Goal: Task Accomplishment & Management: Manage account settings

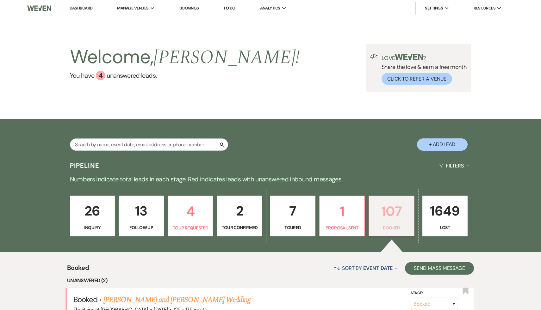
click at [398, 132] on p "107" at bounding box center [391, 211] width 37 height 21
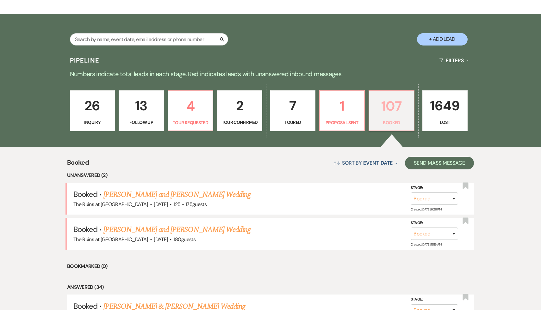
scroll to position [152, 0]
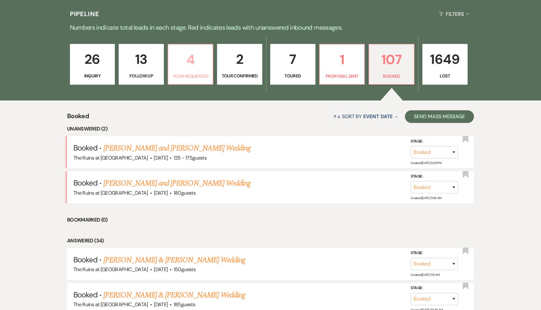
click at [188, 59] on p "4" at bounding box center [190, 59] width 37 height 21
select select "2"
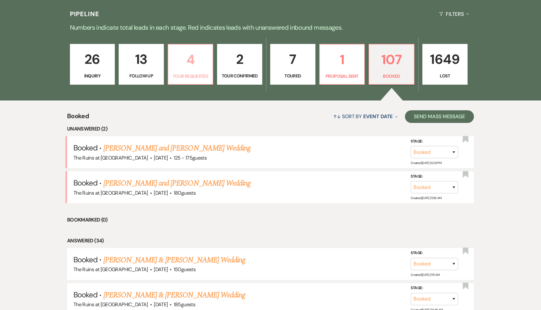
select select "2"
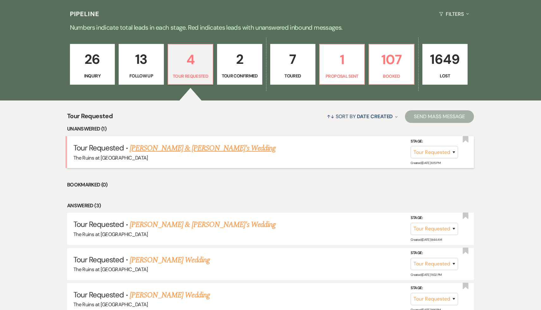
click at [223, 132] on link "[PERSON_NAME] & [PERSON_NAME]'s Wedding" at bounding box center [203, 148] width 146 height 11
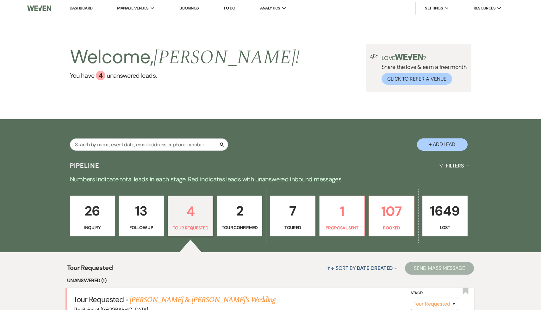
select select "2"
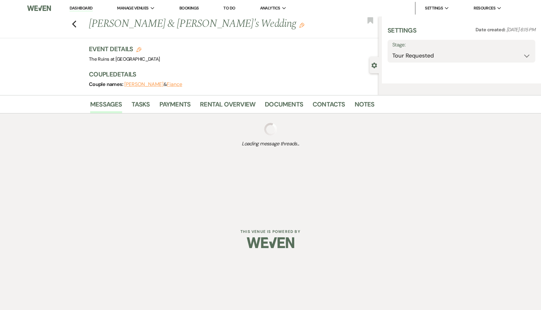
select select "6"
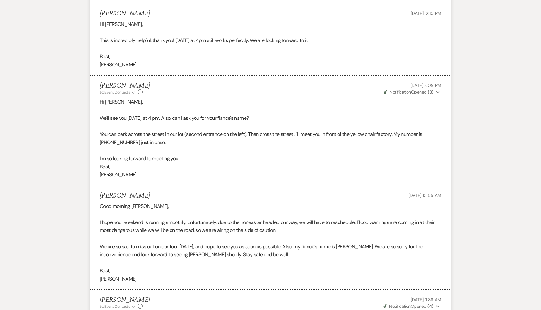
scroll to position [1592, 0]
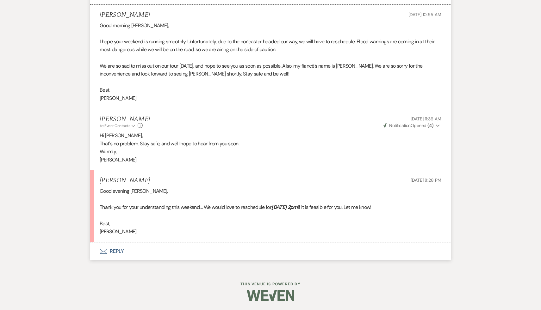
click at [316, 132] on p "Best," at bounding box center [270, 224] width 341 height 8
click at [117, 132] on button "Envelope Reply" at bounding box center [270, 251] width 360 height 18
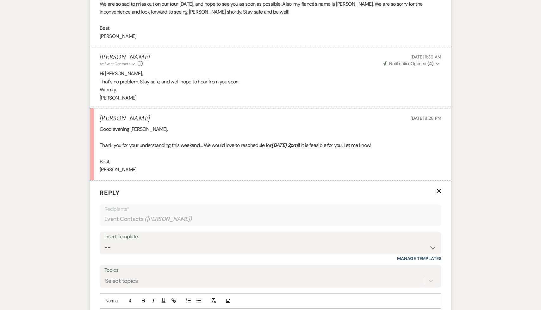
scroll to position [1713, 0]
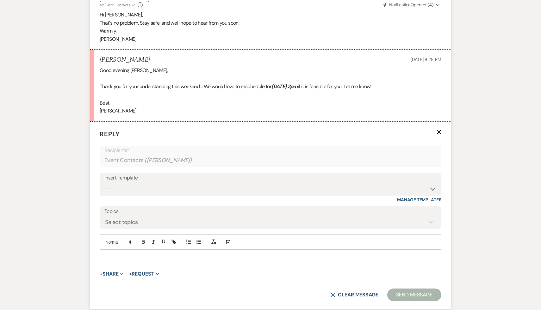
click at [119, 132] on p at bounding box center [270, 257] width 331 height 7
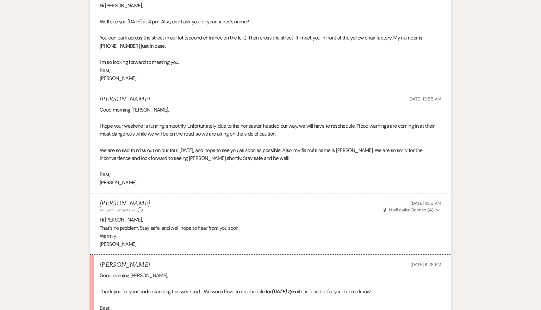
scroll to position [1500, 0]
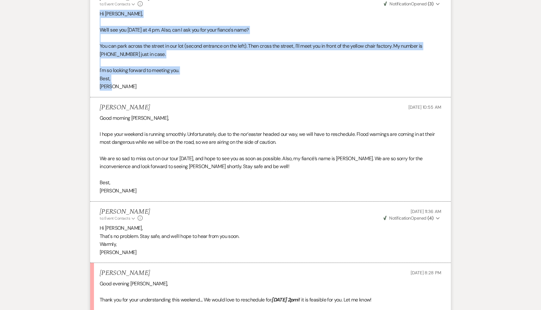
drag, startPoint x: 116, startPoint y: 88, endPoint x: 100, endPoint y: 16, distance: 73.9
click at [100, 16] on div "Hi [PERSON_NAME], We'll see you [DATE] at 4 pm. Also, can I ask you for your fi…" at bounding box center [270, 50] width 341 height 81
copy div "Hi [PERSON_NAME], We'll see you [DATE] at 4 pm. Also, can I ask you for your fi…"
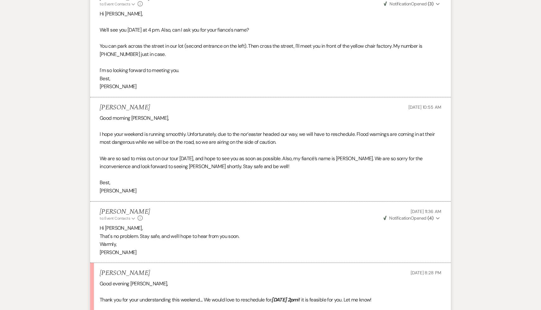
click at [236, 80] on p "Best," at bounding box center [270, 79] width 341 height 8
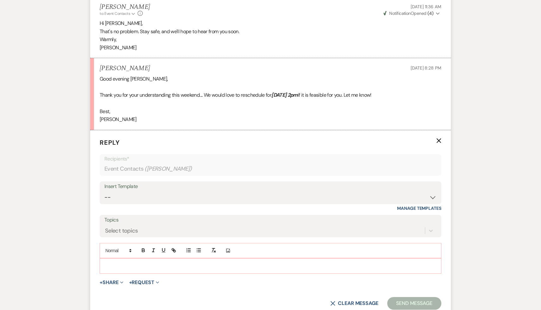
scroll to position [1711, 0]
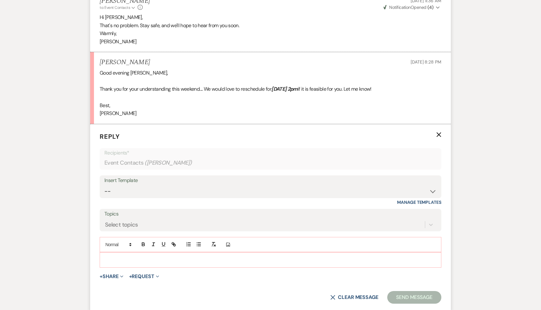
click at [172, 132] on p at bounding box center [270, 259] width 331 height 7
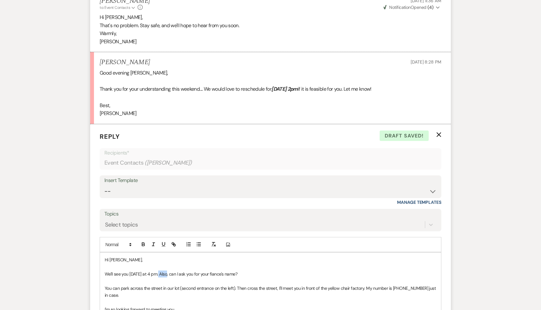
drag, startPoint x: 168, startPoint y: 273, endPoint x: 157, endPoint y: 276, distance: 10.7
click at [157, 132] on span "We'll see you [DATE] at 4 pm. Also, can I ask you for your fiance's name?" at bounding box center [171, 274] width 132 height 6
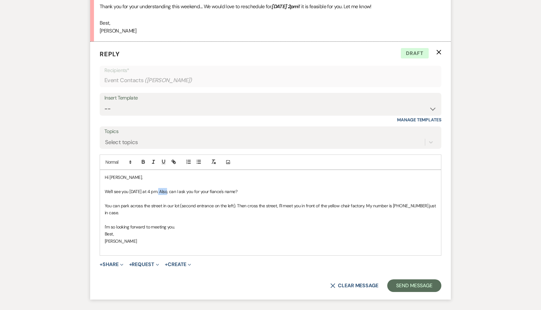
scroll to position [1840, 0]
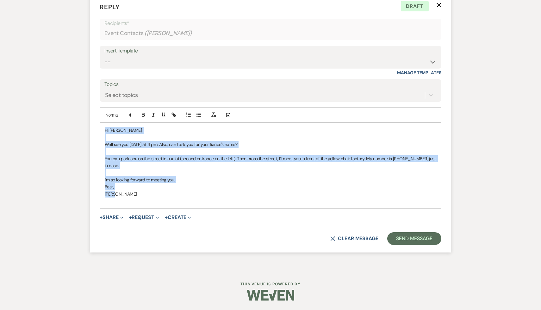
drag, startPoint x: 125, startPoint y: 196, endPoint x: 82, endPoint y: 107, distance: 99.5
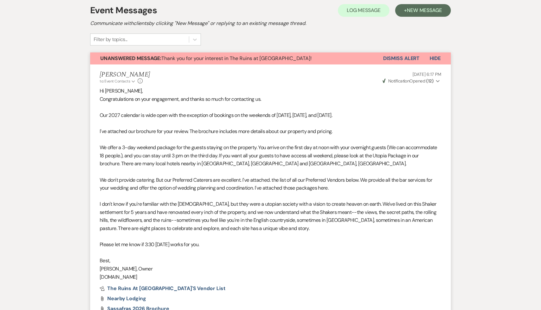
scroll to position [0, 0]
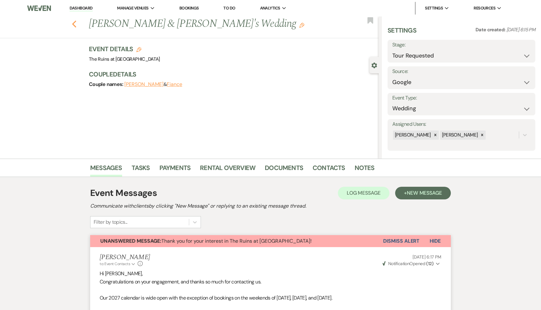
click at [75, 20] on button "Previous" at bounding box center [74, 23] width 5 height 9
select select "2"
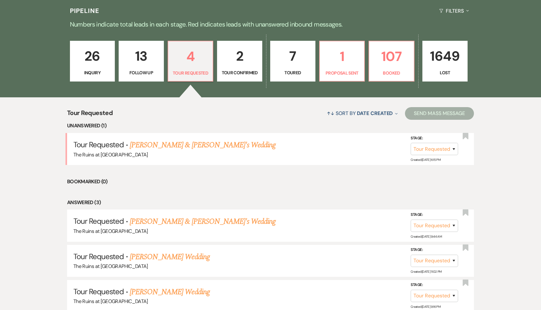
scroll to position [157, 0]
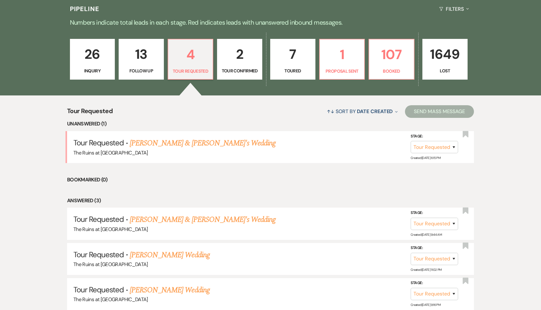
click at [232, 132] on ul "Unanswered (1) Tour Requested · [PERSON_NAME] & [PERSON_NAME]'s Wedding The Rui…" at bounding box center [270, 215] width 407 height 190
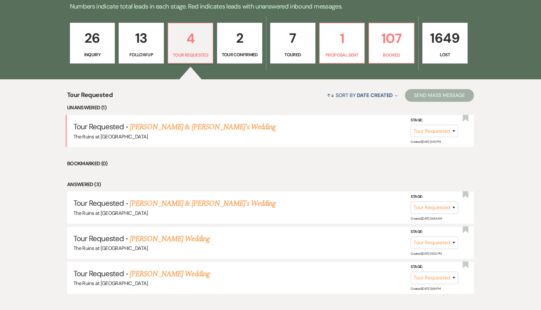
scroll to position [181, 0]
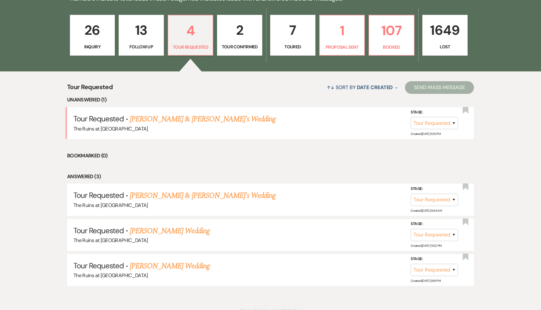
click at [232, 132] on li "Answered (3)" at bounding box center [270, 177] width 407 height 8
click at [301, 132] on li "Bookmarked (0)" at bounding box center [270, 156] width 407 height 8
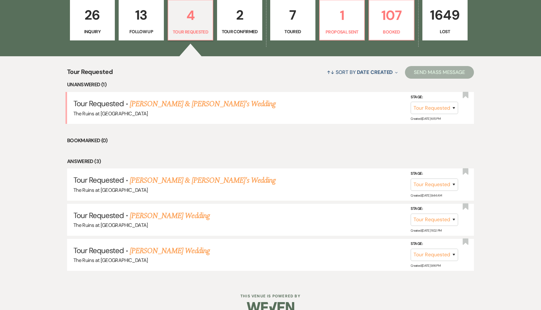
scroll to position [195, 0]
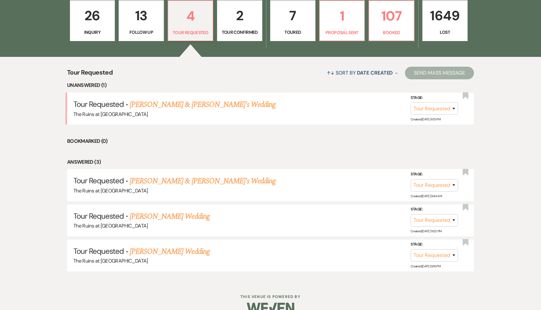
click at [511, 132] on div "Tour Requested ↑↓ Sort By Date Created Expand Send Mass Message Unanswered (1) …" at bounding box center [270, 169] width 541 height 225
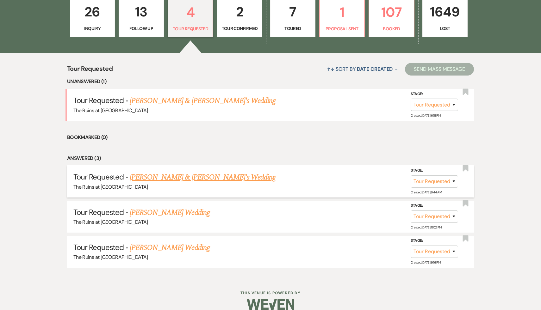
click at [195, 132] on link "[PERSON_NAME] & [PERSON_NAME]'s Wedding" at bounding box center [203, 177] width 146 height 11
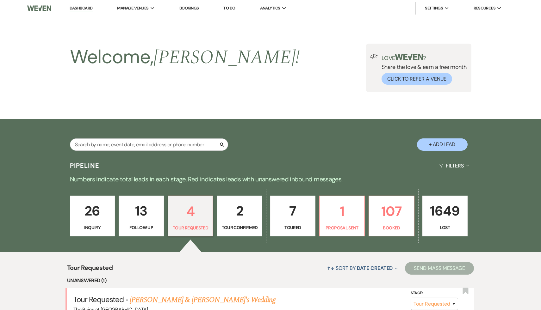
select select "2"
select select "6"
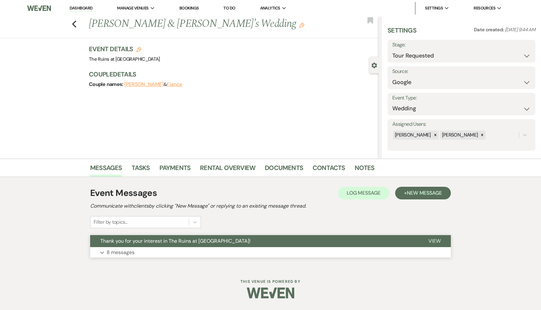
click at [184, 132] on span "Thank you for your interest in The Ruins at [GEOGRAPHIC_DATA]!" at bounding box center [175, 241] width 150 height 7
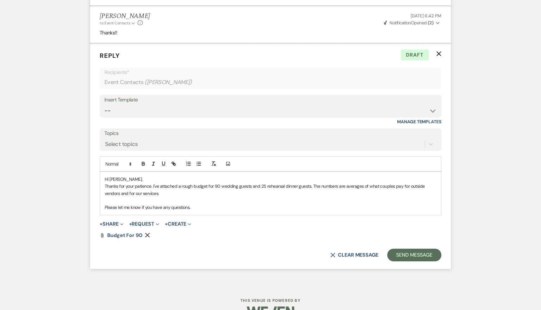
scroll to position [1180, 0]
click at [192, 132] on p "Please let me know if you have any questions." at bounding box center [270, 206] width 331 height 7
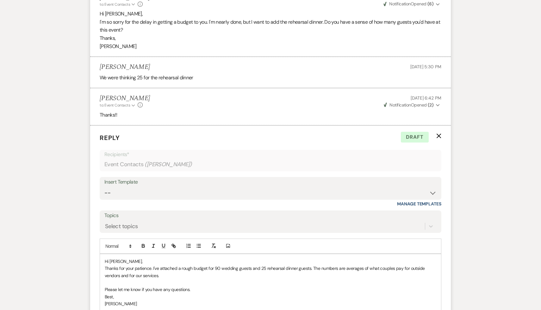
scroll to position [1210, 0]
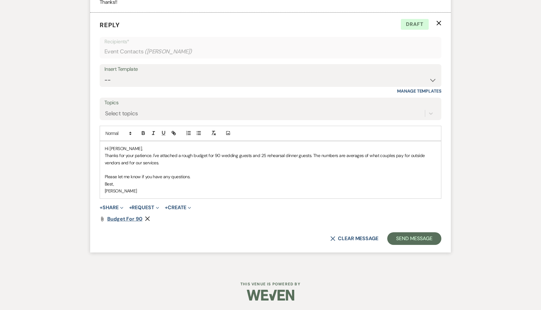
click at [138, 132] on span "Budget for 90" at bounding box center [124, 219] width 35 height 7
click at [423, 132] on button "Send Message" at bounding box center [414, 238] width 54 height 13
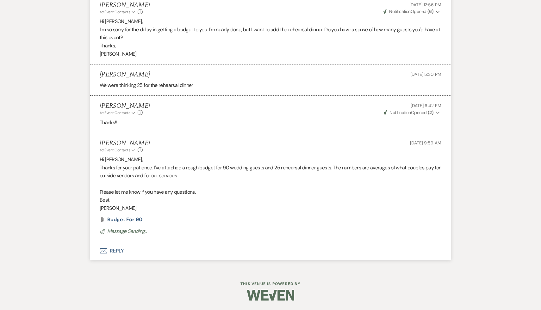
scroll to position [1081, 0]
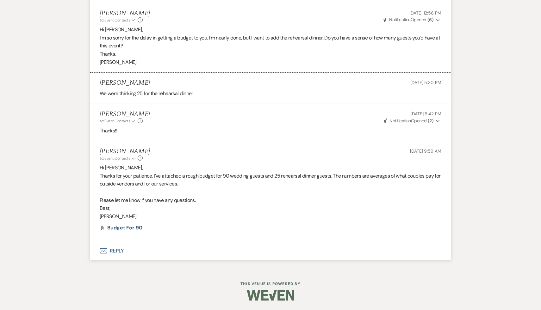
select select "2"
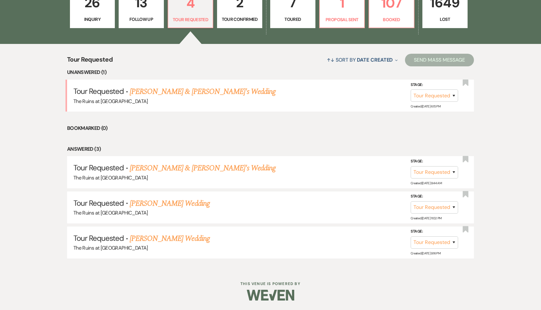
scroll to position [199, 0]
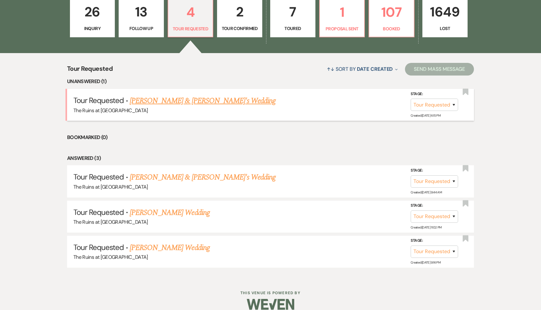
click at [218, 101] on link "[PERSON_NAME] & [PERSON_NAME]'s Wedding" at bounding box center [203, 100] width 146 height 11
select select "2"
select select "6"
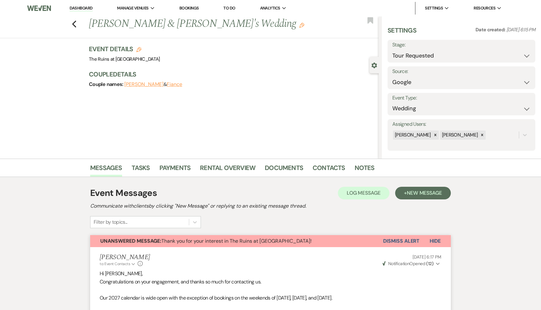
click at [86, 6] on link "Dashboard" at bounding box center [81, 8] width 23 height 6
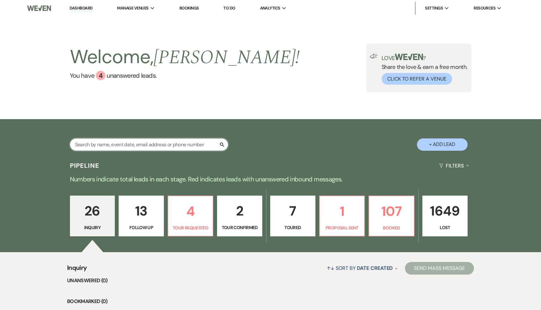
click at [150, 132] on input "text" at bounding box center [149, 144] width 158 height 12
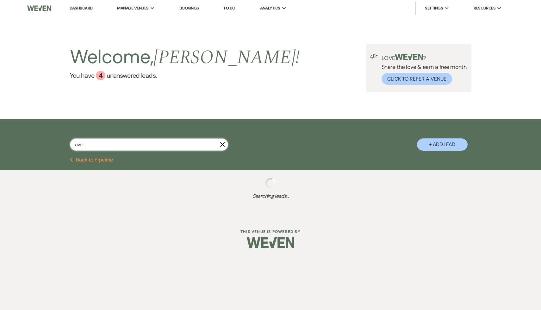
type input "aver"
select select "9"
select select "8"
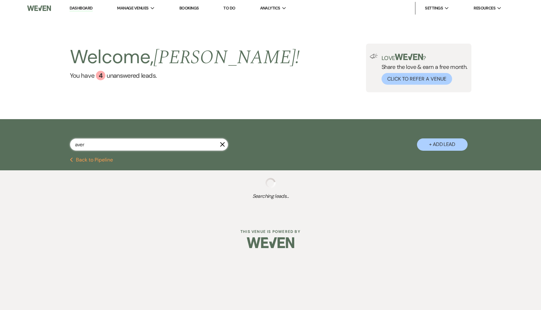
select select "5"
select select "8"
select select "5"
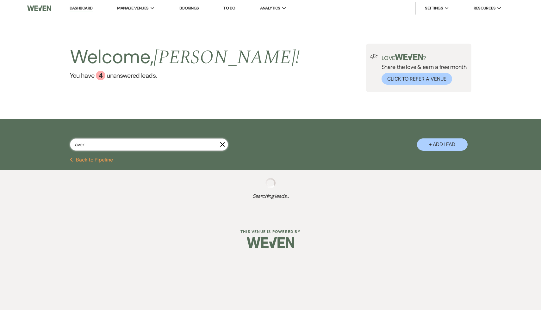
select select "8"
select select "5"
select select "8"
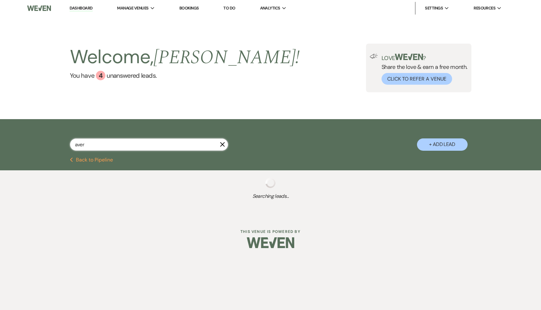
select select "8"
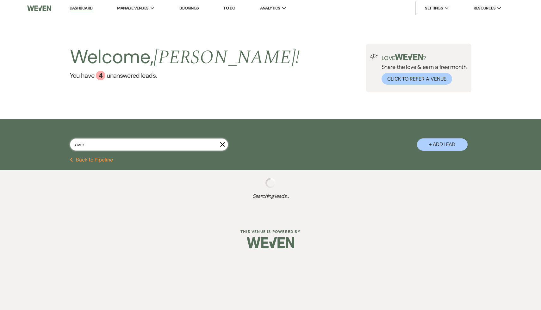
select select "8"
select select "6"
select select "8"
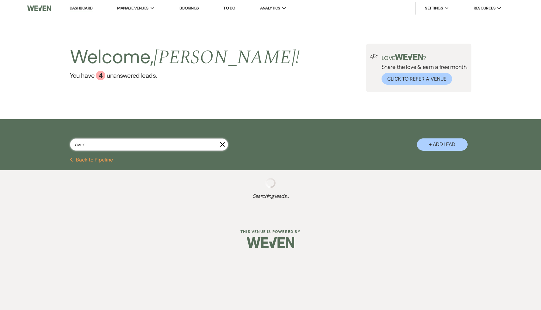
select select "5"
select select "8"
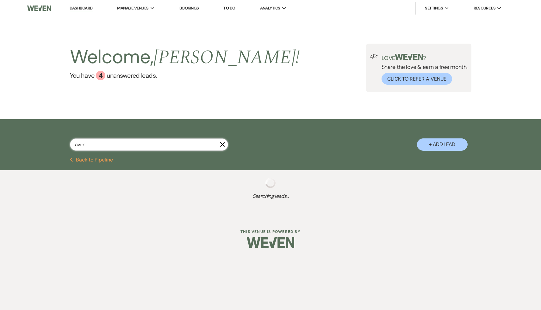
select select "8"
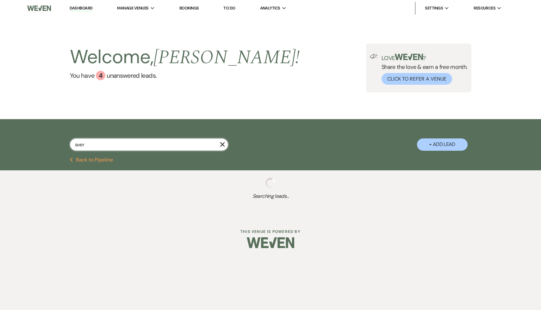
select select "8"
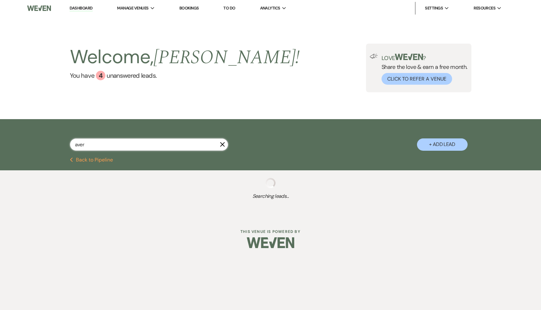
select select "8"
select select "5"
select select "8"
select select "5"
select select "8"
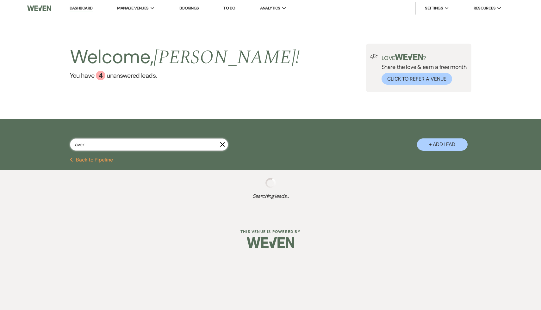
select select "5"
select select "8"
select select "5"
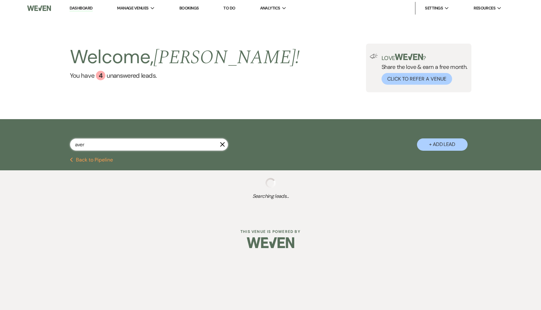
select select "8"
select select "7"
select select "8"
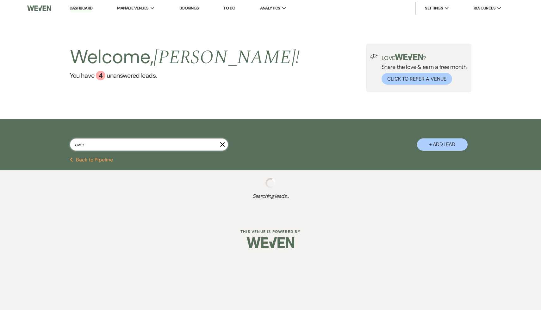
select select "8"
select select "6"
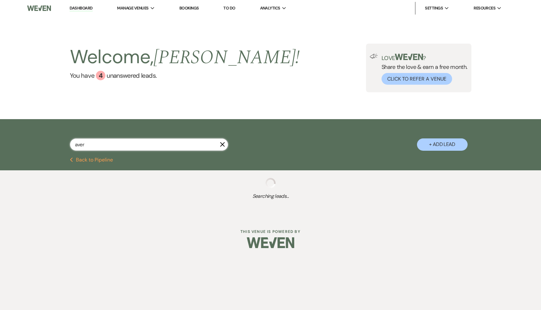
select select "8"
select select "7"
select select "8"
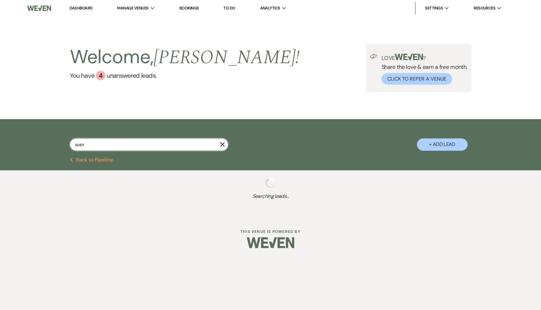
select select "6"
select select "8"
select select "7"
select select "8"
select select "5"
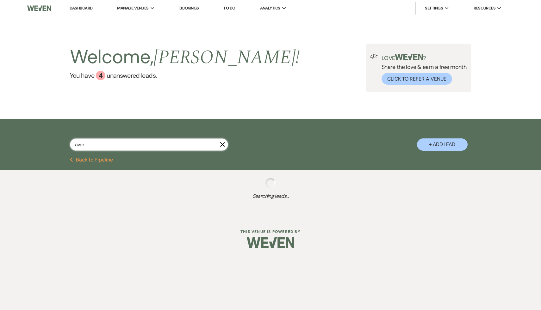
select select "8"
select select "5"
select select "8"
select select "5"
select select "8"
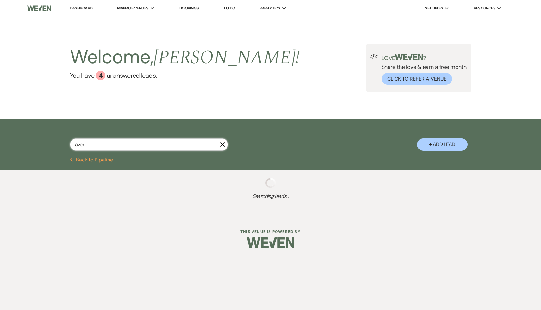
select select "10"
select select "8"
select select "5"
select select "8"
select select "7"
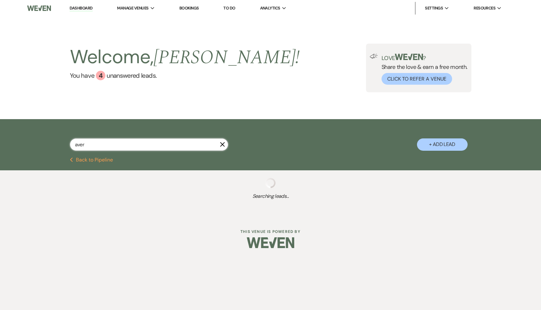
select select "8"
select select "5"
select select "8"
select select "5"
select select "8"
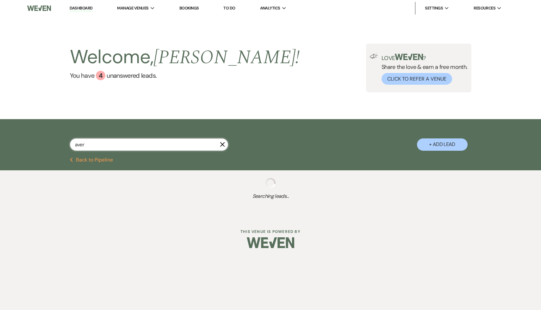
select select "5"
select select "8"
select select "6"
select select "8"
select select "5"
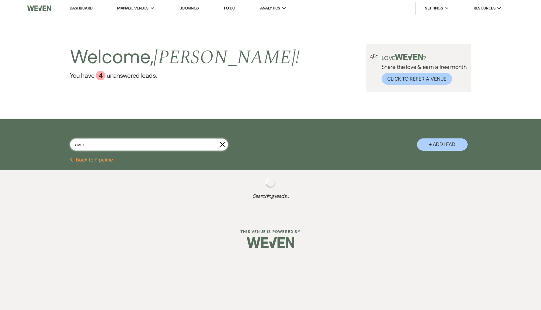
select select "8"
select select "5"
select select "8"
select select "5"
select select "8"
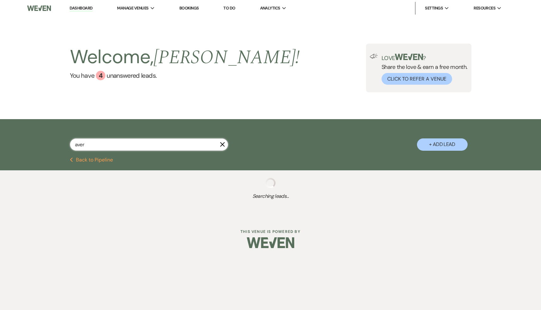
select select "5"
select select "8"
select select "5"
select select "8"
select select "5"
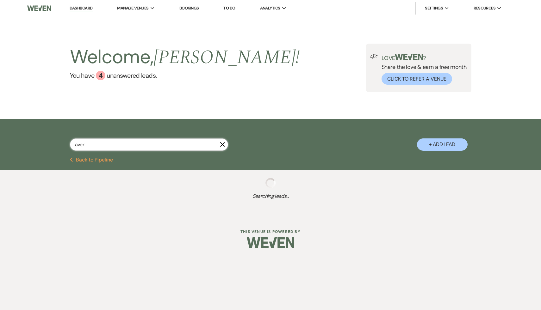
select select "8"
select select "6"
select select "8"
select select "5"
select select "8"
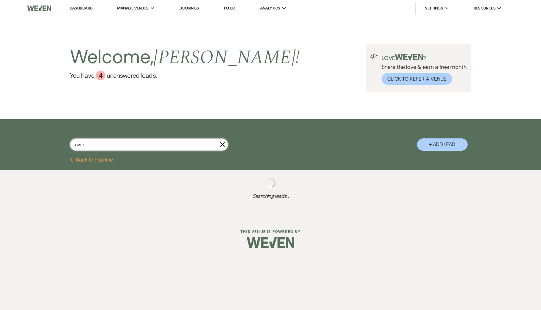
select select "6"
select select "8"
select select "5"
select select "8"
select select "5"
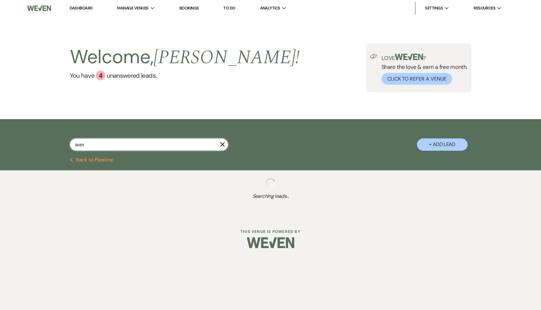
select select "8"
select select "5"
select select "8"
select select "7"
select select "8"
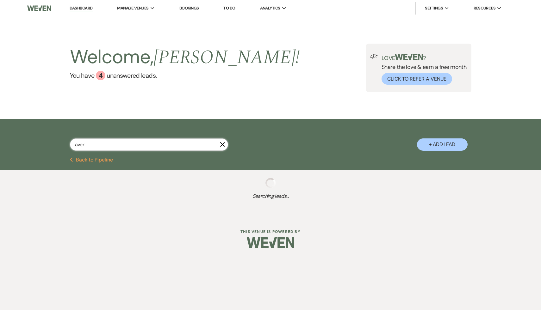
select select "7"
select select "8"
select select "5"
select select "8"
select select "5"
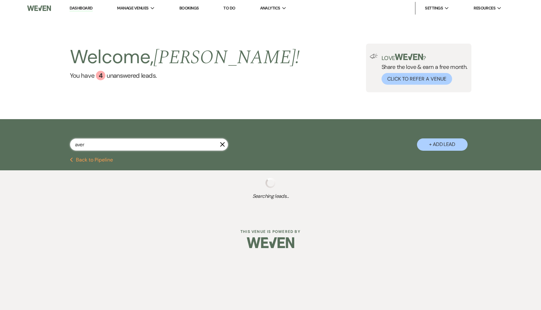
select select "8"
select select "7"
select select "8"
select select "3"
select select "8"
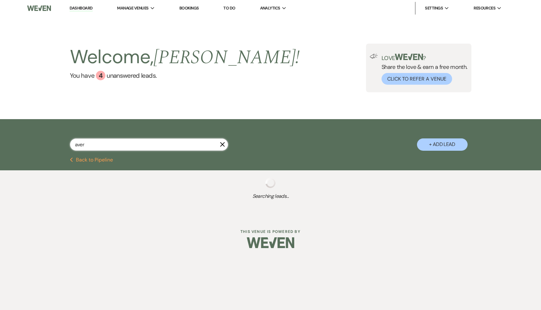
select select "5"
select select "8"
select select "9"
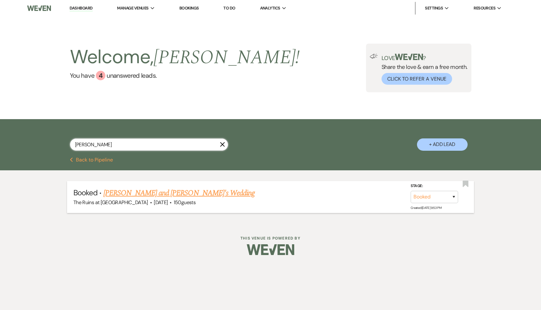
type input "[PERSON_NAME]"
click at [204, 132] on link "[PERSON_NAME] and [PERSON_NAME]'s Wedding" at bounding box center [178, 192] width 151 height 11
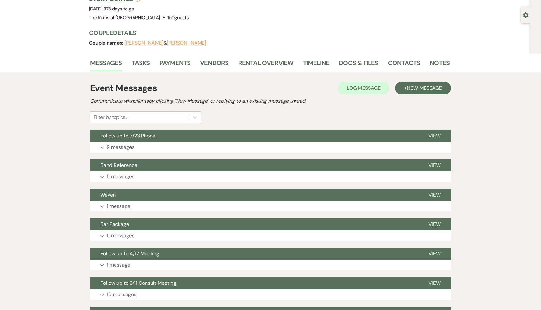
scroll to position [52, 0]
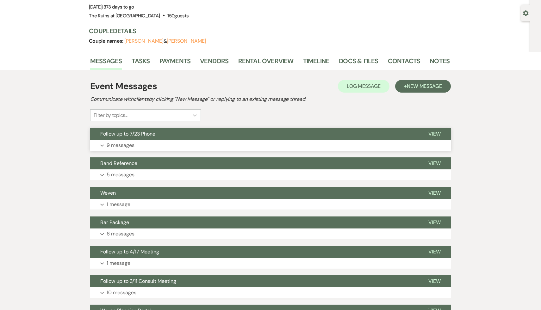
click at [138, 132] on span "Follow up to 7/23 Phone" at bounding box center [127, 134] width 55 height 7
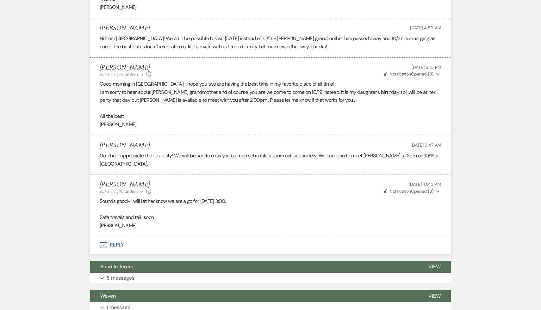
scroll to position [1384, 0]
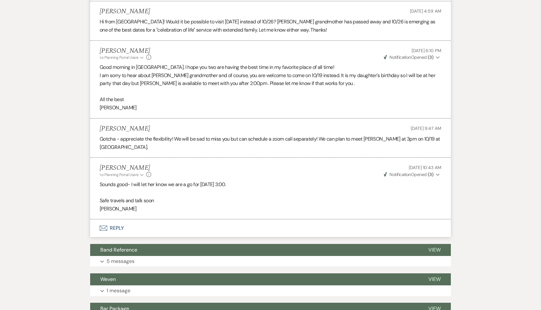
click at [242, 132] on p "Safe travels and talk soon" at bounding box center [270, 201] width 341 height 8
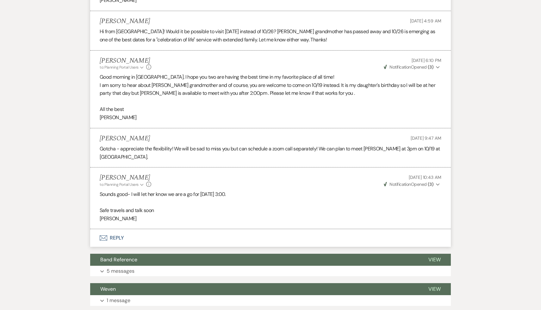
scroll to position [1372, 0]
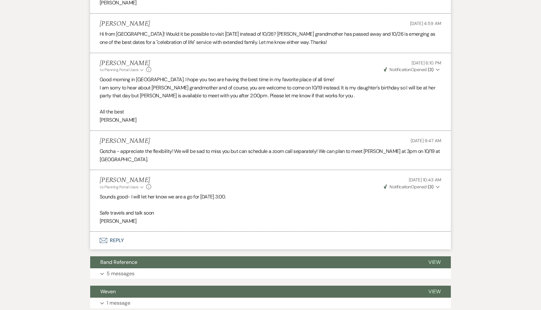
click at [242, 132] on p "Sounds good- I will let her know we are a go for [DATE] 3:00." at bounding box center [270, 197] width 341 height 8
click at [302, 116] on p "[PERSON_NAME]" at bounding box center [270, 120] width 341 height 8
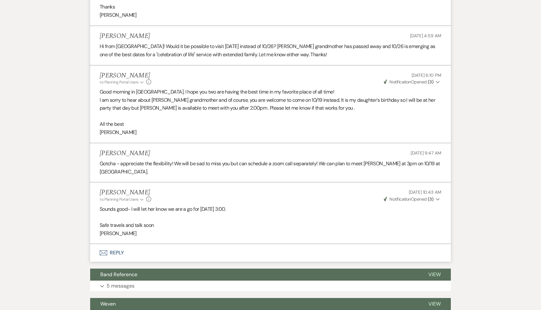
scroll to position [1359, 0]
click at [209, 120] on p "All the best" at bounding box center [270, 124] width 341 height 8
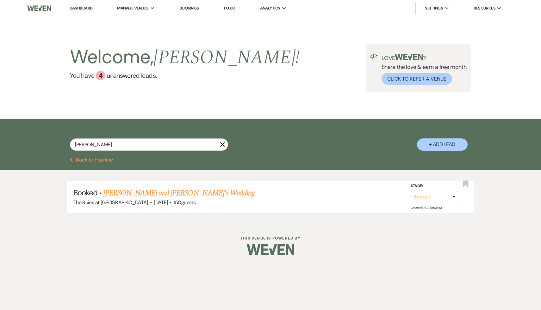
click at [86, 8] on link "Dashboard" at bounding box center [81, 8] width 23 height 6
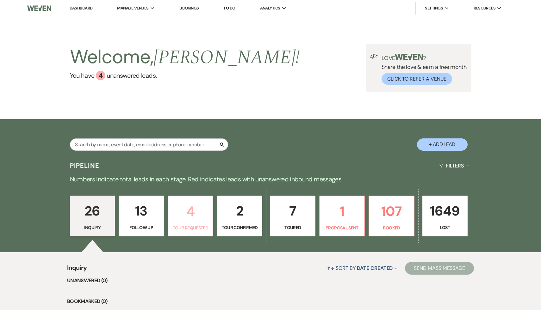
click at [192, 132] on p "4" at bounding box center [190, 211] width 37 height 21
select select "2"
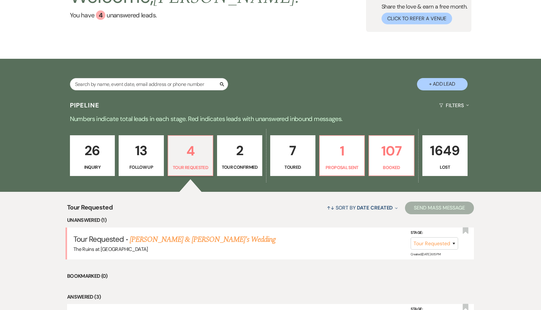
scroll to position [75, 0]
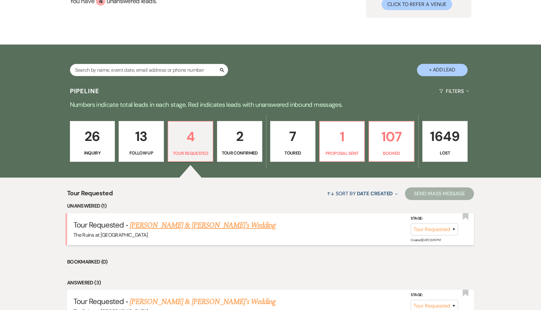
click at [219, 132] on link "[PERSON_NAME] & [PERSON_NAME]'s Wedding" at bounding box center [203, 225] width 146 height 11
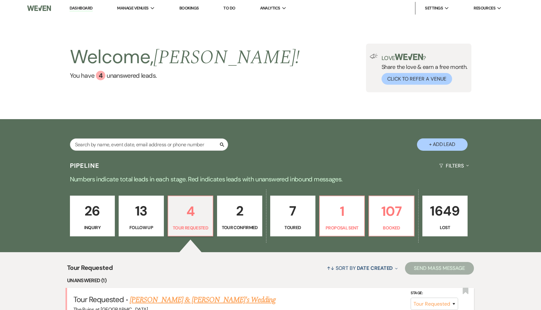
select select "2"
select select "6"
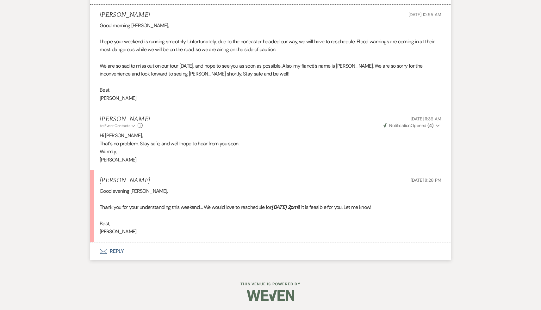
scroll to position [1592, 0]
click at [118, 132] on button "Envelope Reply" at bounding box center [270, 252] width 360 height 18
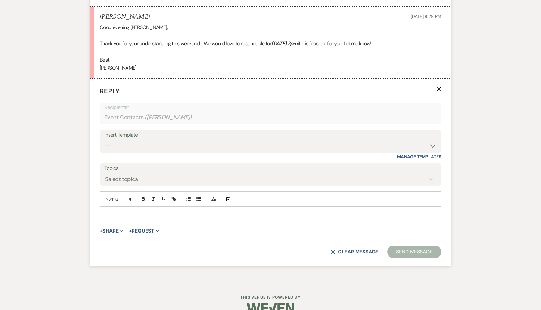
scroll to position [1769, 0]
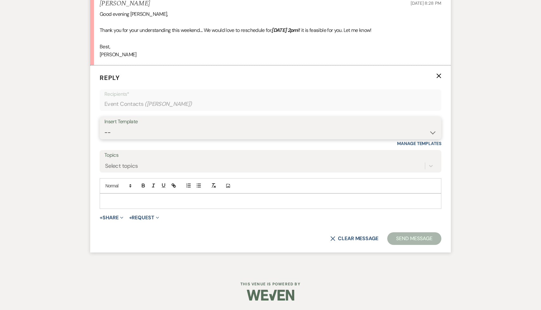
click at [431, 131] on select "-- Weven Planning Portal Introduction (Booked Events) Initial Inquiry Response …" at bounding box center [270, 132] width 332 height 12
select select "1434"
click at [104, 126] on select "-- Weven Planning Portal Introduction (Booked Events) Initial Inquiry Response …" at bounding box center [270, 132] width 332 height 12
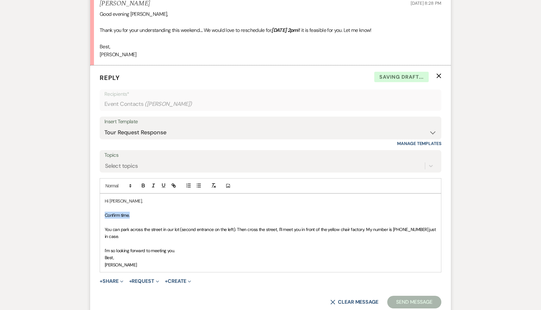
drag, startPoint x: 143, startPoint y: 212, endPoint x: 99, endPoint y: 216, distance: 43.8
click at [100, 132] on div "Hi [PERSON_NAME], Confirm time. You can park across the street in our lot (seco…" at bounding box center [270, 232] width 341 height 79
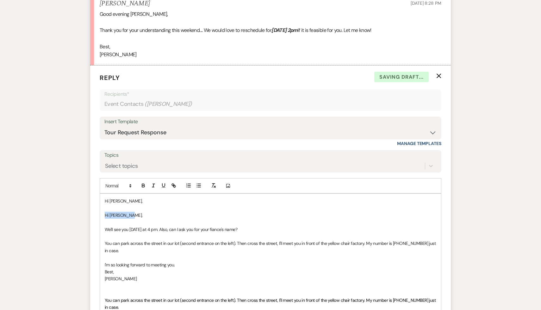
drag, startPoint x: 156, startPoint y: 214, endPoint x: 89, endPoint y: 216, distance: 67.0
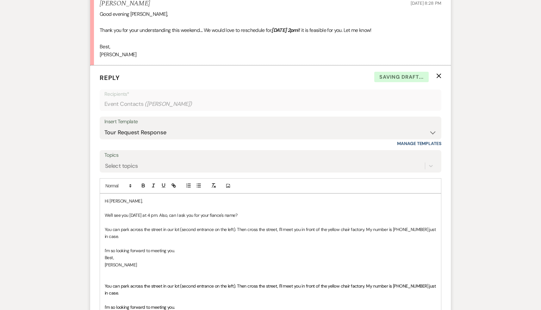
click at [137, 132] on span "We'll see you [DATE] at 4 pm. Also, can I ask you for your fiance's name?" at bounding box center [171, 215] width 132 height 6
click at [143, 132] on span "We'll see you [DATE] at 4 pm. Also, can I ask you for your fiance's name?" at bounding box center [171, 215] width 132 height 6
click at [173, 132] on span "We'll see you [DATE] 4 pm. Also, can I ask you for your fiance's name?" at bounding box center [169, 215] width 128 height 6
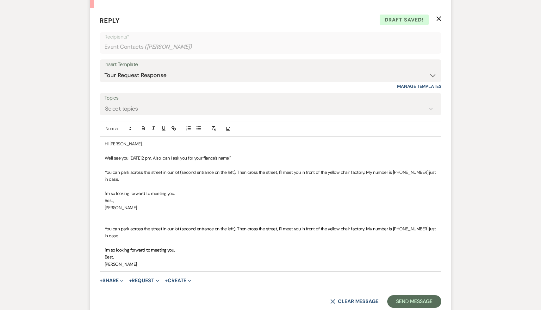
scroll to position [1826, 0]
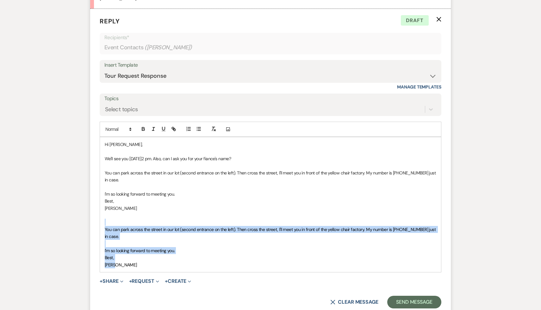
drag, startPoint x: 122, startPoint y: 264, endPoint x: 103, endPoint y: 219, distance: 48.4
click at [103, 132] on div "Hi [PERSON_NAME], We'll see you [DATE]2 pm. Also, can I ask you for your fiance…" at bounding box center [270, 204] width 341 height 135
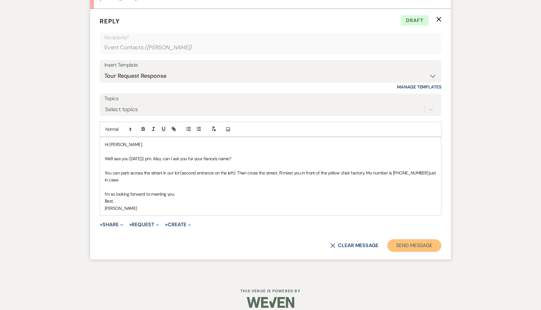
click at [422, 132] on button "Send Message" at bounding box center [414, 245] width 54 height 13
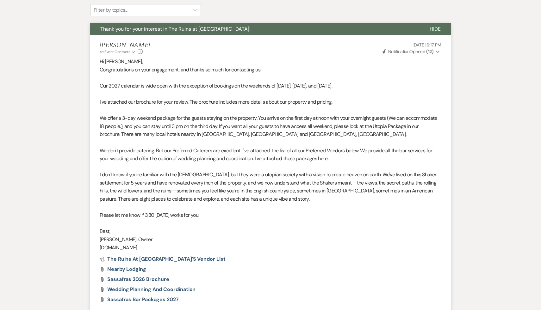
scroll to position [0, 0]
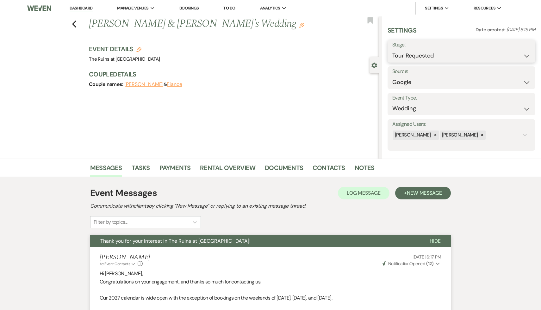
click at [525, 54] on select "Inquiry Follow Up Tour Requested Tour Confirmed Toured Proposal Sent Booked Lost" at bounding box center [461, 56] width 138 height 12
select select "4"
click at [392, 50] on select "Inquiry Follow Up Tour Requested Tour Confirmed Toured Proposal Sent Booked Lost" at bounding box center [461, 56] width 138 height 12
click at [526, 49] on button "Save" at bounding box center [519, 51] width 31 height 13
click at [85, 6] on link "Dashboard" at bounding box center [81, 8] width 23 height 6
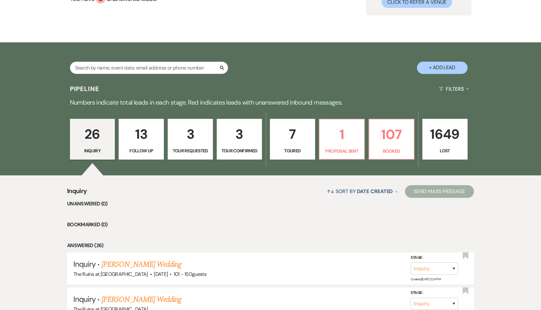
scroll to position [86, 0]
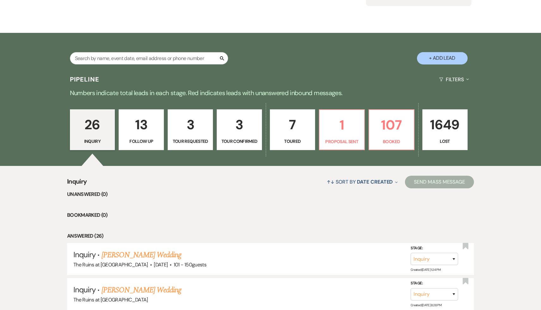
click at [239, 132] on p "3" at bounding box center [239, 124] width 37 height 21
select select "4"
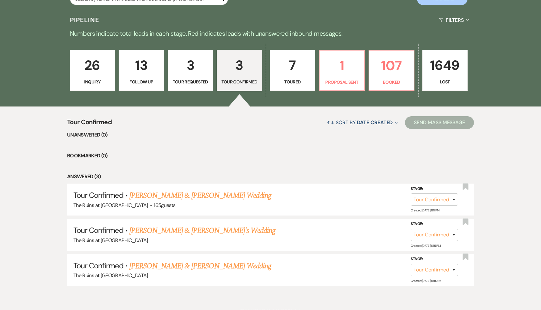
scroll to position [150, 0]
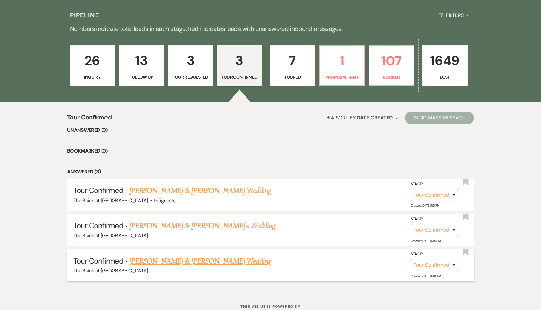
click at [194, 132] on link "[PERSON_NAME] & [PERSON_NAME] Wedding" at bounding box center [200, 261] width 142 height 11
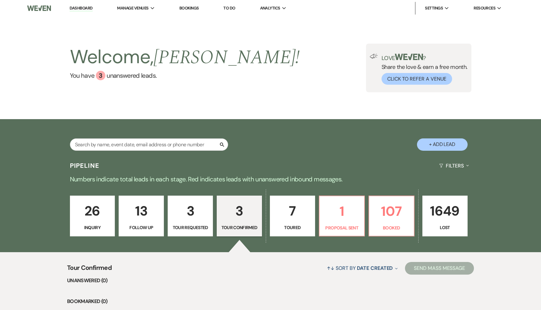
select select "4"
select select "12"
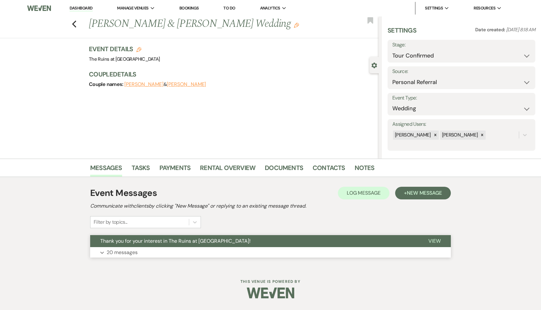
click at [205, 132] on span "Thank you for your interest in The Ruins at [GEOGRAPHIC_DATA]!" at bounding box center [175, 241] width 150 height 7
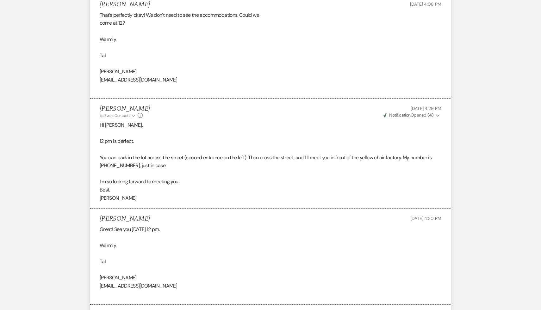
scroll to position [1972, 0]
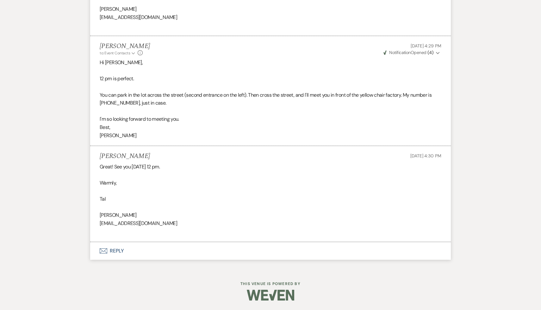
click at [251, 132] on div "Great! See you [DATE] 12 pm. Warmly, [PERSON_NAME] [EMAIL_ADDRESS][DOMAIN_NAME]" at bounding box center [270, 199] width 341 height 73
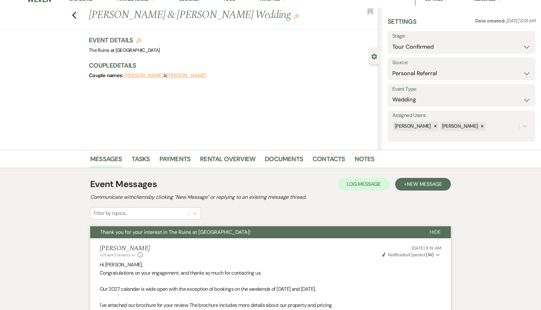
scroll to position [0, 0]
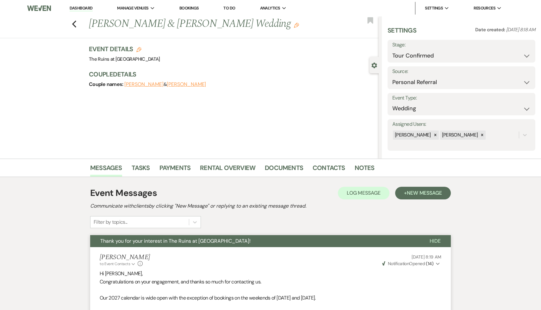
click at [85, 8] on link "Dashboard" at bounding box center [81, 8] width 23 height 6
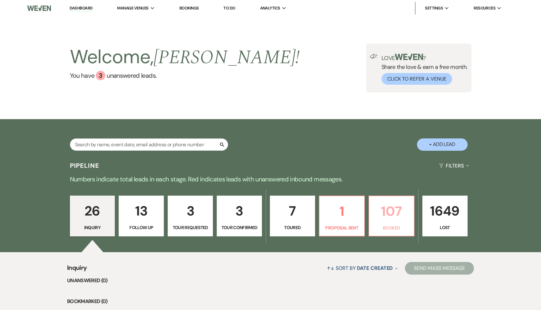
click at [393, 132] on p "107" at bounding box center [391, 211] width 37 height 21
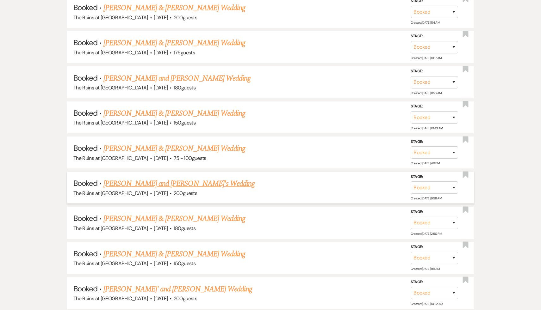
scroll to position [545, 0]
click at [166, 132] on link "[PERSON_NAME] and [PERSON_NAME]'s Wedding" at bounding box center [178, 182] width 151 height 11
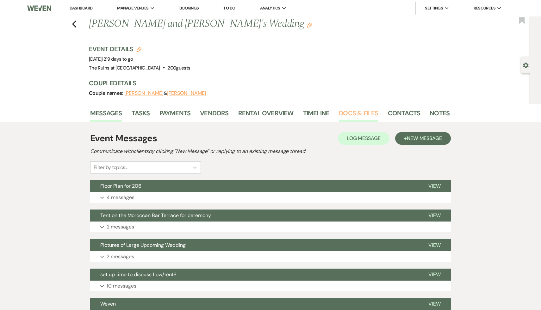
click at [358, 114] on link "Docs & Files" at bounding box center [358, 115] width 39 height 14
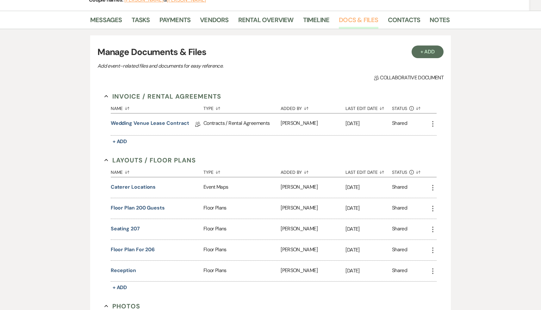
scroll to position [102, 0]
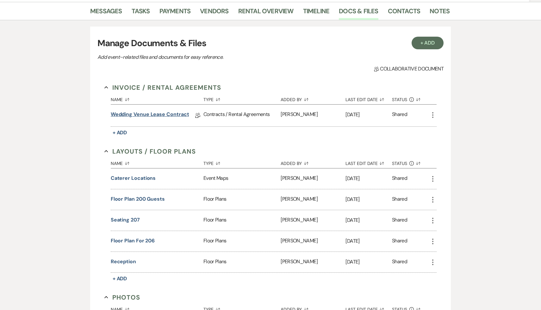
click at [171, 116] on link "Wedding Venue Lease Contract" at bounding box center [150, 116] width 78 height 10
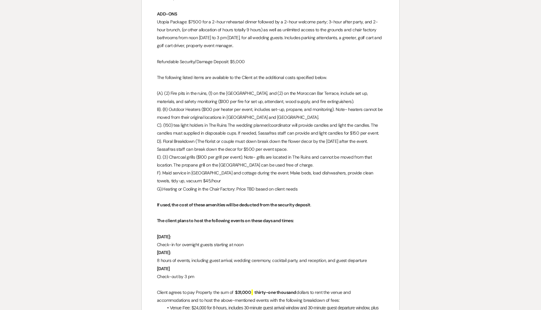
scroll to position [854, 0]
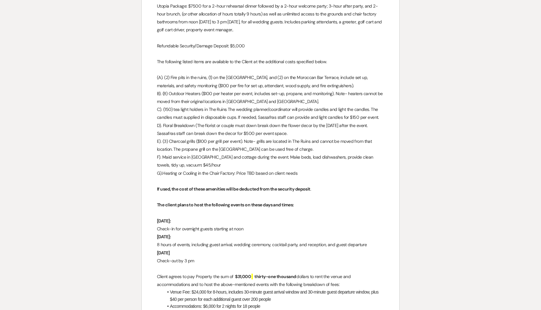
click at [280, 132] on p at bounding box center [270, 269] width 227 height 8
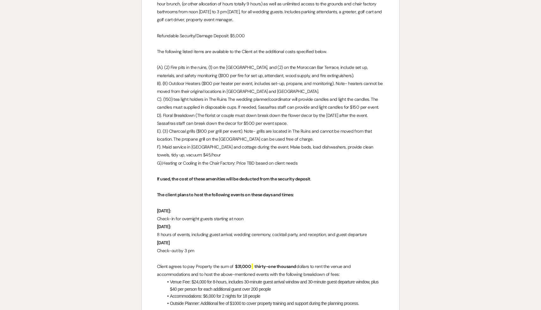
scroll to position [866, 0]
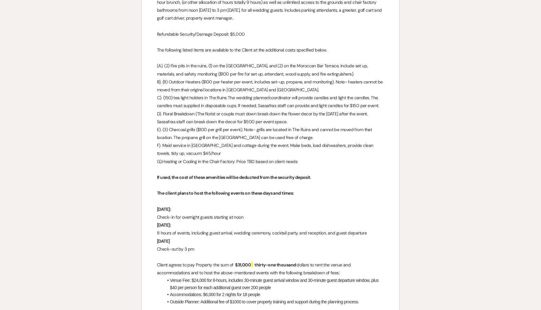
click at [289, 132] on span "Venue Fee: $24,000 for 8-hours, includes 30-minute guest arrival window and 30-…" at bounding box center [275, 284] width 210 height 12
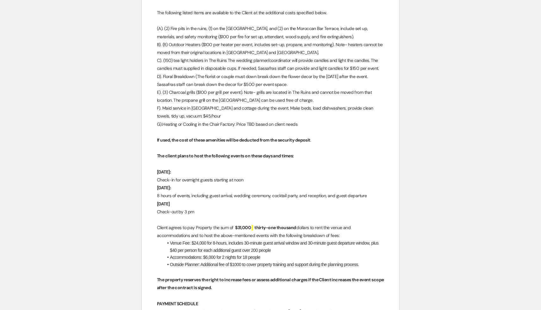
scroll to position [882, 0]
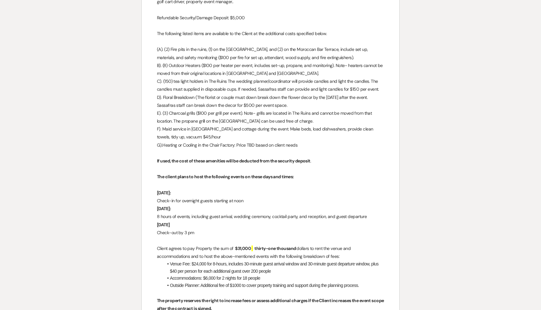
click at [315, 132] on span "dollars to rent the venue and accommodations and to host the above-mentioned ev…" at bounding box center [254, 253] width 195 height 14
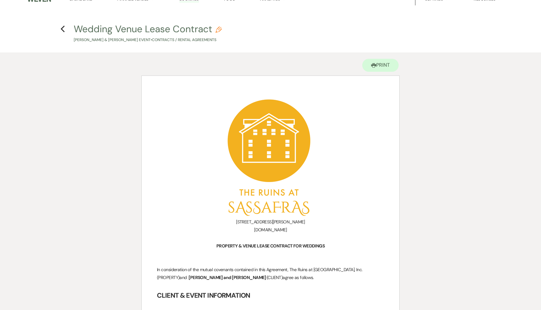
scroll to position [0, 0]
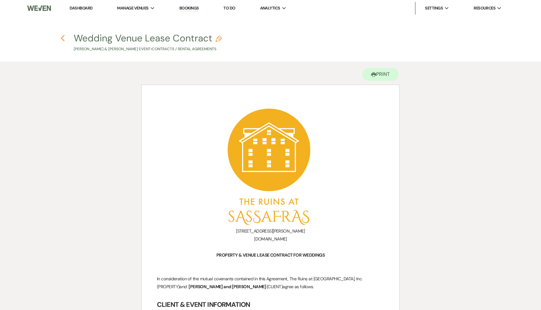
click at [62, 35] on icon "Previous" at bounding box center [62, 38] width 5 height 8
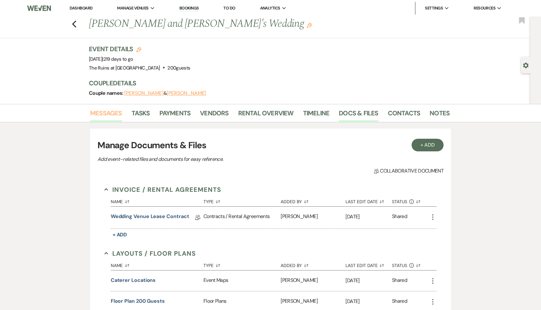
click at [100, 114] on link "Messages" at bounding box center [106, 115] width 32 height 14
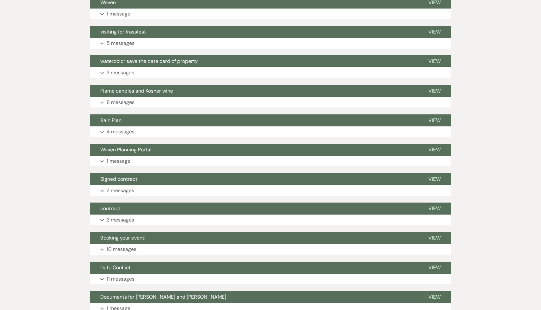
scroll to position [414, 0]
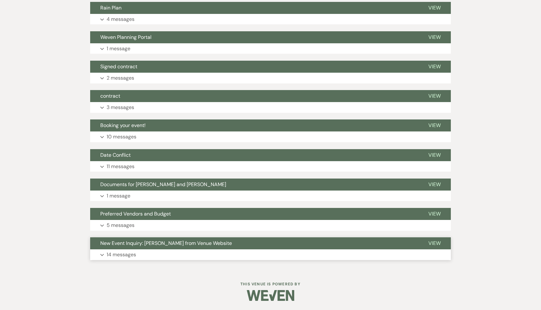
click at [162, 132] on span "New Event Inquiry: [PERSON_NAME] from Venue Website" at bounding box center [166, 243] width 132 height 7
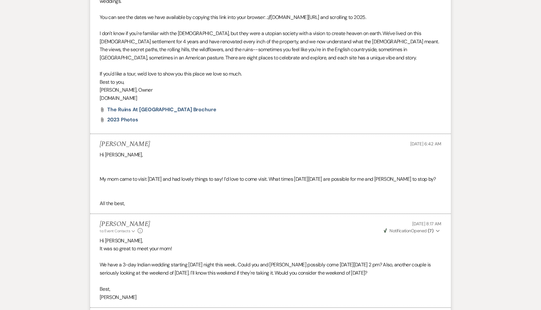
scroll to position [909, 0]
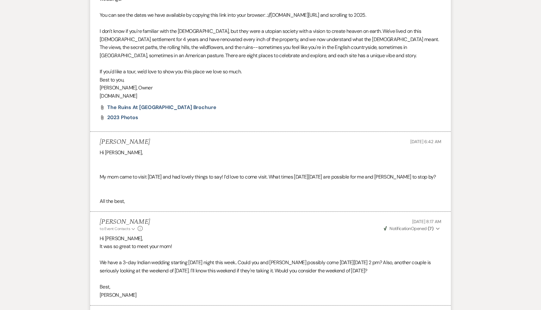
click at [211, 132] on p "Hi [PERSON_NAME]," at bounding box center [270, 239] width 341 height 8
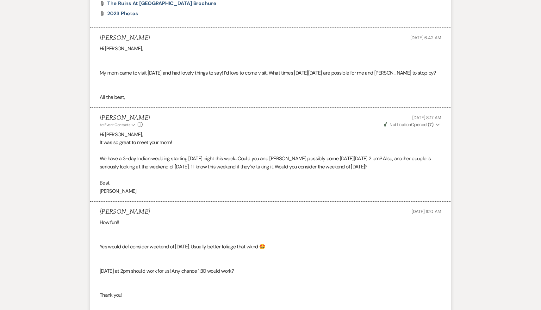
scroll to position [1036, 0]
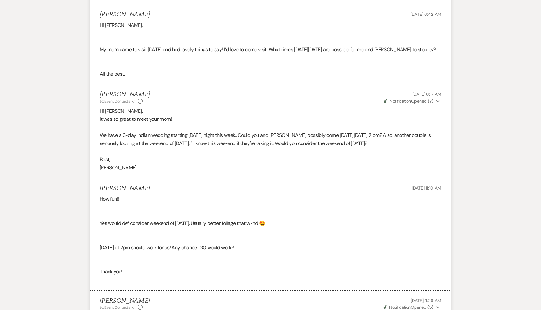
click at [236, 132] on div "How fun!! Yes would def consider weekend of [DATE]. Usually better foliage that…" at bounding box center [270, 239] width 341 height 89
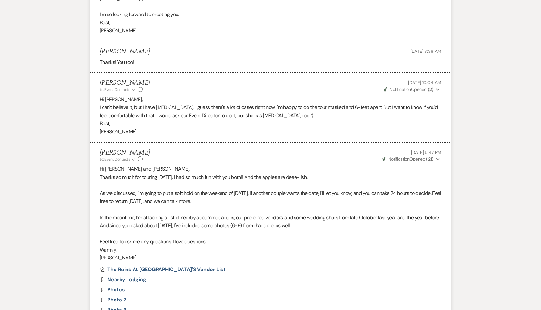
scroll to position [1534, 0]
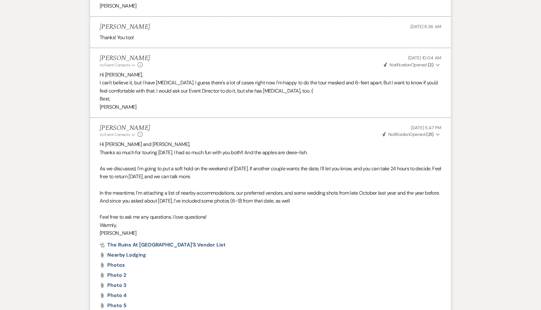
click at [278, 132] on div "Pref Vendors The Ruins at [GEOGRAPHIC_DATA]'s Vendor List Attach File Nearby Lo…" at bounding box center [270, 295] width 341 height 106
click at [225, 132] on li "[PERSON_NAME] to: Event Contacts Expand Info [DATE] 5:47 PM Weven Check Notific…" at bounding box center [270, 239] width 360 height 243
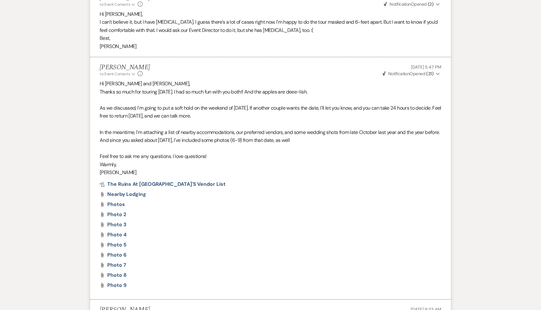
scroll to position [1595, 0]
click at [254, 132] on div "Pref Vendors The Ruins at [GEOGRAPHIC_DATA]'s Vendor List Attach File Nearby Lo…" at bounding box center [270, 234] width 341 height 106
click at [255, 132] on div "Pref Vendors The Ruins at [GEOGRAPHIC_DATA]'s Vendor List Attach File Nearby Lo…" at bounding box center [270, 234] width 341 height 106
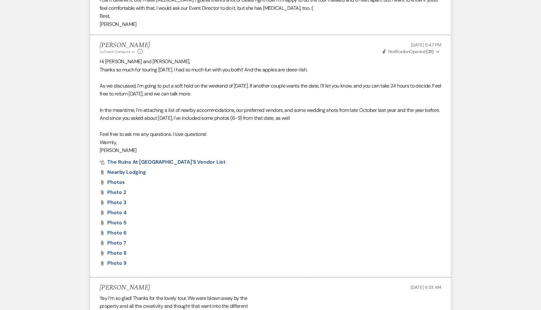
scroll to position [1619, 0]
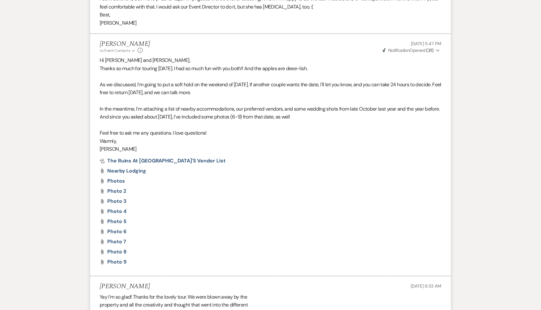
click at [255, 132] on div "Attach File Photo 7" at bounding box center [270, 241] width 341 height 5
click at [229, 132] on div "Attach File Photo 5" at bounding box center [270, 221] width 341 height 5
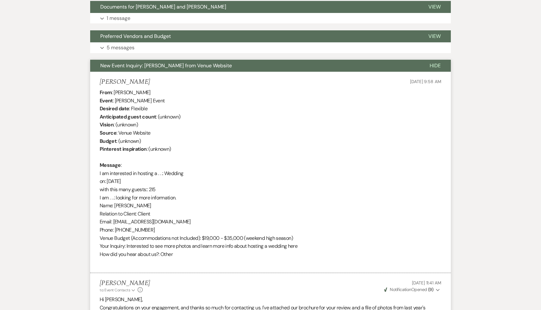
scroll to position [580, 0]
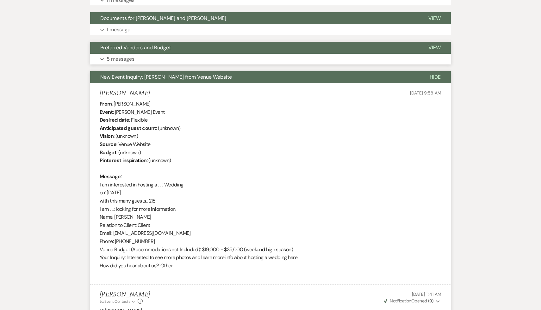
click at [159, 49] on span "Preferred Vendors and Budget" at bounding box center [135, 47] width 70 height 7
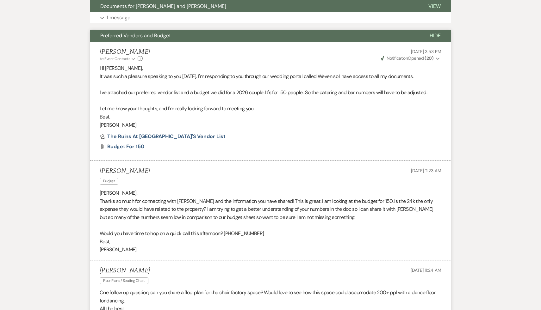
scroll to position [595, 0]
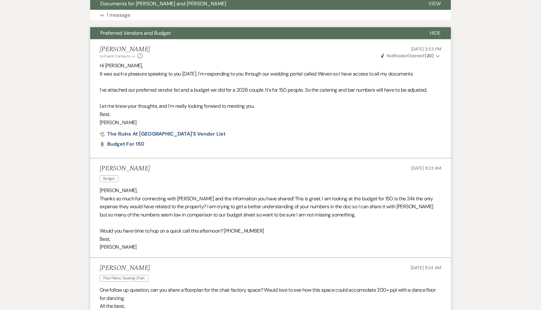
click at [194, 132] on p "Would you have time to hop on a quick call this afternoon? [PHONE_NUMBER]" at bounding box center [270, 231] width 341 height 8
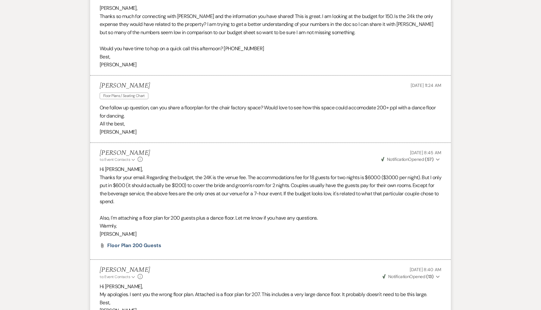
scroll to position [784, 0]
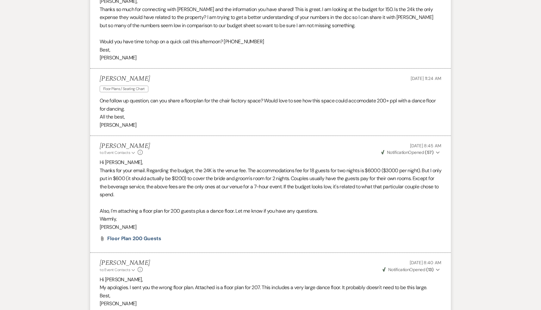
click at [219, 132] on div "[PERSON_NAME] to: Event Contacts Expand Info [DATE] 8:40 AM Weven Check Notific…" at bounding box center [270, 266] width 341 height 14
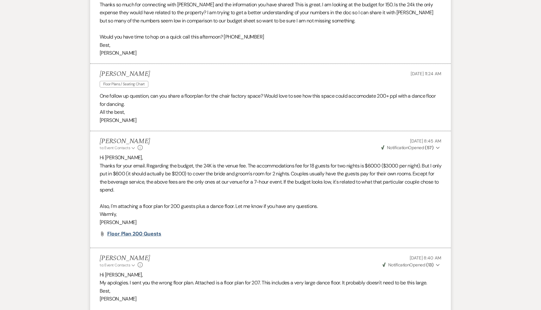
click at [143, 132] on span "Floor Plan 200 guests" at bounding box center [134, 233] width 54 height 7
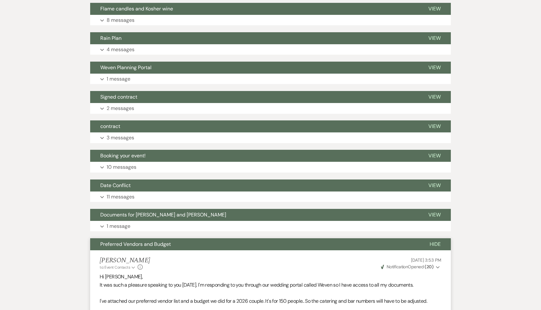
scroll to position [386, 0]
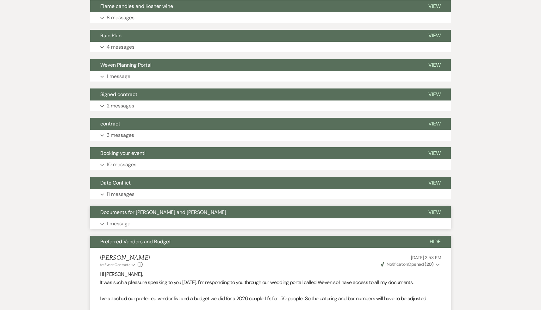
click at [159, 132] on span "Documents for [PERSON_NAME] and [PERSON_NAME]" at bounding box center [163, 212] width 126 height 7
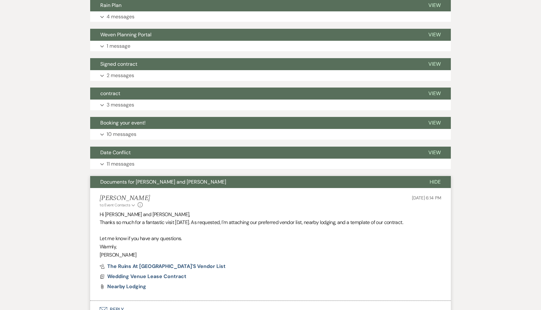
scroll to position [441, 0]
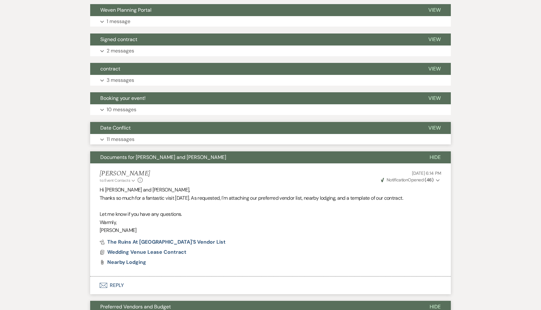
click at [124, 127] on span "Date Conflict" at bounding box center [115, 128] width 30 height 7
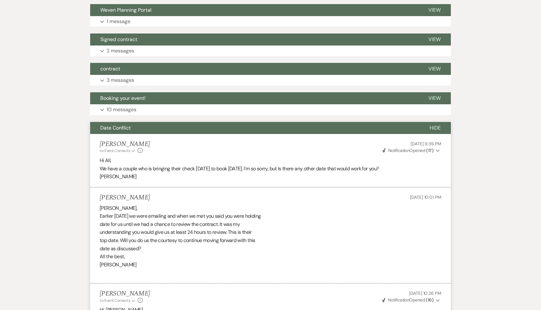
click at [323, 132] on div "[PERSON_NAME], Earlier [DATE] we were emailing and when we met you said you wer…" at bounding box center [270, 240] width 341 height 73
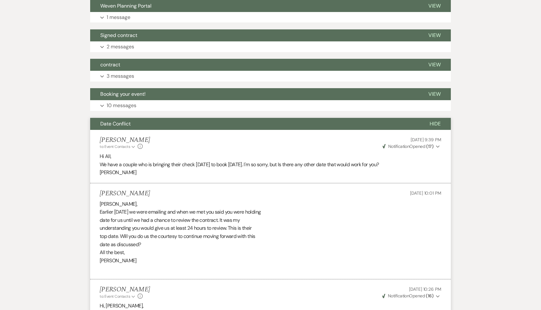
scroll to position [448, 0]
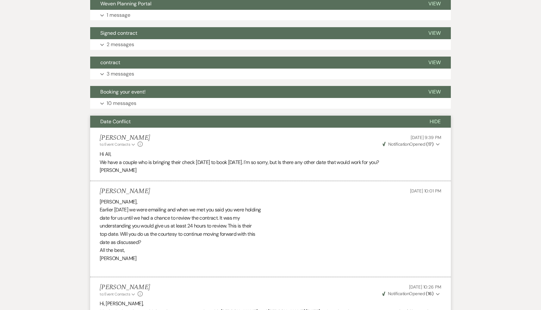
click at [292, 132] on div "[PERSON_NAME], Earlier [DATE] we were emailing and when we met you said you wer…" at bounding box center [270, 234] width 341 height 73
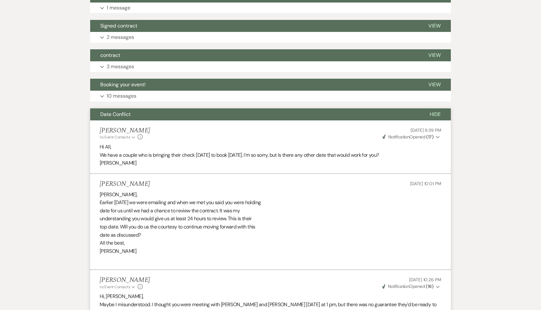
scroll to position [456, 0]
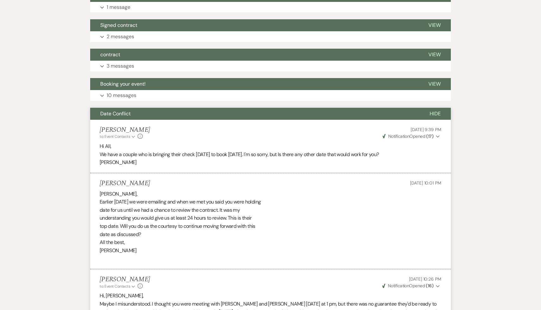
click at [265, 132] on div "[PERSON_NAME], Earlier [DATE] we were emailing and when we met you said you wer…" at bounding box center [270, 226] width 341 height 73
click at [266, 132] on div "[PERSON_NAME] to: Event Contacts Expand Info [DATE] 10:26 PM Weven Check Notifi…" at bounding box center [270, 283] width 341 height 14
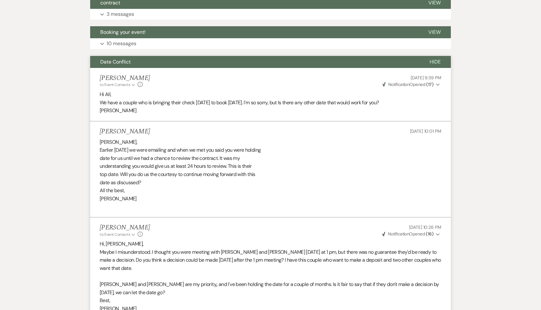
scroll to position [505, 0]
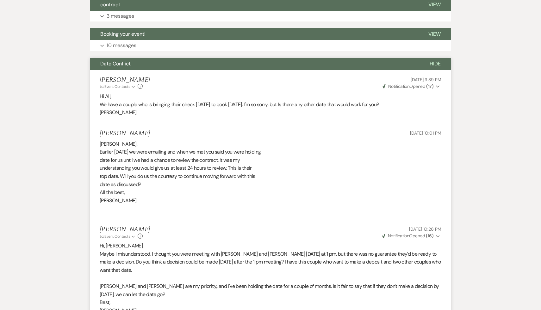
click at [230, 132] on p "Maybe I misunderstood. I thought you were meeting with [PERSON_NAME] and [PERSO…" at bounding box center [270, 262] width 341 height 24
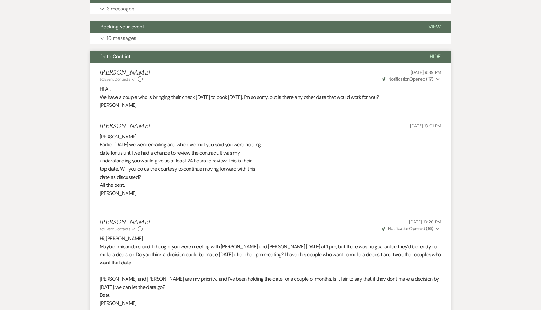
click at [249, 132] on p "[PERSON_NAME] and [PERSON_NAME] are my priority,, and I've been holding the dat…" at bounding box center [270, 283] width 341 height 16
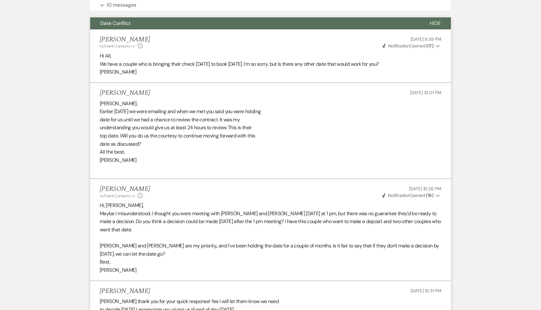
scroll to position [570, 0]
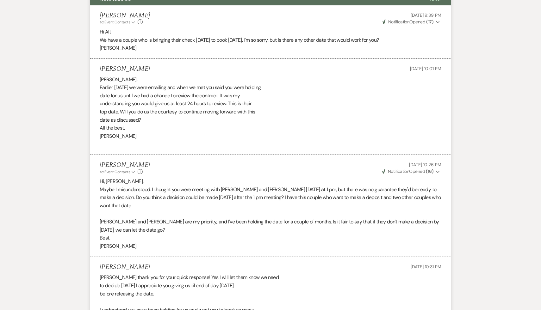
click at [285, 132] on p "Best," at bounding box center [270, 238] width 341 height 8
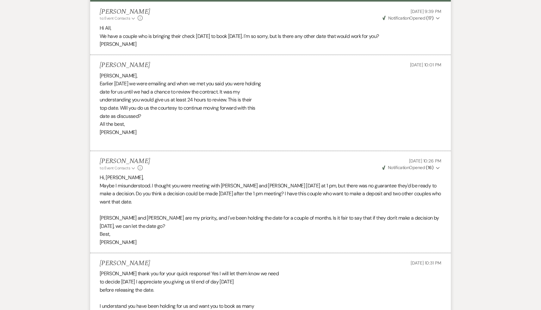
scroll to position [574, 0]
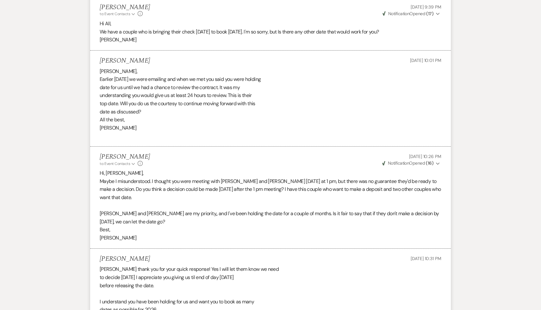
click at [273, 132] on div "[PERSON_NAME] thank you for your quick response! Yes I will let them know we ne…" at bounding box center [270, 313] width 341 height 97
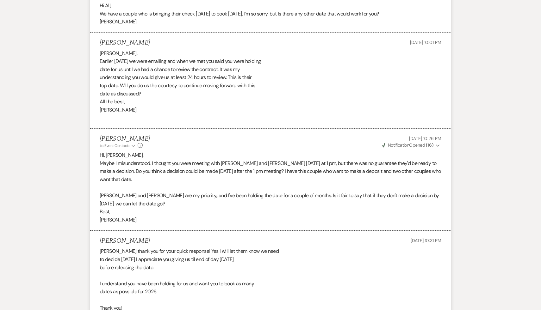
scroll to position [605, 0]
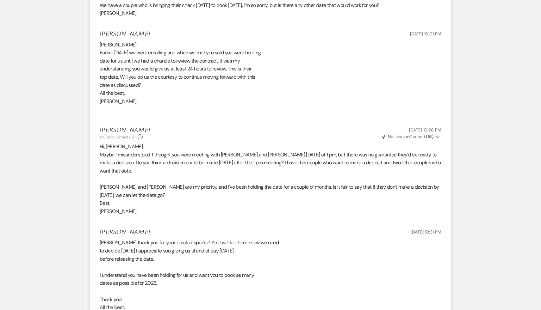
click at [289, 132] on div "[PERSON_NAME] thank you for your quick response! Yes I will let them know we ne…" at bounding box center [270, 287] width 341 height 97
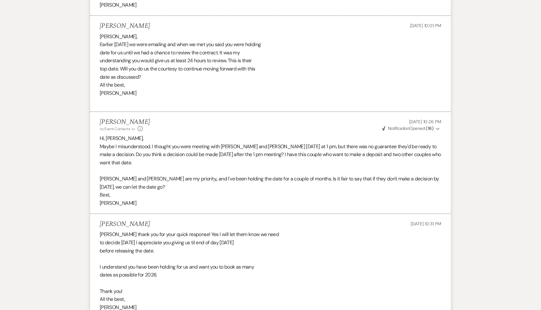
click at [289, 132] on div "[PERSON_NAME] thank you for your quick response! Yes I will let them know we ne…" at bounding box center [270, 278] width 341 height 97
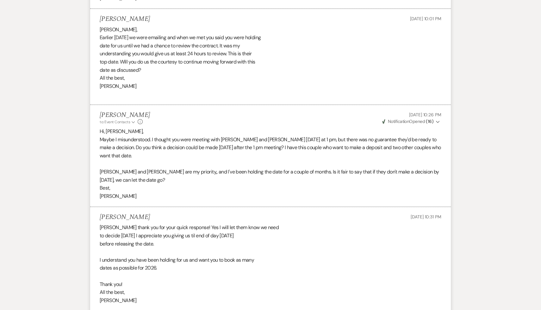
scroll to position [623, 0]
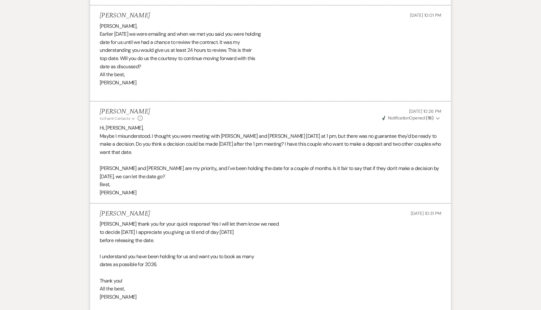
click at [252, 132] on div "[PERSON_NAME] thank you for your quick response! Yes I will let them know we ne…" at bounding box center [270, 268] width 341 height 97
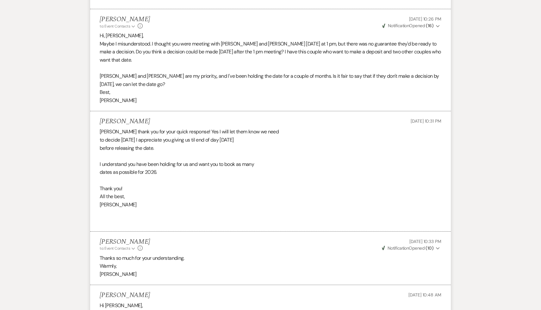
scroll to position [717, 0]
click at [228, 132] on li "[PERSON_NAME] to: Event Contacts Expand Info [DATE] 10:33 PM Weven Check Notifi…" at bounding box center [270, 256] width 360 height 53
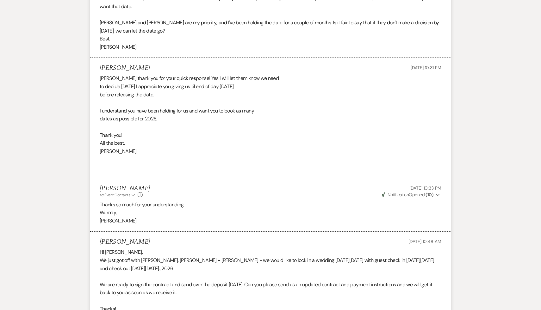
scroll to position [787, 0]
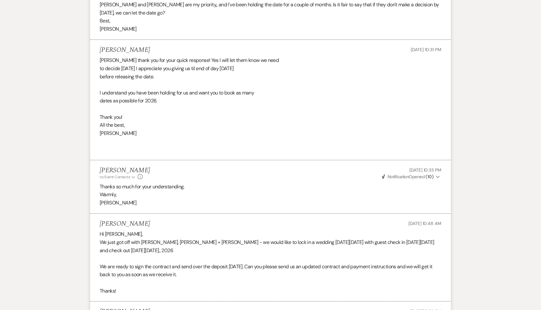
click at [227, 132] on p at bounding box center [270, 283] width 341 height 8
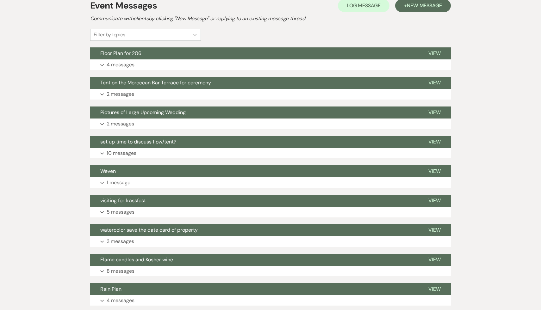
scroll to position [0, 0]
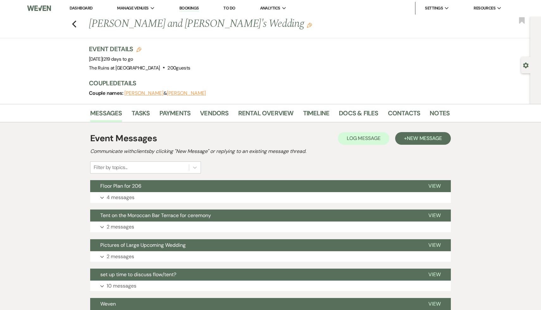
click at [139, 48] on use "button" at bounding box center [138, 49] width 5 height 5
select select "534"
select select "eventDateAnd"
select select "false"
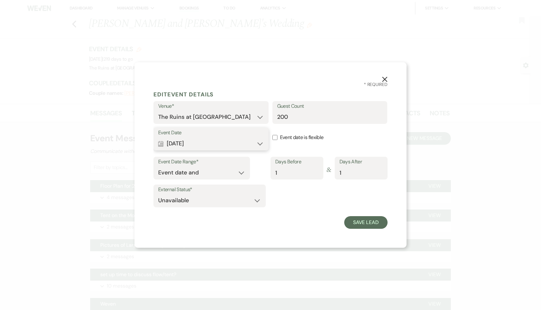
click at [260, 132] on button "Calendar [DATE] Expand" at bounding box center [211, 143] width 106 height 13
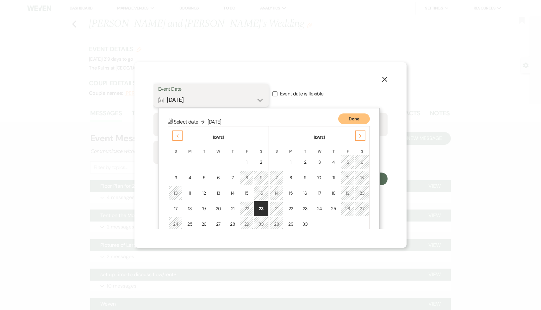
scroll to position [71, 0]
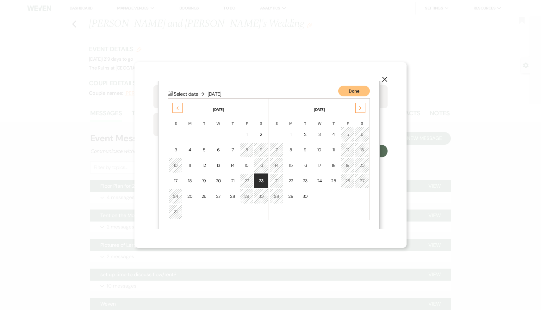
click at [174, 132] on div "24" at bounding box center [175, 196] width 5 height 7
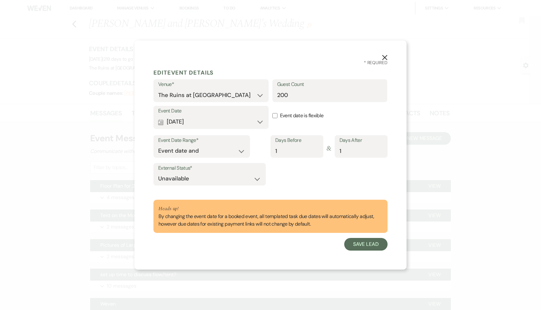
scroll to position [0, 0]
click at [372, 132] on button "Save Lead" at bounding box center [365, 244] width 43 height 13
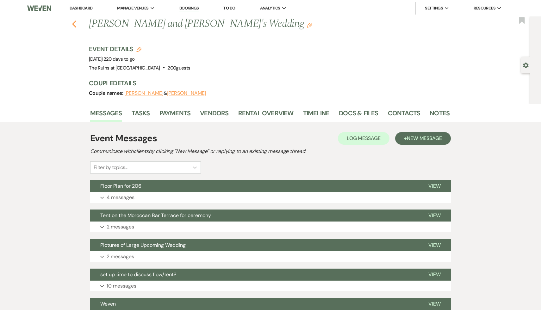
click at [72, 21] on icon "Previous" at bounding box center [74, 24] width 5 height 8
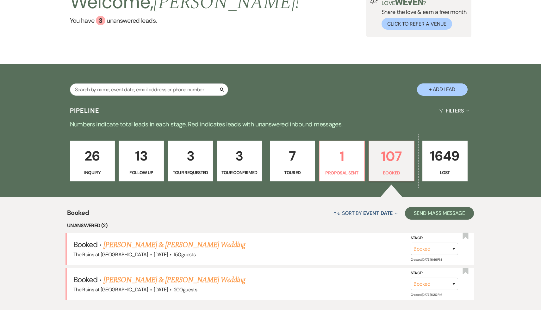
scroll to position [103, 0]
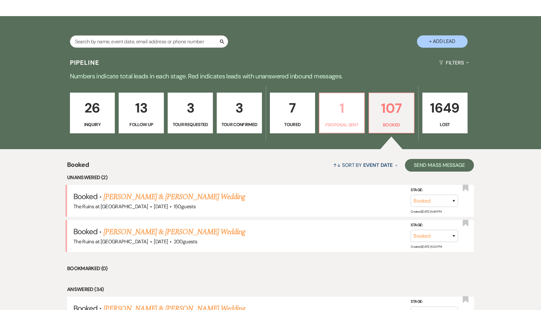
click at [336, 111] on p "1" at bounding box center [341, 108] width 37 height 21
select select "6"
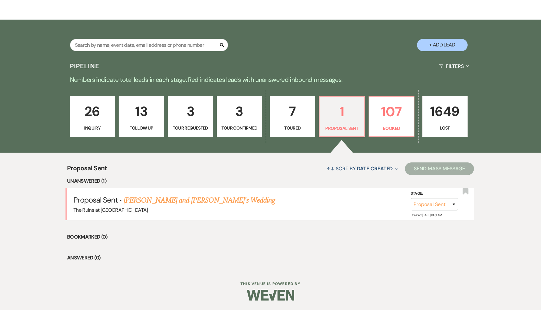
scroll to position [99, 0]
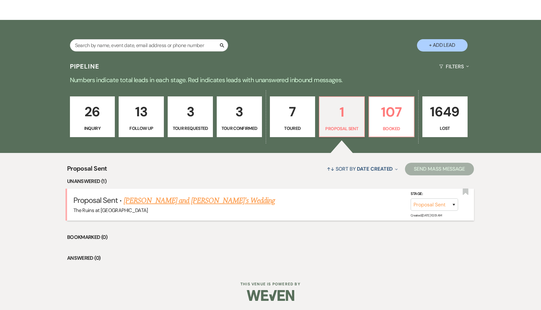
click at [175, 132] on link "[PERSON_NAME] and [PERSON_NAME]'s Wedding" at bounding box center [199, 200] width 151 height 11
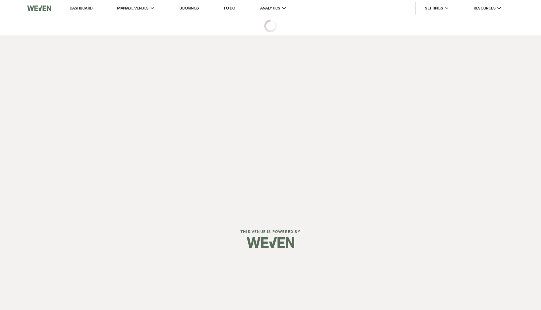
select select "6"
select select "5"
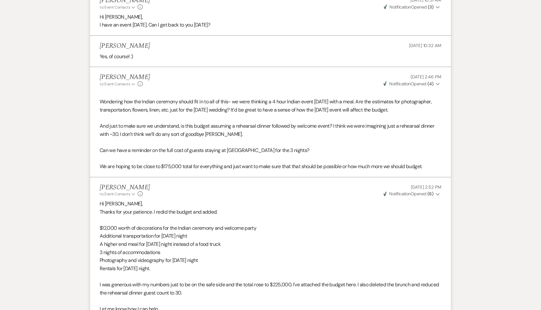
scroll to position [739, 0]
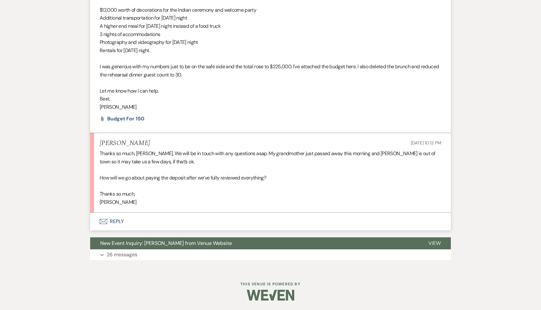
click at [117, 132] on button "Envelope Reply" at bounding box center [270, 222] width 360 height 18
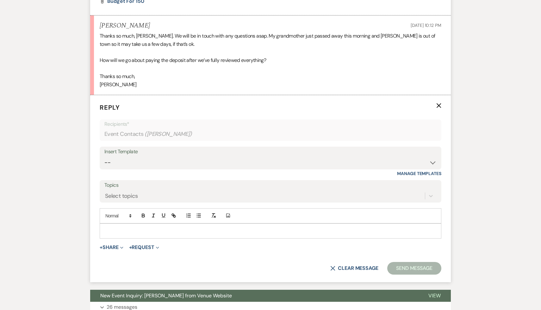
scroll to position [851, 0]
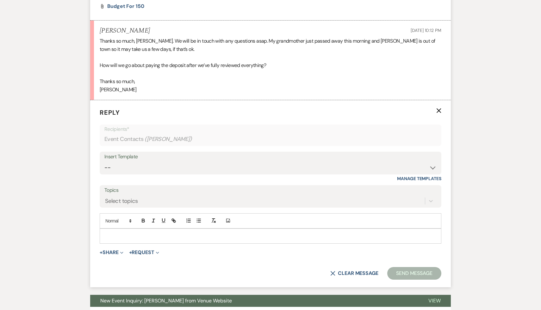
click at [179, 132] on div at bounding box center [270, 236] width 341 height 15
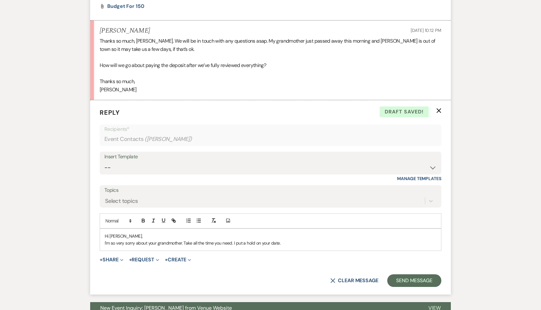
click at [296, 132] on p "I'm so very sorry about your grandmother. Take all the time you need. I put a h…" at bounding box center [270, 243] width 331 height 7
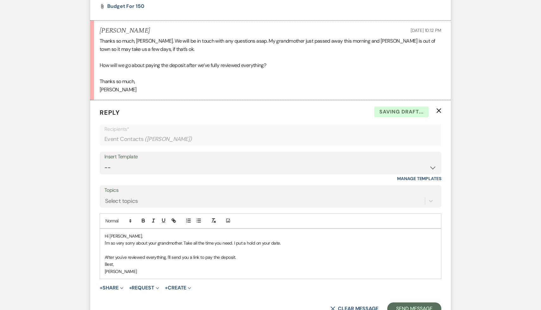
scroll to position [866, 0]
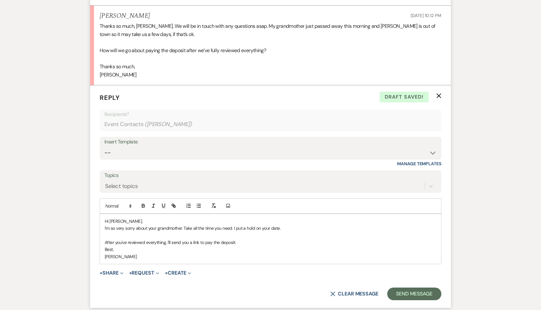
click at [221, 132] on p "After you've reviewed everything, I'll send you a link to pay the deposit." at bounding box center [270, 242] width 331 height 7
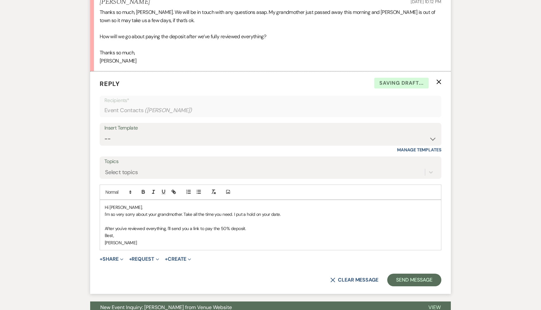
scroll to position [883, 0]
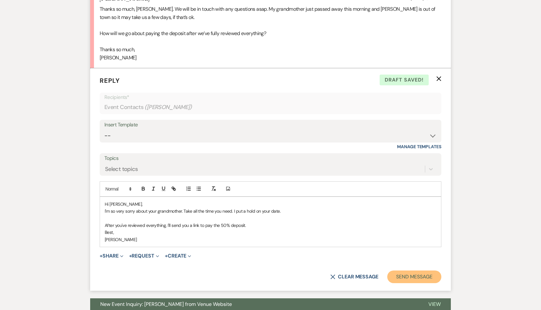
click at [418, 132] on button "Send Message" at bounding box center [414, 277] width 54 height 13
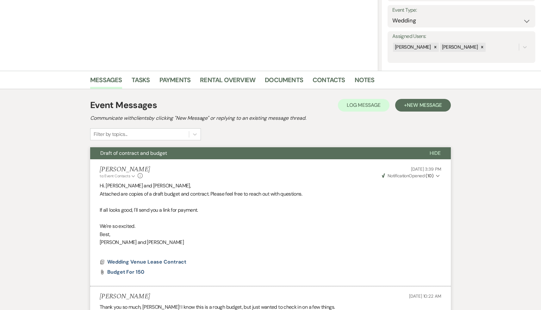
scroll to position [0, 0]
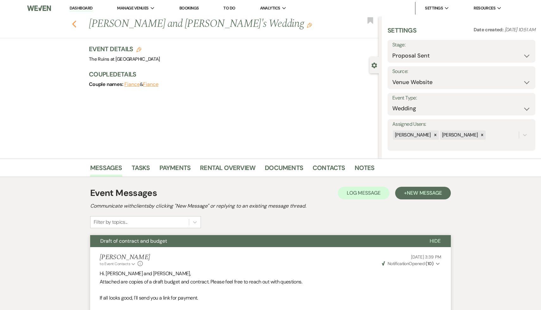
click at [74, 21] on icon "Previous" at bounding box center [74, 24] width 5 height 8
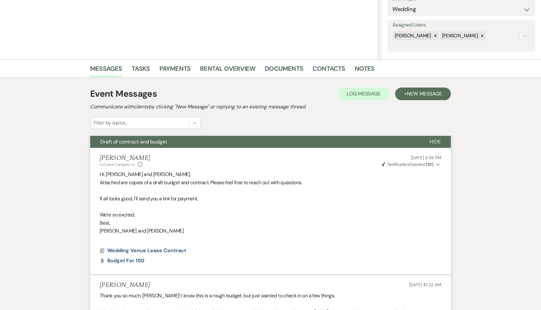
select select "6"
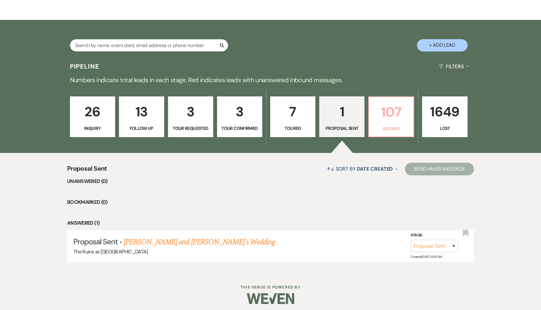
click at [390, 114] on p "107" at bounding box center [390, 111] width 37 height 21
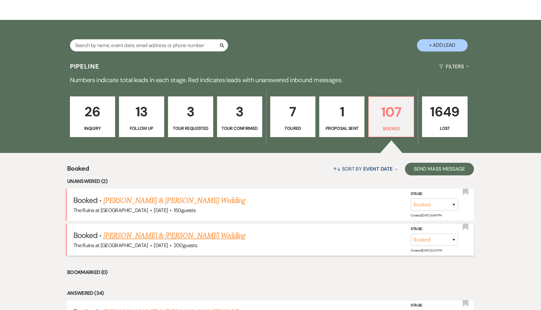
click at [161, 132] on link "[PERSON_NAME] & [PERSON_NAME] Wedding" at bounding box center [174, 235] width 142 height 11
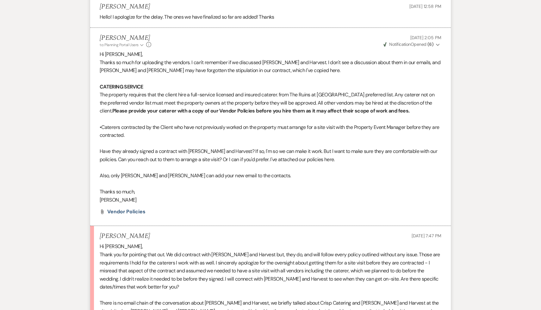
scroll to position [247, 0]
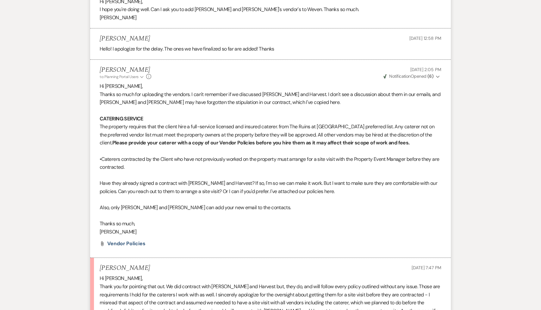
click at [250, 132] on p "Also, only [PERSON_NAME] and [PERSON_NAME] can add your new email to the contac…" at bounding box center [270, 208] width 341 height 8
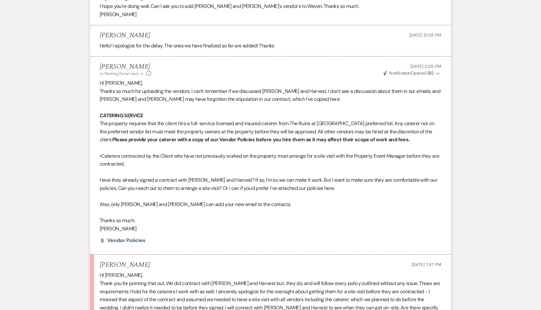
click at [250, 132] on p "Also, only [PERSON_NAME] and [PERSON_NAME] can add your new email to the contac…" at bounding box center [270, 204] width 341 height 8
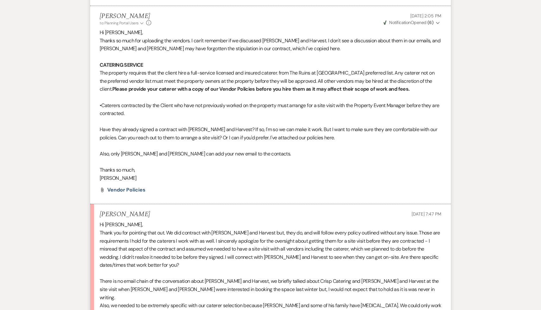
scroll to position [330, 0]
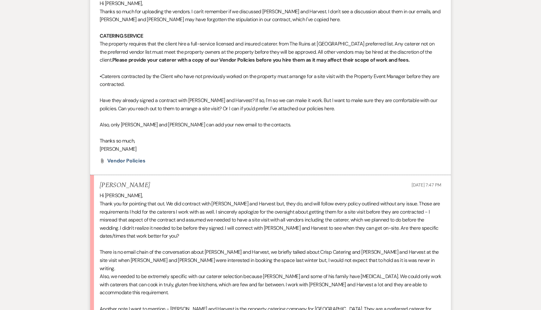
click at [194, 132] on p "Thank you for pointing that out. We did contract with [PERSON_NAME] and Harvest…" at bounding box center [270, 220] width 341 height 40
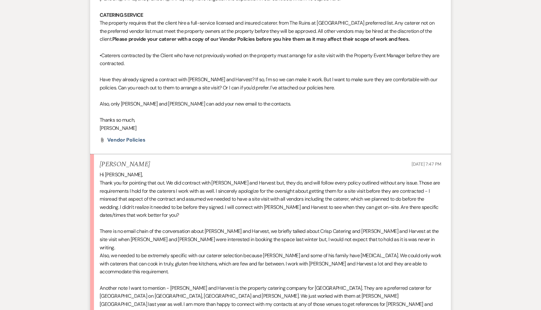
scroll to position [351, 0]
click at [194, 132] on p "There is no email chain of the conversation about [PERSON_NAME] and Harvest, we…" at bounding box center [270, 239] width 341 height 24
click at [174, 132] on p "Also, we needed to be extremely specific with our caterer selection because [PE…" at bounding box center [270, 263] width 341 height 24
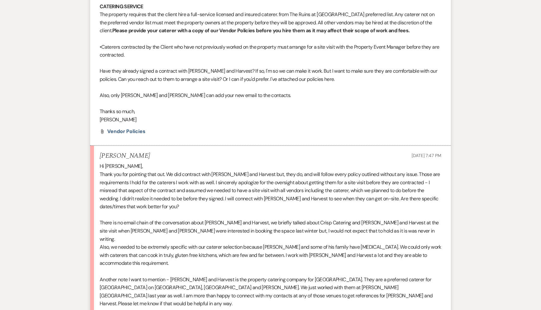
scroll to position [359, 0]
click at [174, 132] on p "Also, we needed to be extremely specific with our caterer selection because [PE…" at bounding box center [270, 255] width 341 height 24
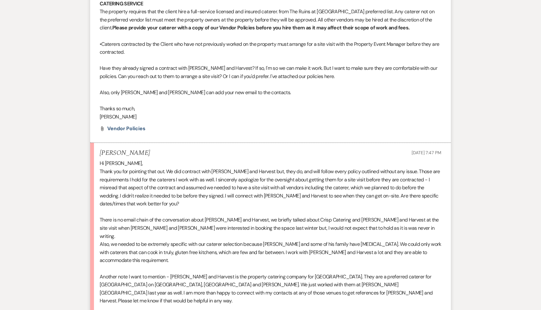
scroll to position [365, 0]
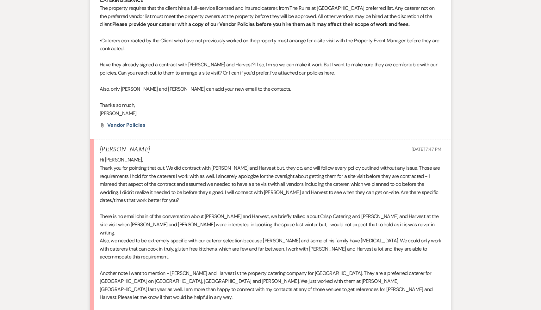
click at [233, 132] on p at bounding box center [270, 265] width 341 height 8
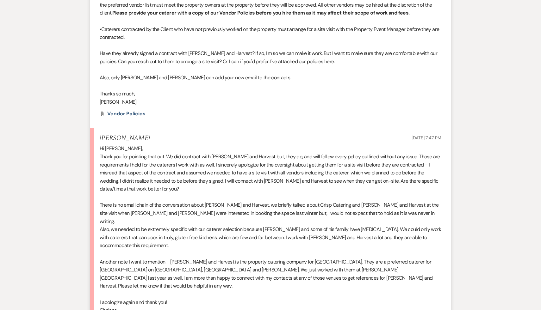
scroll to position [378, 0]
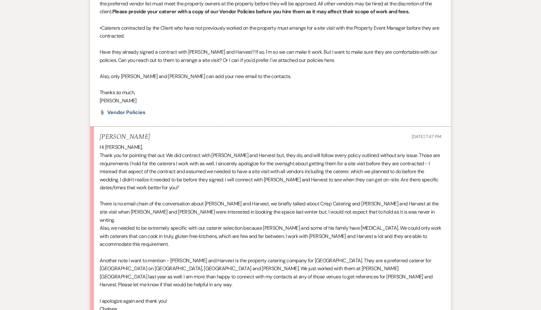
click at [235, 132] on p at bounding box center [270, 293] width 341 height 8
click at [226, 132] on p "Chelsea" at bounding box center [270, 309] width 341 height 8
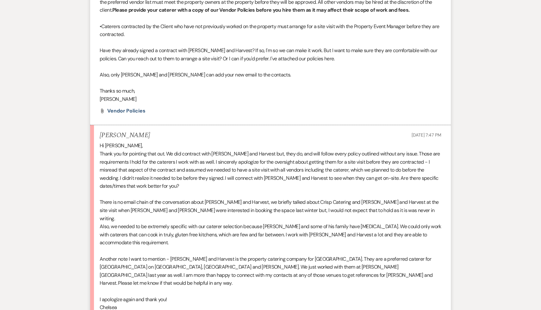
click at [226, 132] on p "Chelsea" at bounding box center [270, 307] width 341 height 8
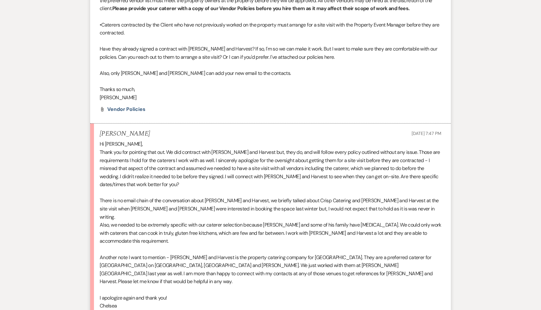
click at [226, 132] on p at bounding box center [270, 290] width 341 height 8
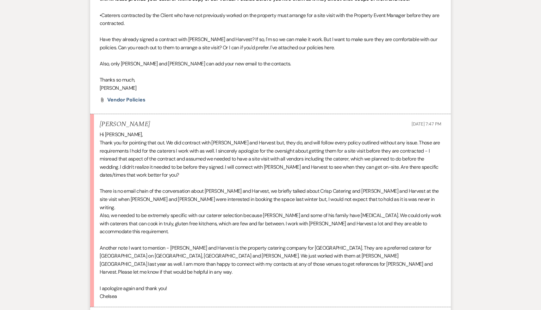
scroll to position [392, 0]
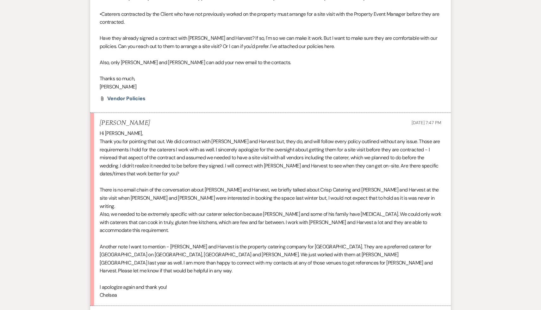
click at [198, 132] on p at bounding box center [270, 279] width 341 height 8
click at [194, 132] on p at bounding box center [270, 279] width 341 height 8
click at [241, 132] on p "I apologize again and thank you!" at bounding box center [270, 287] width 341 height 8
click at [234, 132] on p at bounding box center [270, 279] width 341 height 8
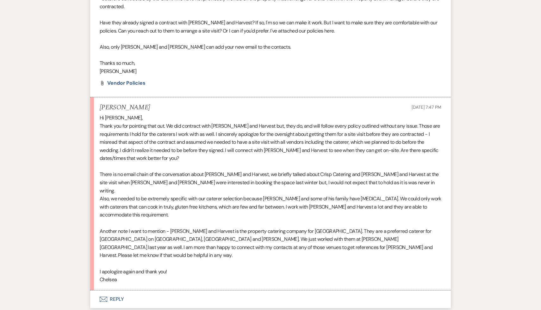
scroll to position [408, 0]
click at [199, 132] on p "Another note I want to mention - [PERSON_NAME] and Harvest is the property cate…" at bounding box center [270, 243] width 341 height 32
click at [197, 132] on p at bounding box center [270, 263] width 341 height 8
click at [182, 132] on p "I apologize again and thank you!" at bounding box center [270, 271] width 341 height 8
click at [173, 132] on p at bounding box center [270, 263] width 341 height 8
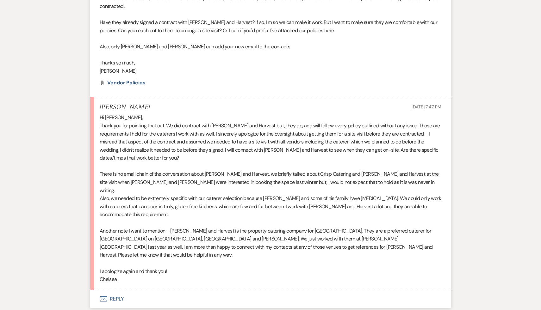
click at [192, 132] on p "I apologize again and thank you!" at bounding box center [270, 271] width 341 height 8
click at [182, 132] on p "I apologize again and thank you!" at bounding box center [270, 271] width 341 height 8
click at [163, 132] on p "I apologize again and thank you!" at bounding box center [270, 271] width 341 height 8
click at [212, 132] on p at bounding box center [270, 263] width 341 height 8
click at [113, 132] on button "Envelope Reply" at bounding box center [270, 299] width 360 height 18
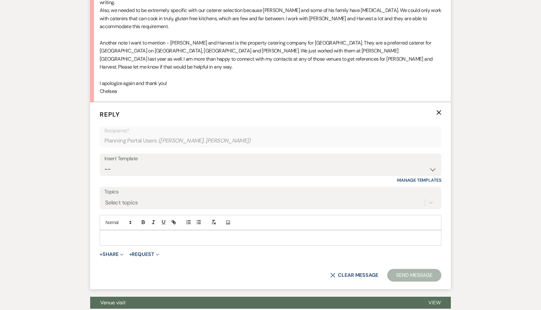
scroll to position [620, 0]
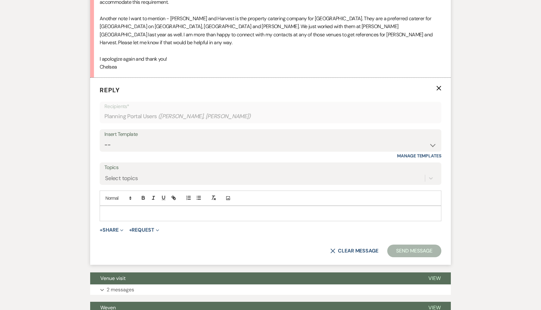
click at [161, 132] on div at bounding box center [270, 213] width 341 height 15
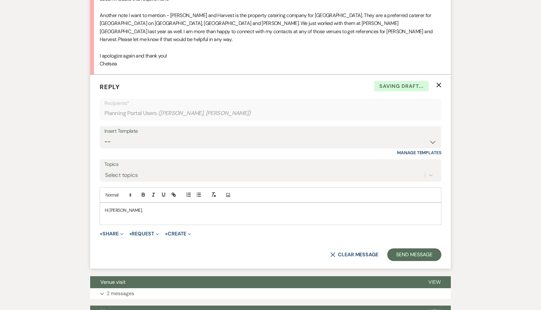
scroll to position [658, 0]
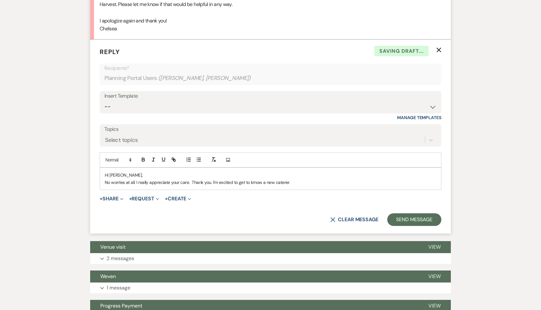
click at [255, 132] on p "No worries at all. I really appreciate your care. Thank you. I'm excited to get…" at bounding box center [270, 182] width 331 height 7
click at [322, 132] on p "No worries at all. I really appreciate your care. Thank you. I'm excited to get…" at bounding box center [270, 182] width 331 height 7
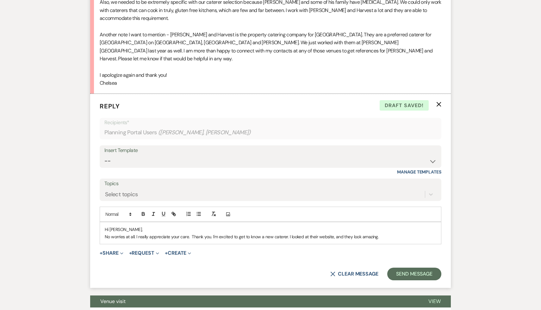
scroll to position [628, 0]
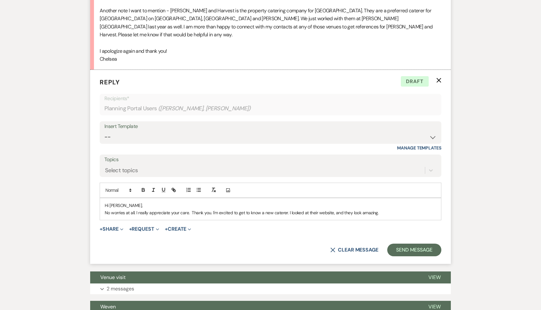
click at [388, 132] on p "No worries at all. I really appreciate your care. Thank you. I'm excited to get…" at bounding box center [270, 212] width 331 height 7
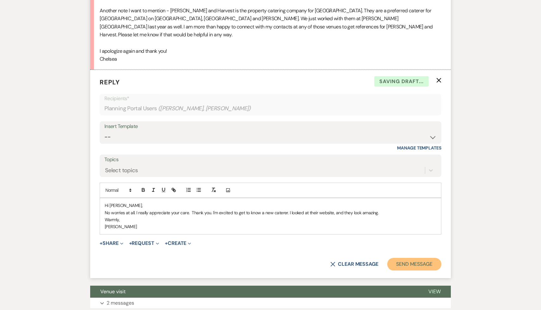
click at [416, 132] on button "Send Message" at bounding box center [414, 264] width 54 height 13
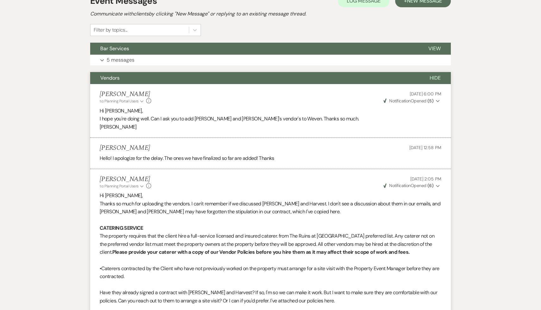
scroll to position [0, 0]
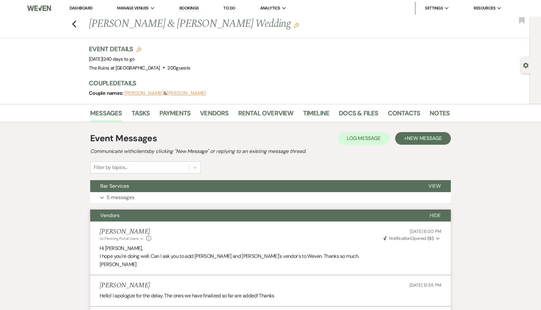
click at [83, 8] on link "Dashboard" at bounding box center [81, 7] width 23 height 5
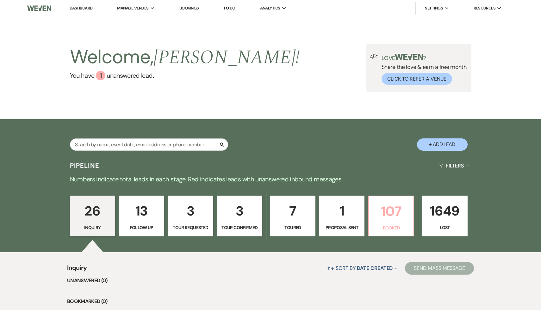
click at [398, 132] on p "107" at bounding box center [390, 211] width 37 height 21
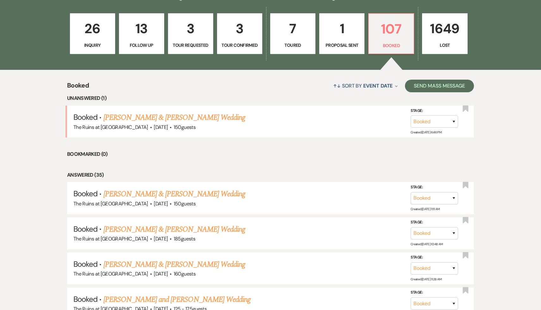
scroll to position [201, 0]
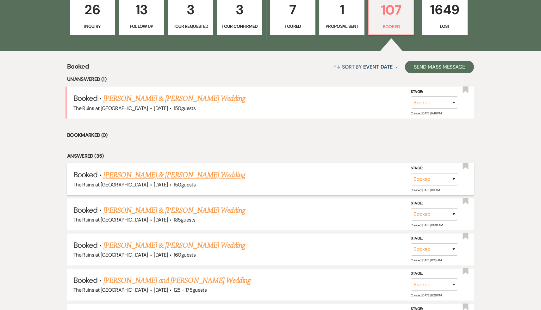
click at [183, 132] on link "[PERSON_NAME] & [PERSON_NAME] Wedding" at bounding box center [174, 174] width 142 height 11
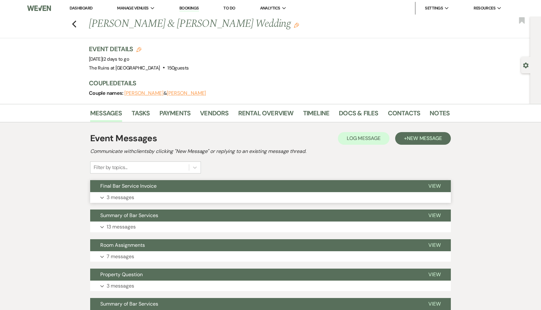
click at [132, 132] on span "Final Bar Service Invoice" at bounding box center [128, 186] width 56 height 7
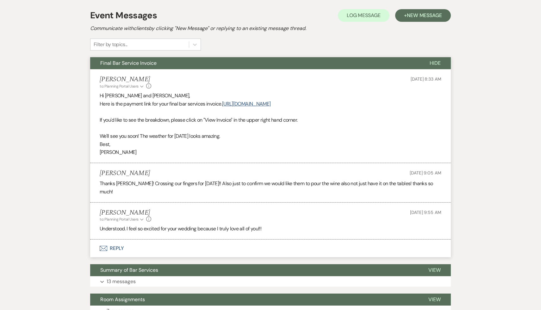
scroll to position [168, 0]
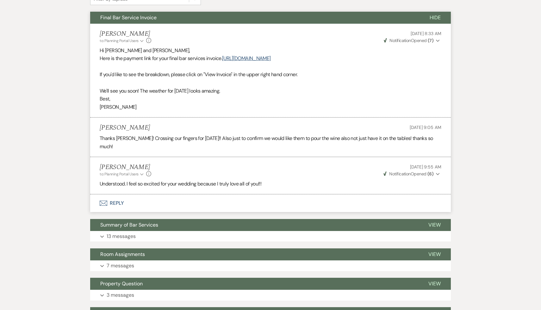
click at [313, 132] on div "[PERSON_NAME] to: Planning Portal Users Expand Info [DATE] 9:55 AM Weven Check …" at bounding box center [270, 170] width 341 height 14
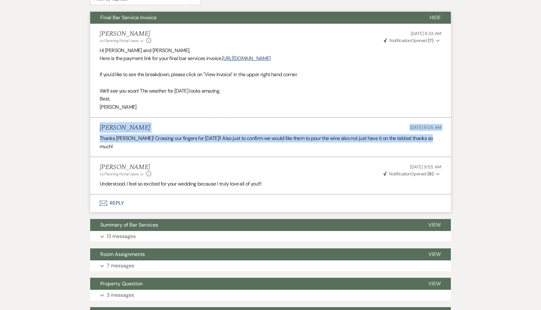
drag, startPoint x: 440, startPoint y: 135, endPoint x: 95, endPoint y: 127, distance: 345.0
click at [95, 127] on li "[PERSON_NAME] [DATE] 9:05 AM Thanks [PERSON_NAME]! Crossing our fingers for [DA…" at bounding box center [270, 138] width 360 height 40
copy li "[PERSON_NAME] [DATE] 9:05 AM Thanks [PERSON_NAME]! Crossing our fingers for [DA…"
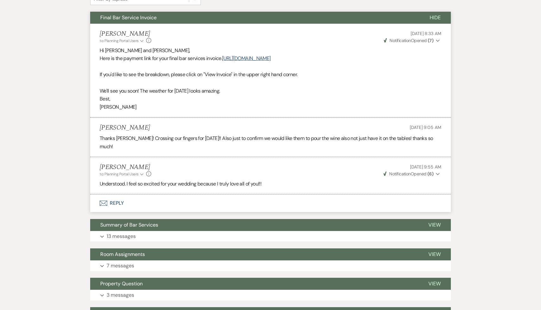
click at [175, 89] on p "We'll see you soon! The weather for [DATE] looks amazing." at bounding box center [270, 91] width 341 height 8
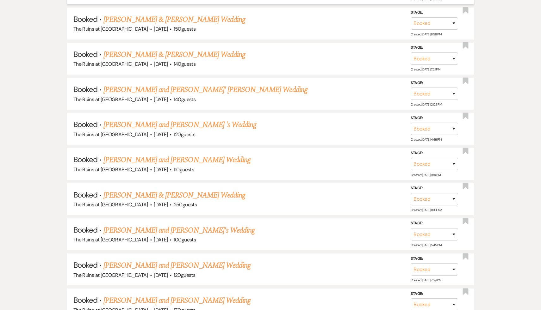
scroll to position [998, 0]
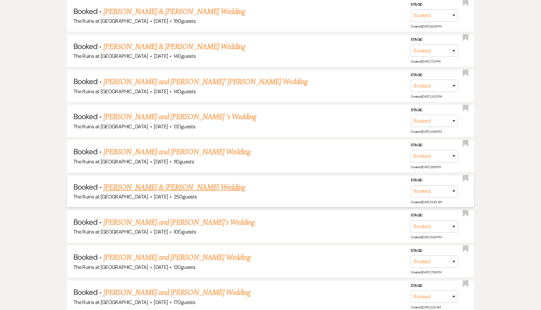
click at [131, 132] on link "[PERSON_NAME] & [PERSON_NAME] Wedding" at bounding box center [174, 187] width 142 height 11
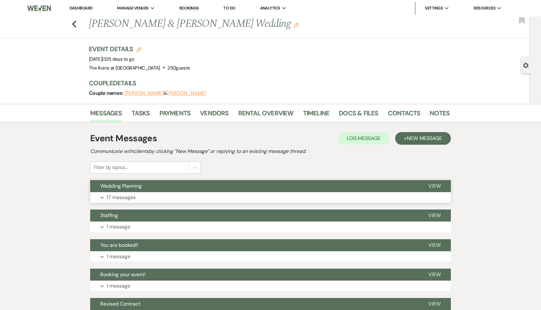
click at [109, 132] on span "Wedding Planning" at bounding box center [120, 186] width 41 height 7
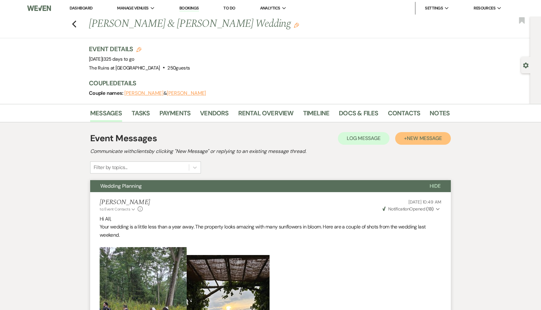
click at [411, 132] on span "New Message" at bounding box center [424, 138] width 35 height 7
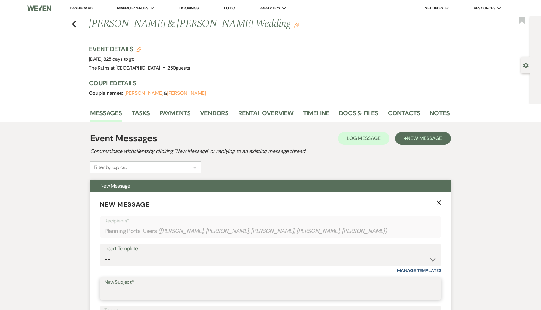
click at [132, 132] on input "New Subject*" at bounding box center [270, 293] width 332 height 12
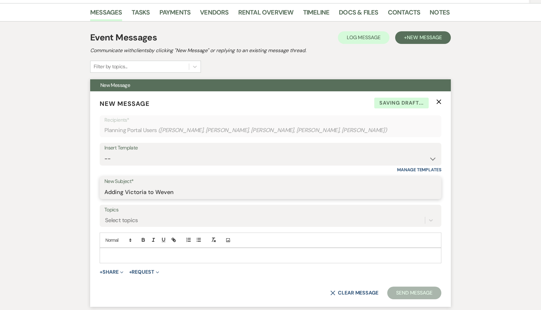
scroll to position [120, 0]
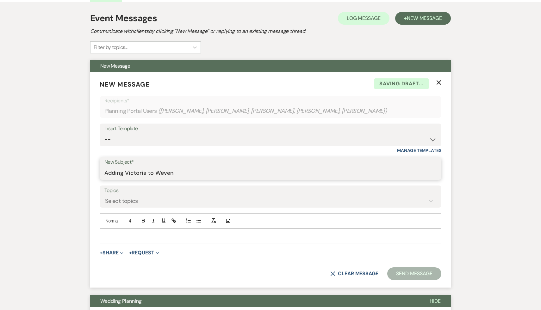
type input "Adding Victoria to Weven"
click at [166, 132] on p at bounding box center [270, 236] width 331 height 7
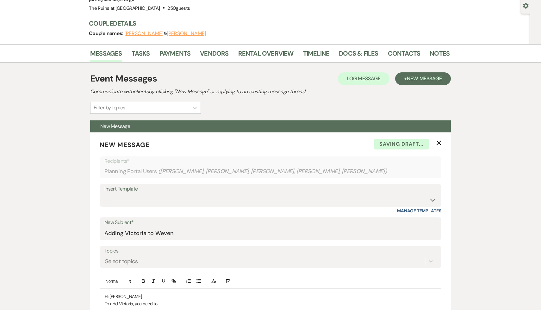
scroll to position [37, 0]
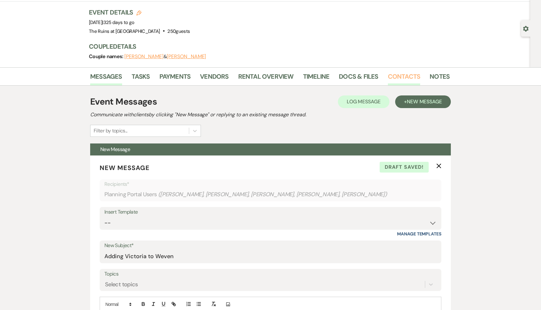
click at [400, 75] on link "Contacts" at bounding box center [404, 78] width 33 height 14
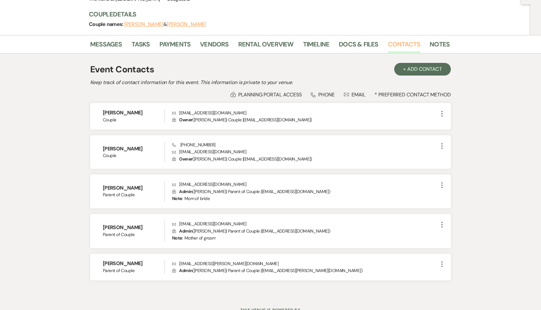
scroll to position [95, 0]
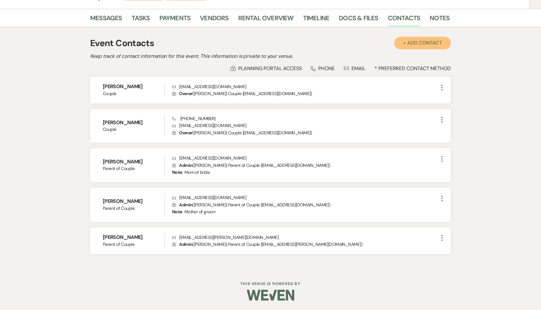
click at [407, 42] on button "+ Add Contact" at bounding box center [422, 43] width 57 height 13
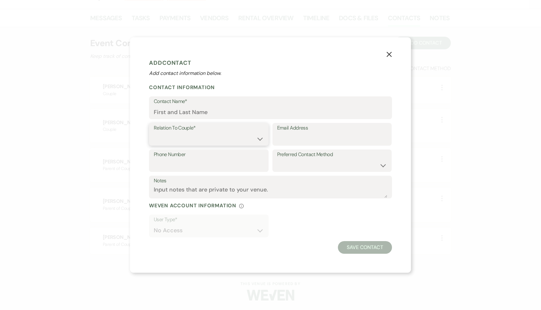
click at [230, 132] on select "Couple Planner Parent of Couple Family Member Friend Other" at bounding box center [209, 139] width 110 height 12
click at [225, 132] on label "User Type*" at bounding box center [209, 220] width 110 height 9
click at [314, 132] on div "User Type* No Access" at bounding box center [270, 228] width 243 height 27
click at [390, 55] on icon "X" at bounding box center [389, 54] width 6 height 6
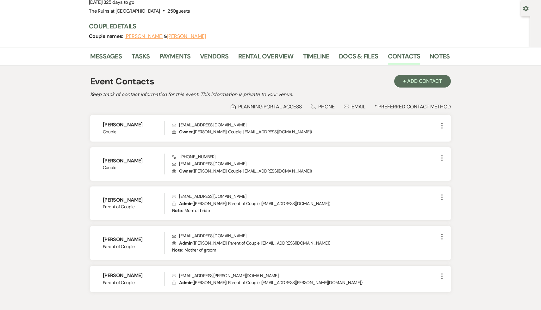
scroll to position [0, 0]
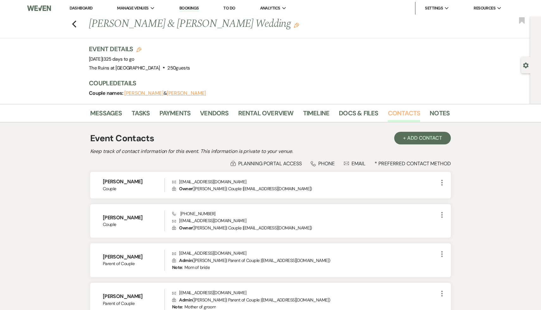
click at [399, 114] on link "Contacts" at bounding box center [404, 115] width 33 height 14
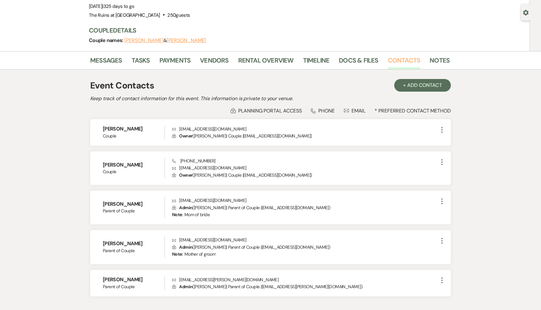
scroll to position [95, 0]
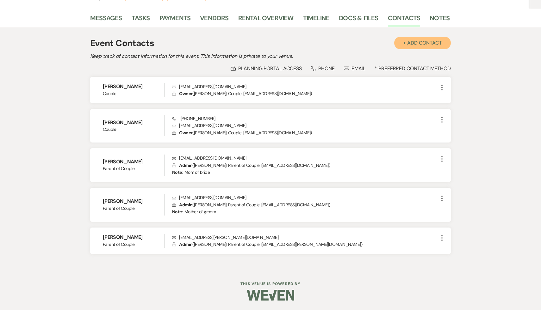
click at [419, 47] on button "+ Add Contact" at bounding box center [422, 43] width 57 height 13
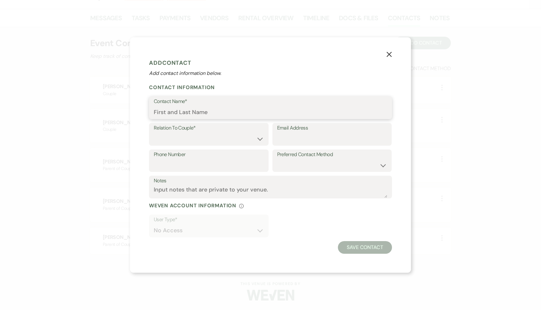
click at [230, 112] on input "Contact Name*" at bounding box center [270, 112] width 233 height 12
type input "[PERSON_NAME]"
click at [260, 132] on select "Couple Planner Parent of Couple Family Member Friend Other" at bounding box center [209, 139] width 110 height 12
select select "2"
click at [154, 132] on select "Couple Planner Parent of Couple Family Member Friend Other" at bounding box center [209, 139] width 110 height 12
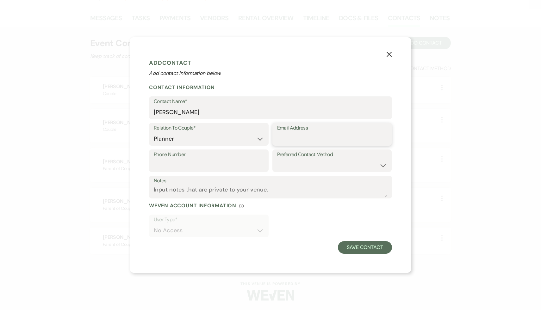
click at [294, 132] on input "Email Address" at bounding box center [332, 139] width 110 height 12
paste input "[EMAIL_ADDRESS][DOMAIN_NAME]"
type input "[EMAIL_ADDRESS][DOMAIN_NAME]"
click at [362, 132] on button "Save Contact" at bounding box center [365, 247] width 54 height 13
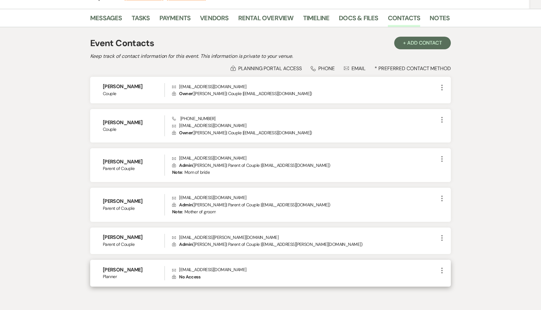
click at [189, 132] on span "No Access" at bounding box center [189, 277] width 21 height 6
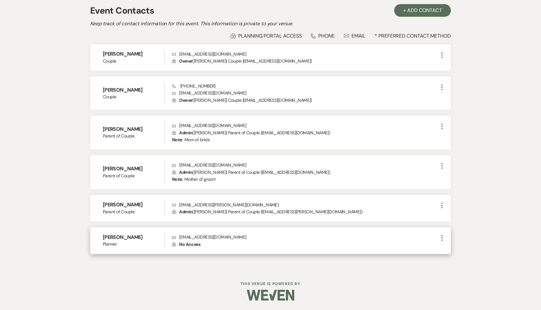
click at [124, 132] on h6 "[PERSON_NAME]" at bounding box center [134, 237] width 62 height 7
click at [187, 132] on span "No Access" at bounding box center [189, 245] width 21 height 6
click at [199, 132] on p "Envelope [EMAIL_ADDRESS][DOMAIN_NAME]" at bounding box center [305, 237] width 266 height 7
click at [441, 132] on use "button" at bounding box center [441, 238] width 1 height 6
click at [296, 132] on p "Envelope [EMAIL_ADDRESS][DOMAIN_NAME]" at bounding box center [305, 237] width 266 height 7
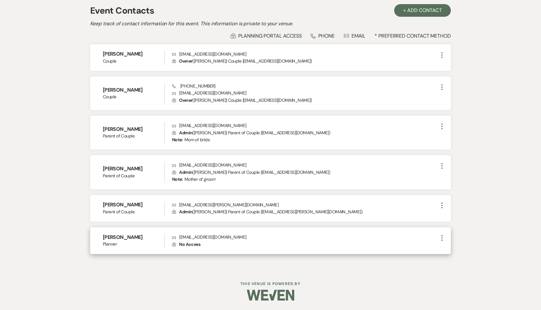
click at [174, 132] on use at bounding box center [173, 243] width 3 height 3
click at [185, 132] on span "No Access" at bounding box center [189, 245] width 21 height 6
click at [187, 132] on span "No Access" at bounding box center [189, 245] width 21 height 6
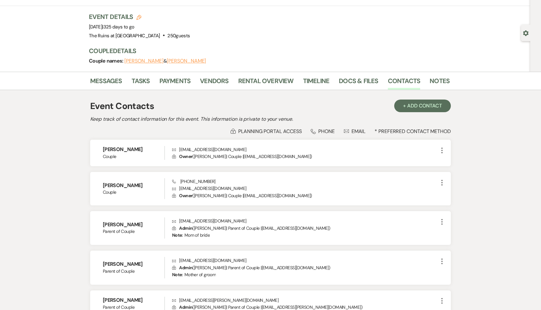
scroll to position [0, 0]
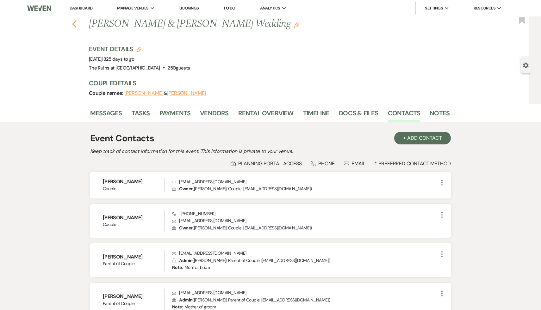
click at [74, 20] on icon "Previous" at bounding box center [74, 24] width 5 height 8
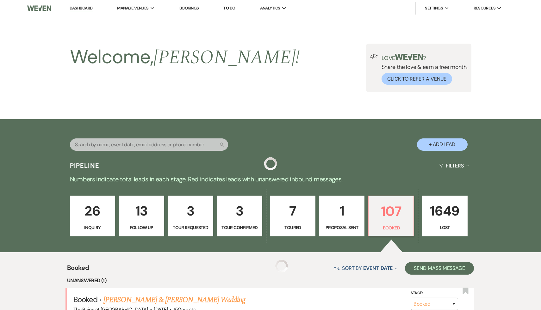
scroll to position [998, 0]
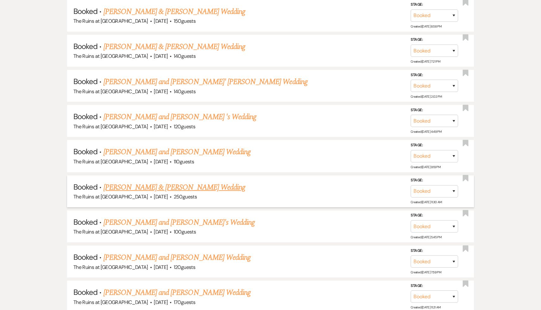
click at [156, 132] on link "[PERSON_NAME] & [PERSON_NAME] Wedding" at bounding box center [174, 187] width 142 height 11
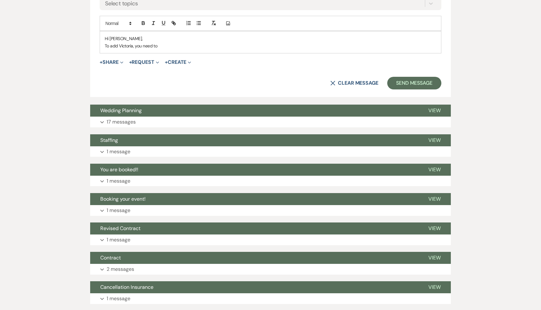
scroll to position [279, 0]
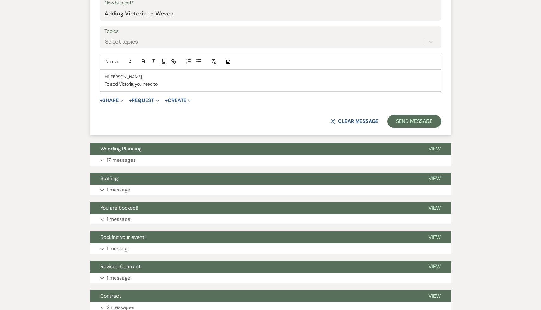
click at [175, 84] on p "To add Victoria, you need to" at bounding box center [270, 84] width 331 height 7
click at [158, 84] on p "To add Victoria, you need to" at bounding box center [270, 84] width 331 height 7
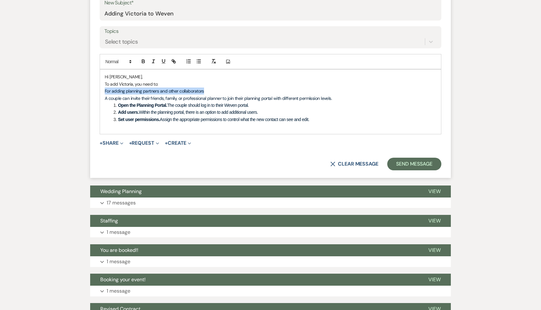
drag, startPoint x: 214, startPoint y: 90, endPoint x: 92, endPoint y: 88, distance: 122.4
click at [92, 88] on form "New Message X Draft saved! Recipients* Planning Portal Users ( [PERSON_NAME], […" at bounding box center [270, 45] width 360 height 265
drag, startPoint x: 342, startPoint y: 97, endPoint x: 105, endPoint y: 93, distance: 236.5
click at [105, 93] on div "Hi [PERSON_NAME], To add Victoria, you need to: A couple can invite their frien…" at bounding box center [270, 102] width 341 height 64
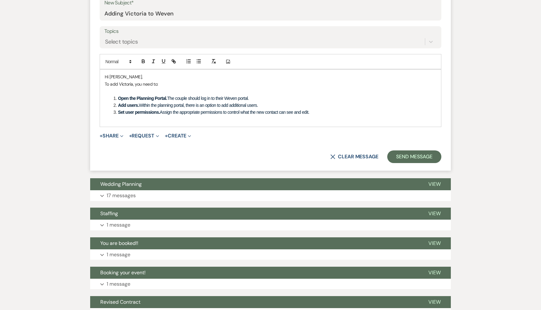
click at [292, 95] on li "Open the Planning Portal. The couple should log in to their Weven portal." at bounding box center [273, 98] width 325 height 7
click at [336, 113] on li "Set user permissions. Assign the appropriate permissions to control what the ne…" at bounding box center [273, 112] width 325 height 7
click at [214, 86] on p "To add Victoria, you need to:" at bounding box center [270, 84] width 331 height 7
click at [272, 106] on li "Add users. Within the planning portal, there is an option to add additional use…" at bounding box center [273, 105] width 325 height 7
drag, startPoint x: 340, startPoint y: 107, endPoint x: 293, endPoint y: 105, distance: 47.5
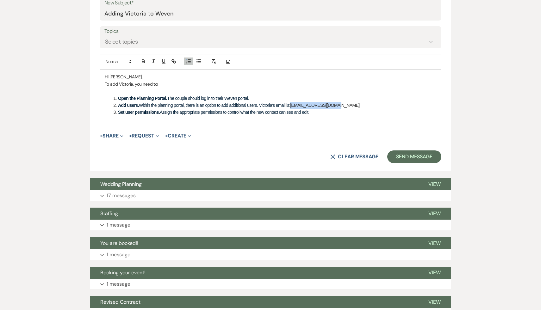
click at [293, 105] on li "Add users. Within the planning portal, there is an option to add additional use…" at bounding box center [273, 105] width 325 height 7
click at [391, 111] on li "Set user permissions. Assign the appropriate permissions to control what the ne…" at bounding box center [273, 112] width 325 height 7
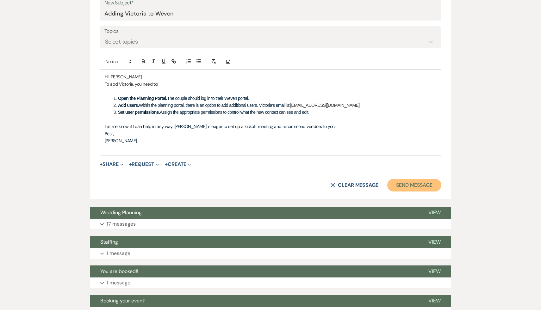
click at [401, 132] on button "Send Message" at bounding box center [414, 185] width 54 height 13
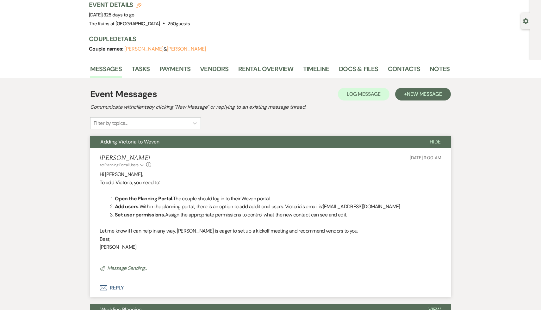
scroll to position [0, 0]
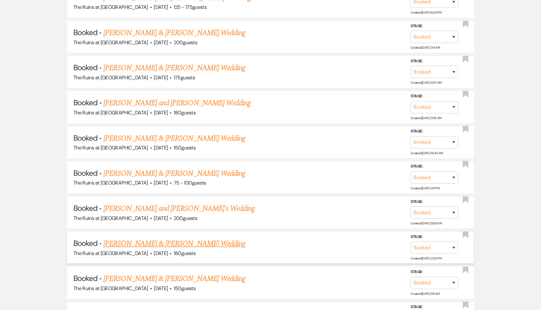
scroll to position [467, 0]
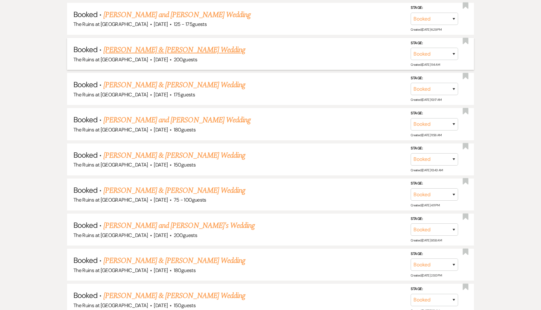
click at [162, 47] on link "[PERSON_NAME] & [PERSON_NAME] Wedding" at bounding box center [174, 49] width 142 height 11
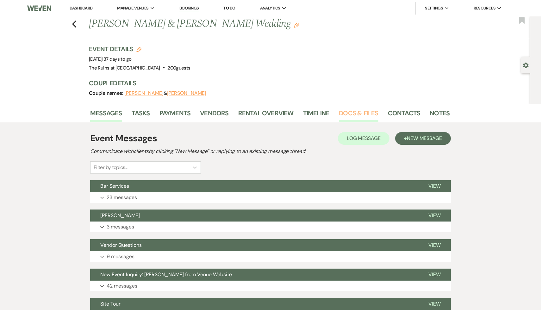
click at [349, 112] on link "Docs & Files" at bounding box center [358, 115] width 39 height 14
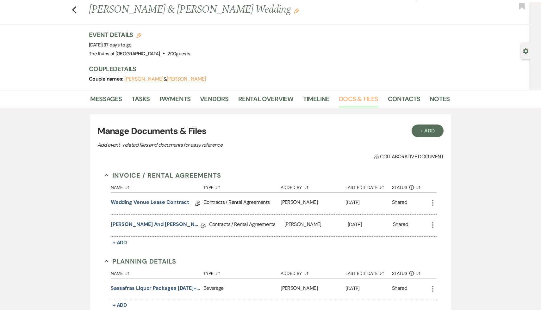
scroll to position [15, 0]
click at [285, 132] on div "Manage Documents & Files Add event–related files and documents for easy referen…" at bounding box center [270, 136] width 346 height 25
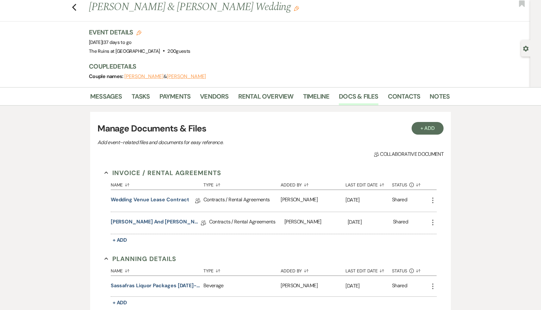
click at [285, 132] on p "Add event–related files and documents for easy reference." at bounding box center [207, 142] width 221 height 8
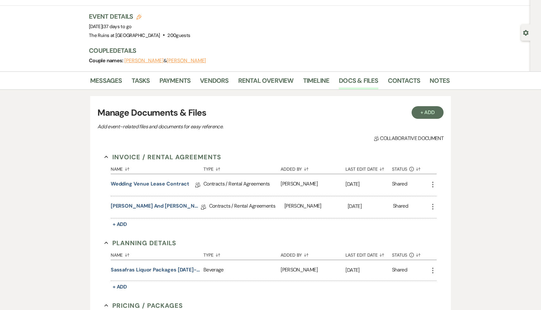
scroll to position [34, 0]
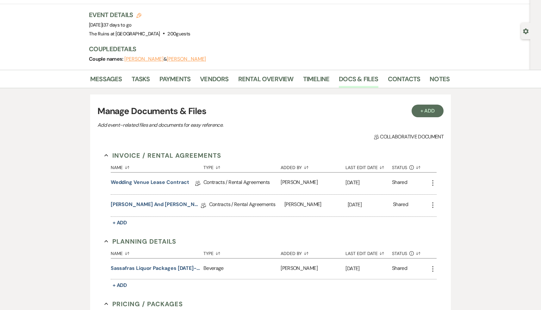
click at [285, 132] on div "Collab Doc Collaborative document" at bounding box center [270, 137] width 346 height 8
click at [211, 81] on link "Vendors" at bounding box center [214, 81] width 28 height 14
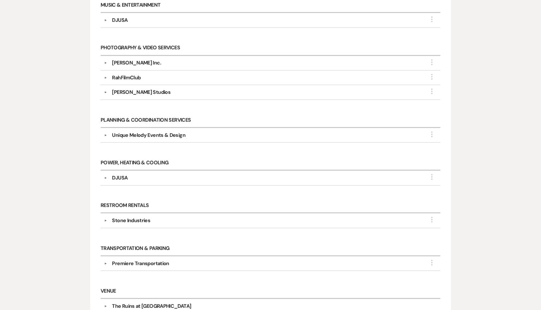
scroll to position [469, 0]
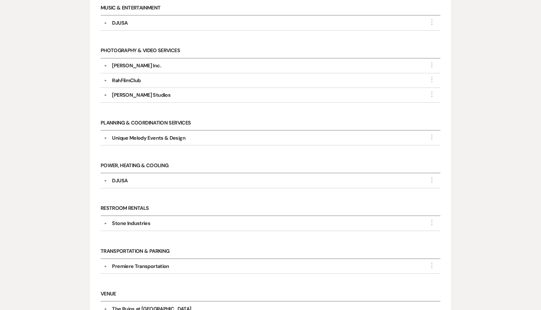
click at [132, 77] on div "RahFilmClub" at bounding box center [126, 81] width 28 height 8
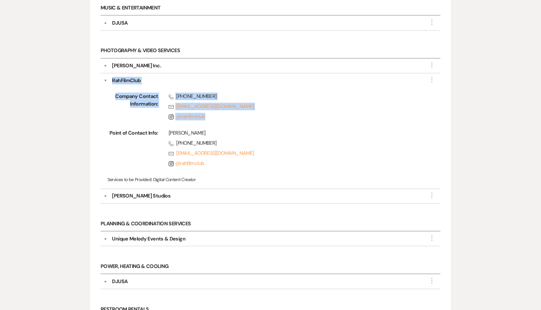
drag, startPoint x: 211, startPoint y: 117, endPoint x: 109, endPoint y: 78, distance: 108.4
click at [109, 78] on div "▼ RahFilmClub More Company Contact Information: Phone [PHONE_NUMBER] Rsvp [EMAI…" at bounding box center [271, 131] width 340 height 116
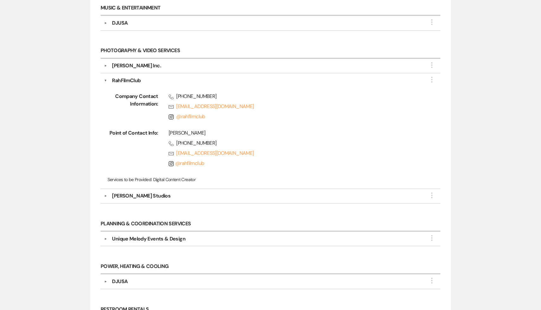
click at [242, 118] on div "Phone [PHONE_NUMBER] Rsvp [EMAIL_ADDRESS][DOMAIN_NAME] Instagram @ rahfilmclub" at bounding box center [289, 108] width 262 height 30
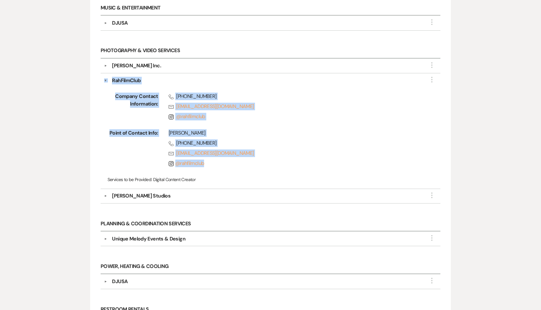
drag, startPoint x: 217, startPoint y: 162, endPoint x: 95, endPoint y: 71, distance: 151.3
click at [95, 71] on div "Audio Visual & Lighting ▼ DJUSA More Company Contact Information: Phone [PHONE_…" at bounding box center [270, 84] width 360 height 788
copy div "▼ RahFilmClub More Company Contact Information: Phone [PHONE_NUMBER] Rsvp [EMAI…"
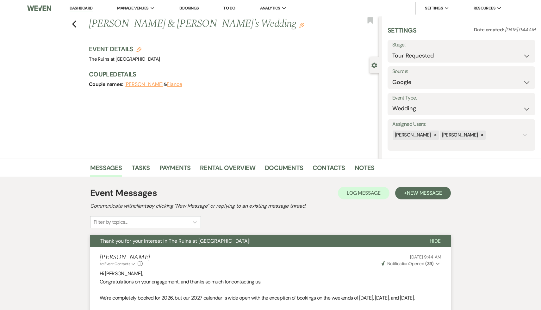
select select "2"
select select "6"
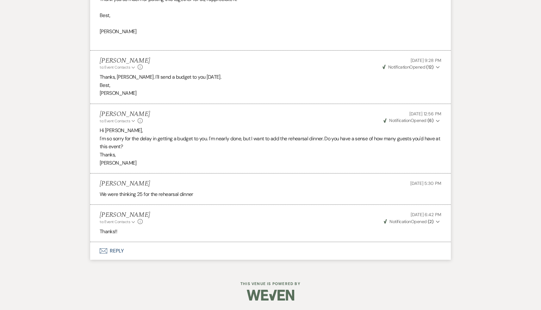
click at [115, 249] on button "Envelope Reply" at bounding box center [270, 251] width 360 height 18
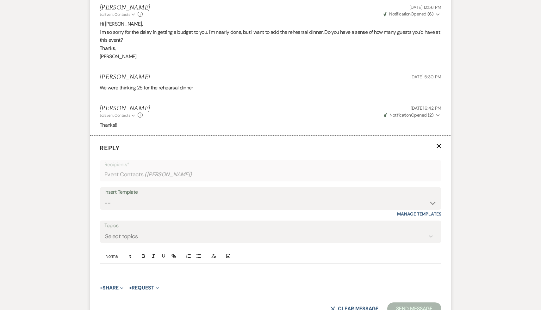
scroll to position [1101, 0]
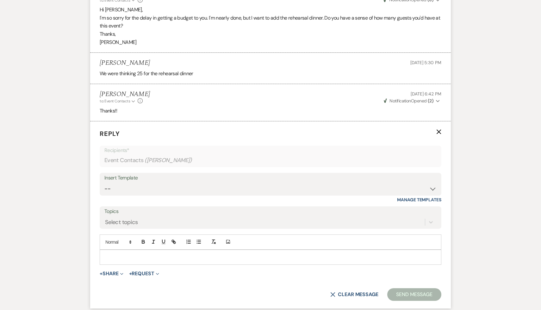
click at [175, 261] on div at bounding box center [270, 257] width 341 height 15
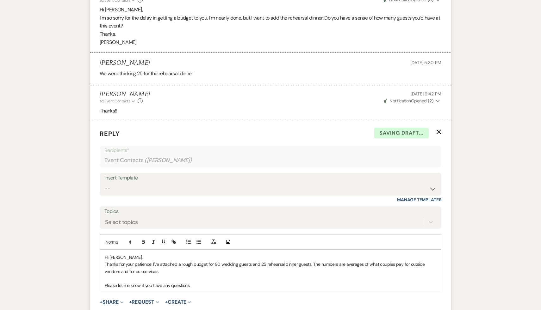
click at [113, 303] on button "+ Share Expand" at bounding box center [112, 302] width 24 height 5
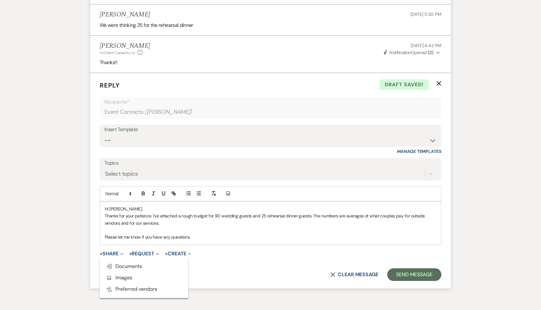
scroll to position [1185, 0]
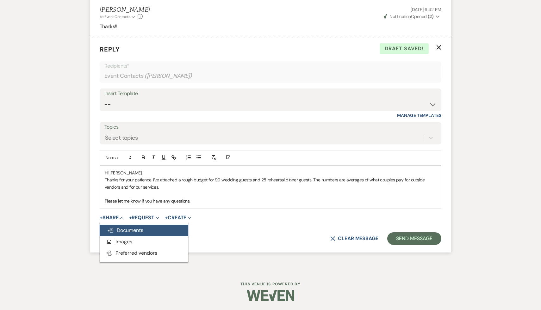
click at [135, 230] on span "Doc Upload Documents" at bounding box center [125, 230] width 36 height 7
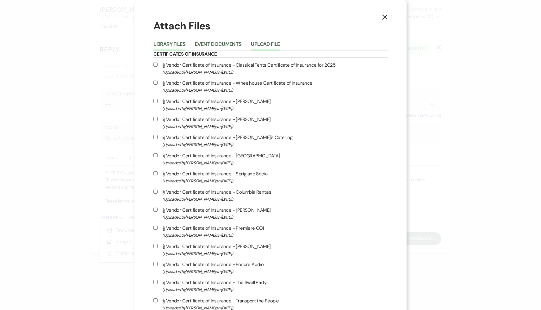
click at [279, 45] on button "Upload File" at bounding box center [265, 46] width 29 height 9
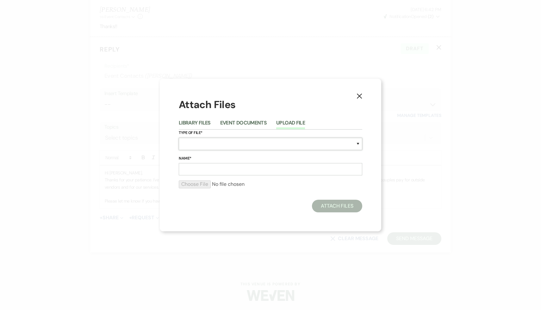
click at [230, 143] on select "Special Event Insurance Vendor Certificate of Insurance Contracts / Rental Agre…" at bounding box center [270, 144] width 183 height 12
select select "8"
click at [179, 138] on select "Special Event Insurance Vendor Certificate of Insurance Contracts / Rental Agre…" at bounding box center [270, 144] width 183 height 12
click at [222, 169] on input "Name*" at bounding box center [270, 169] width 183 height 12
type input "Budget for 90"
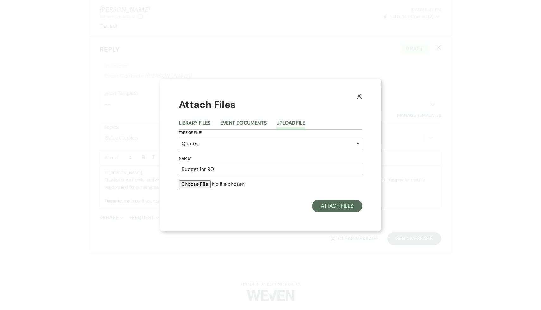
click at [206, 185] on input "file" at bounding box center [270, 185] width 183 height 8
type input "C:\fakepath\90 guests 2026 high season copy.pdf"
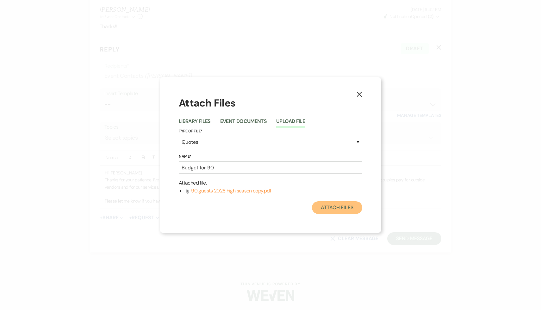
click at [344, 206] on button "Attach Files" at bounding box center [337, 207] width 50 height 13
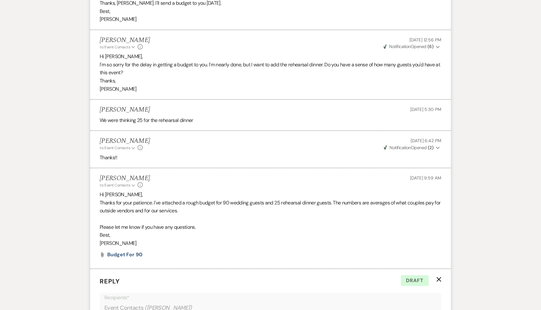
scroll to position [927, 0]
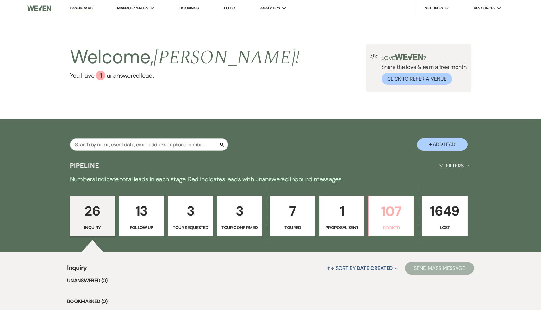
click at [396, 216] on p "107" at bounding box center [390, 211] width 37 height 21
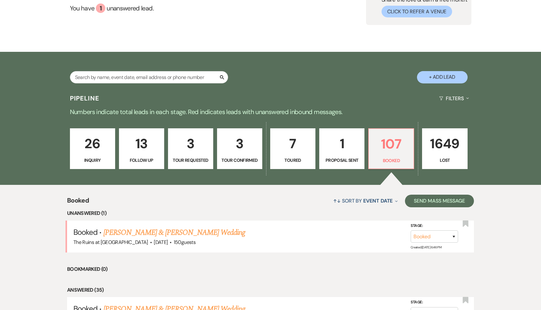
scroll to position [76, 0]
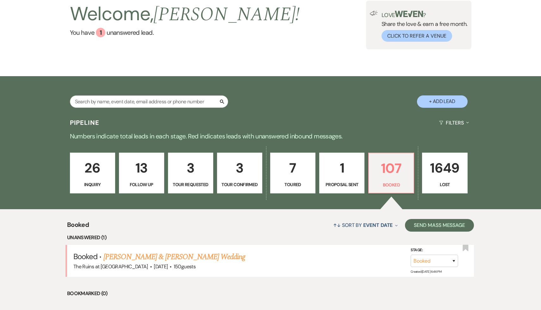
scroll to position [0, 0]
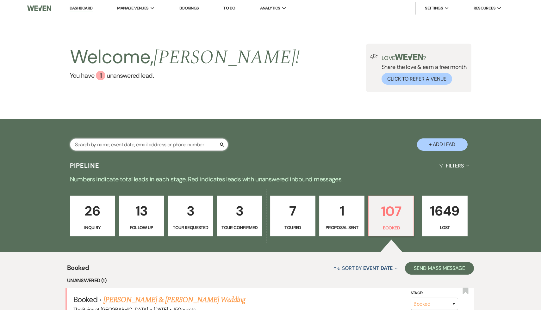
click at [192, 144] on input "text" at bounding box center [149, 144] width 158 height 12
type input "Deanna"
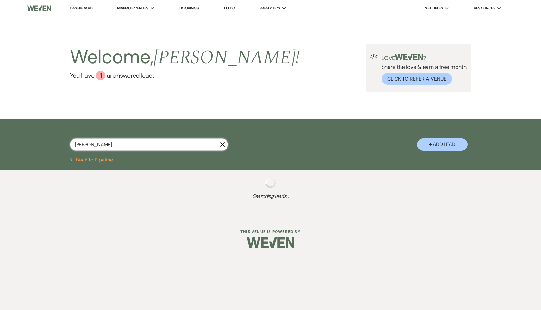
select select "8"
select select "5"
select select "8"
select select "5"
select select "8"
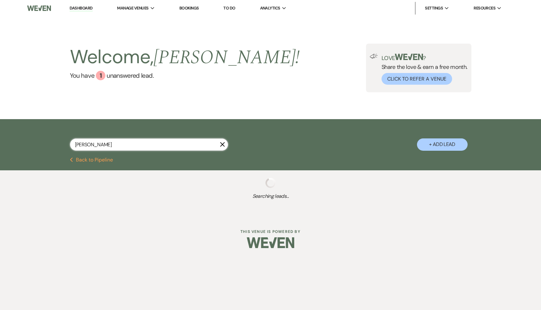
select select "7"
select select "8"
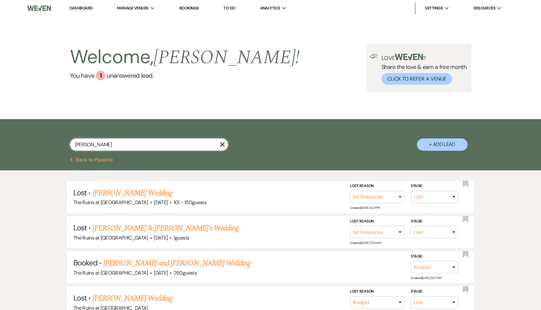
type input "Deanna"
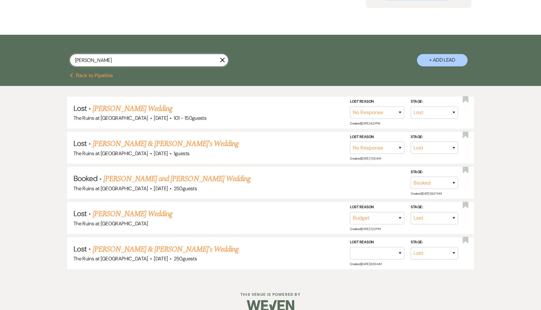
scroll to position [93, 0]
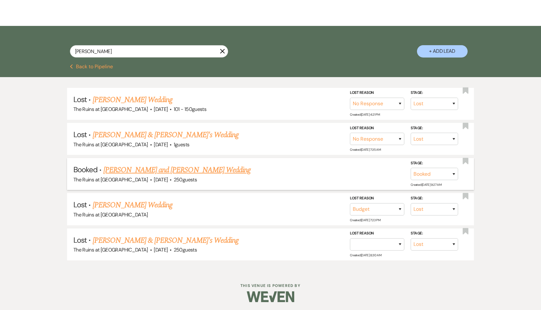
click at [164, 169] on link "[PERSON_NAME] and [PERSON_NAME] Wedding" at bounding box center [176, 169] width 147 height 11
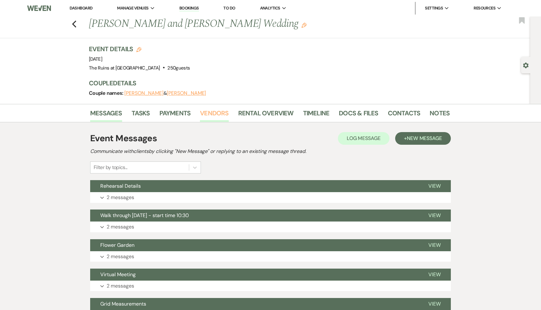
click at [216, 112] on link "Vendors" at bounding box center [214, 115] width 28 height 14
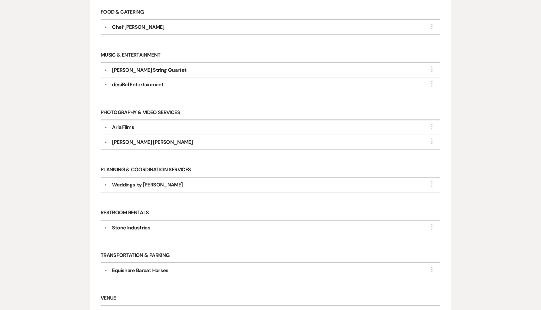
scroll to position [344, 0]
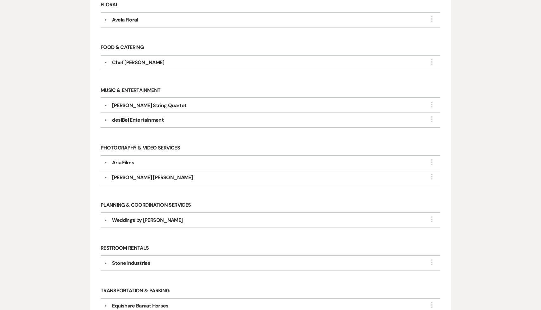
click at [127, 159] on div "Aria Films" at bounding box center [123, 163] width 22 height 8
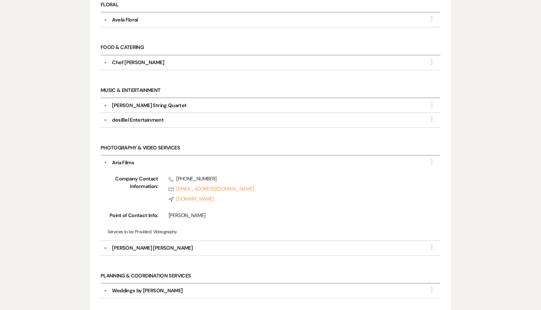
click at [151, 116] on div "desiBel Entertainment" at bounding box center [138, 120] width 52 height 8
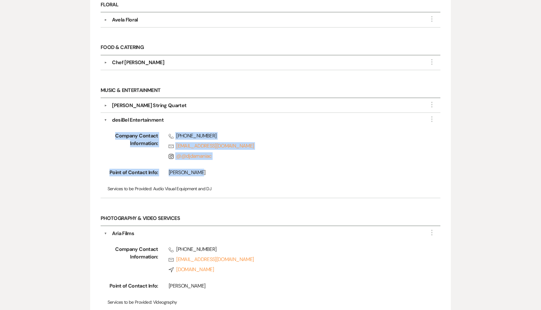
drag, startPoint x: 214, startPoint y: 172, endPoint x: 95, endPoint y: 134, distance: 125.2
click at [95, 134] on div "Audio Visual & Lighting ▼ desiBel Entertainment More Company Contact Informatio…" at bounding box center [270, 165] width 360 height 700
copy div "Company Contact Information: Phone (847) 873-5552 Rsvp djdamaniac@gmail.com Ins…"
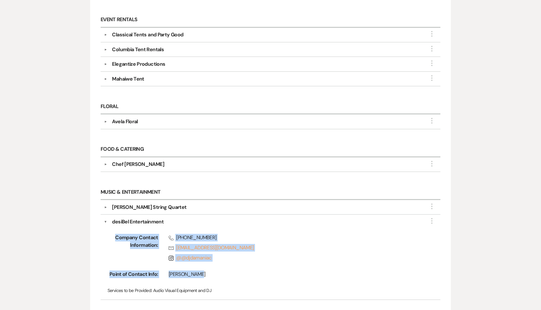
scroll to position [239, 0]
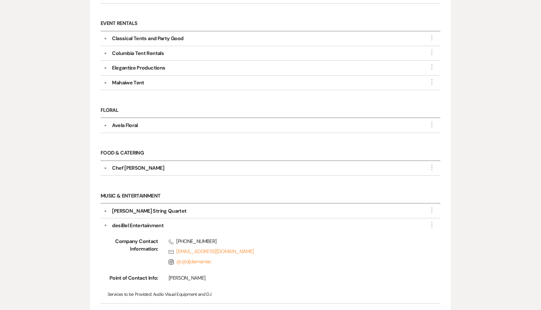
click at [159, 65] on div "Elegantize Productions" at bounding box center [138, 68] width 53 height 8
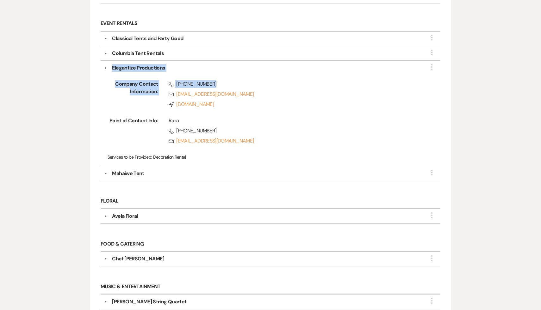
drag, startPoint x: 219, startPoint y: 81, endPoint x: 110, endPoint y: 64, distance: 110.0
click at [110, 64] on div "▼ Elegantize Productions More Company Contact Information: Phone (347) 686-4562…" at bounding box center [271, 114] width 340 height 106
copy div "Elegantize Productions More Company Contact Information: Phone (347) 686-4562"
click at [259, 93] on link "Rsvp elegantizenyc@gmail.com" at bounding box center [294, 94] width 252 height 8
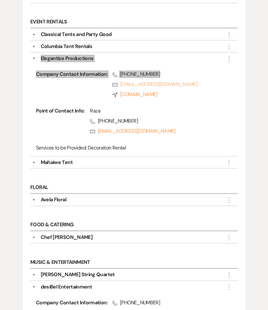
scroll to position [254, 0]
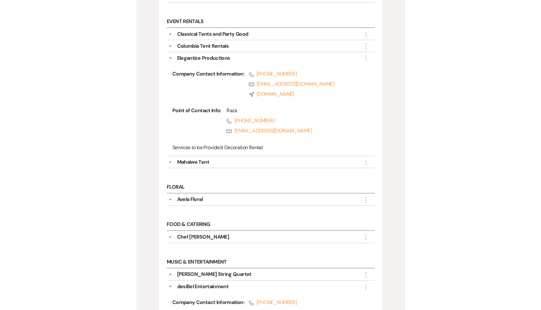
scroll to position [78, 0]
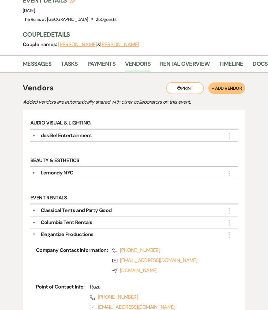
select select "8"
select select "5"
select select "8"
select select "5"
select select "8"
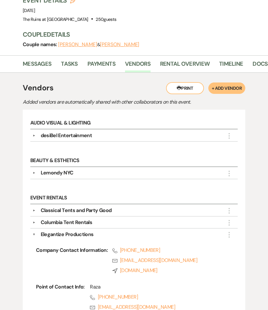
select select "7"
select select "8"
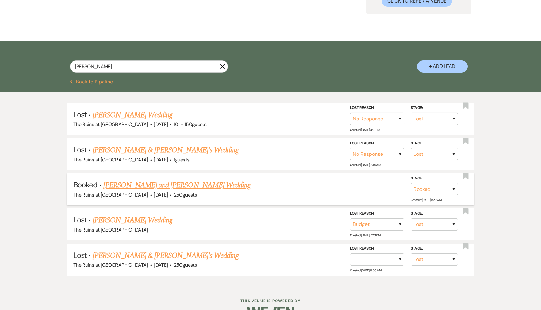
click at [176, 182] on link "[PERSON_NAME] and [PERSON_NAME] Wedding" at bounding box center [176, 185] width 147 height 11
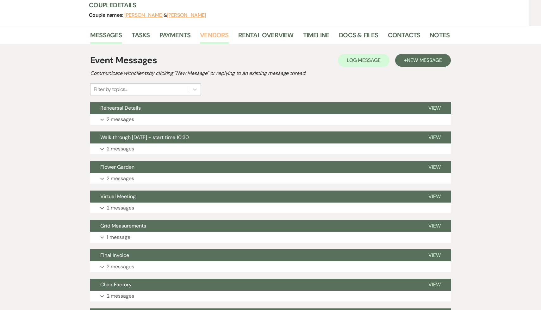
click at [217, 33] on link "Vendors" at bounding box center [214, 37] width 28 height 14
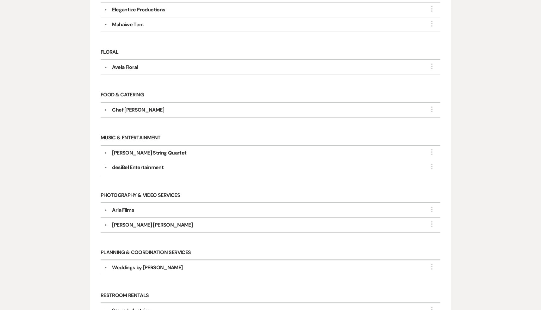
scroll to position [301, 0]
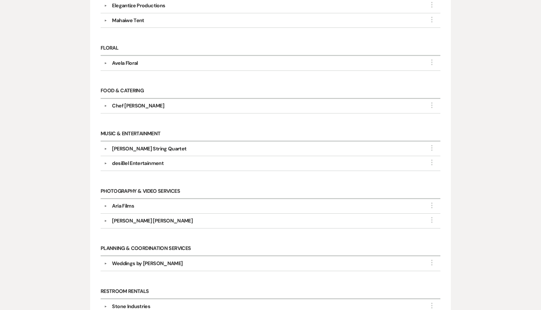
click at [128, 202] on div "Aria Films" at bounding box center [123, 206] width 22 height 8
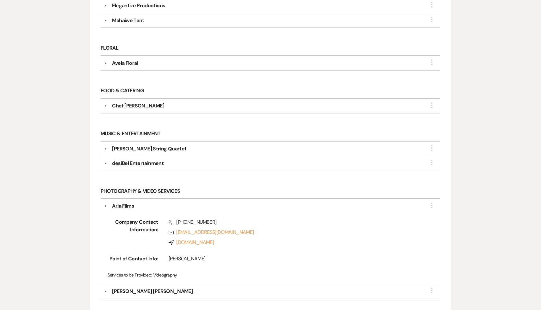
click at [229, 220] on span "Phone (773) 729-8429" at bounding box center [294, 222] width 252 height 8
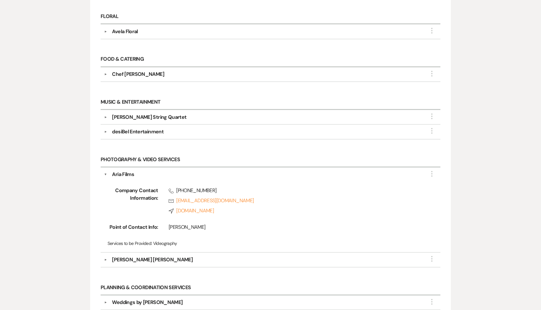
scroll to position [338, 0]
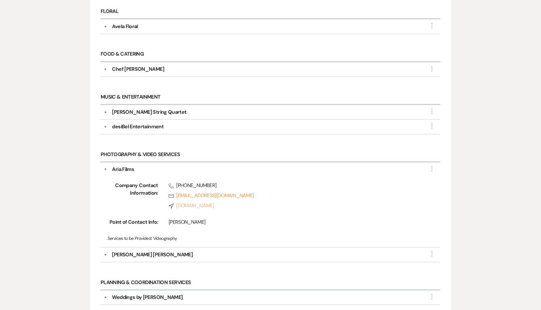
click at [197, 202] on link "Compass evpvideography.net" at bounding box center [294, 206] width 252 height 8
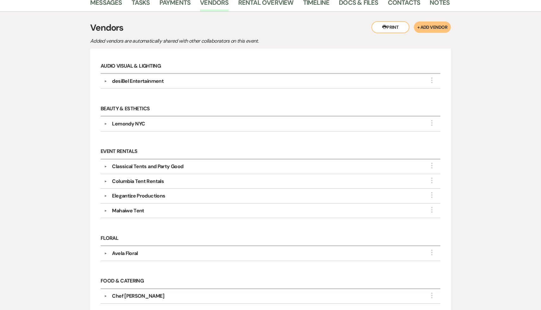
scroll to position [90, 0]
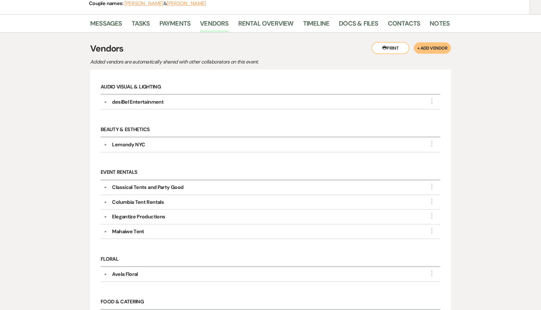
click at [138, 142] on div "Lemondy NYC" at bounding box center [128, 145] width 33 height 8
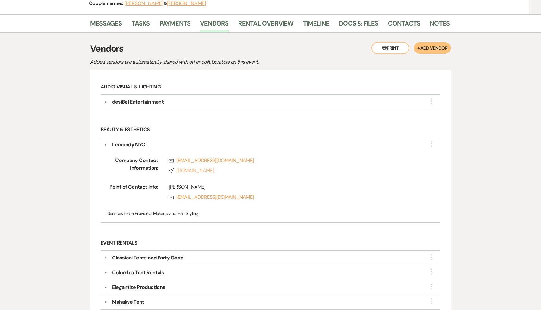
click at [189, 170] on link "Compass lemondynyc.com" at bounding box center [294, 171] width 252 height 8
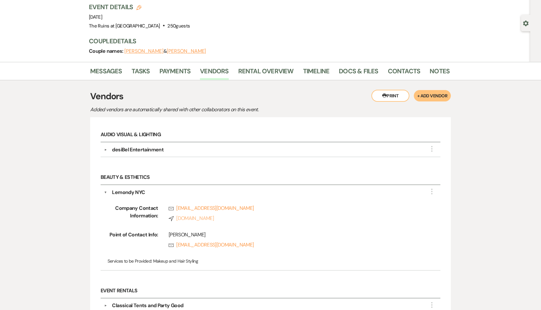
scroll to position [0, 0]
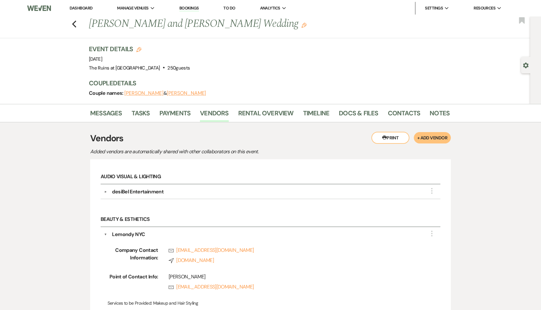
click at [74, 8] on link "Dashboard" at bounding box center [81, 7] width 23 height 5
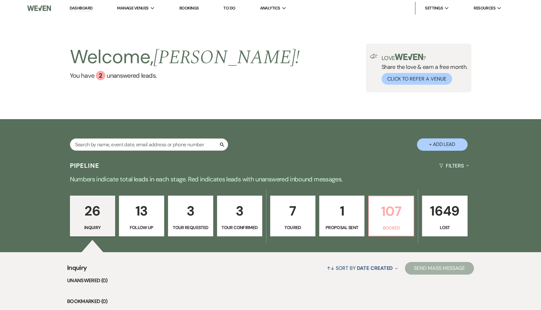
click at [387, 211] on p "107" at bounding box center [390, 211] width 37 height 21
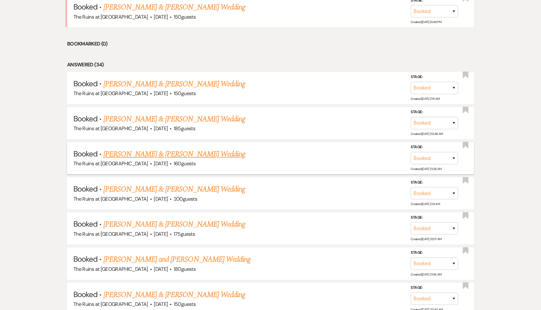
scroll to position [361, 0]
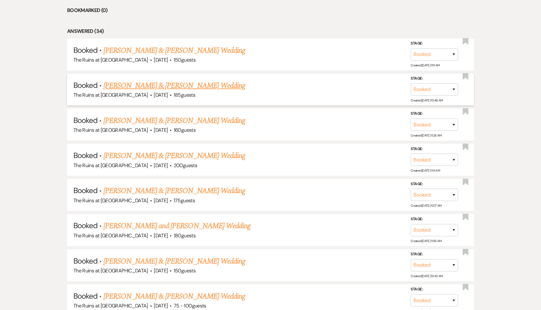
click at [189, 84] on link "[PERSON_NAME] & [PERSON_NAME] Wedding" at bounding box center [174, 85] width 142 height 11
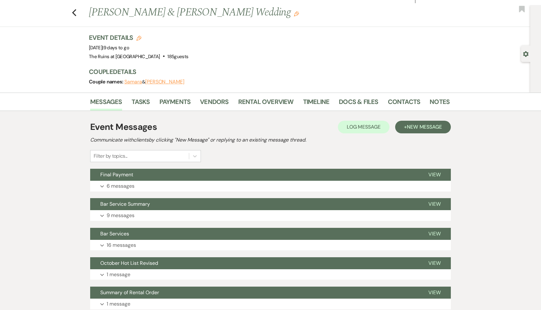
scroll to position [12, 0]
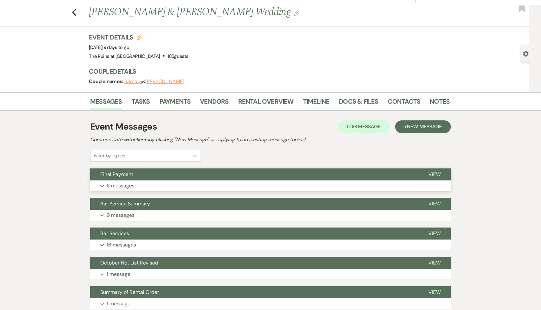
click at [116, 173] on span "Final Payment" at bounding box center [116, 174] width 33 height 7
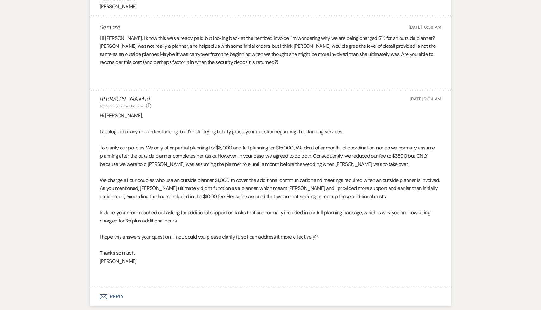
scroll to position [503, 0]
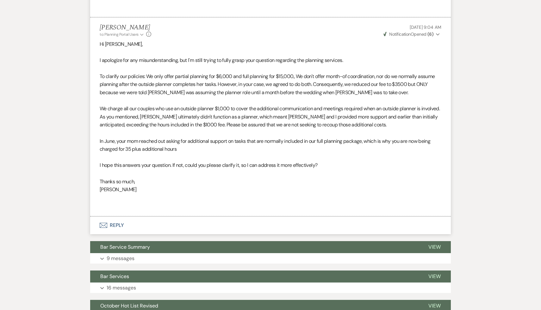
click at [195, 202] on p at bounding box center [270, 198] width 341 height 8
click at [193, 202] on p at bounding box center [270, 198] width 341 height 8
click at [180, 202] on p at bounding box center [270, 198] width 341 height 8
click at [178, 194] on p "[PERSON_NAME]" at bounding box center [270, 190] width 341 height 8
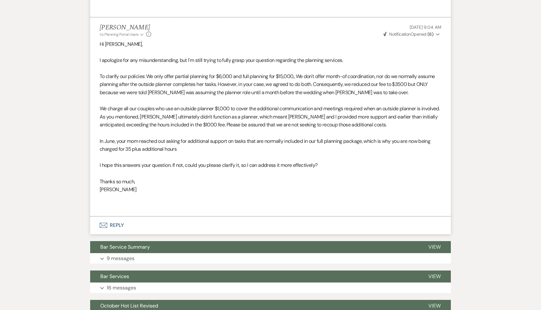
click at [180, 194] on p "[PERSON_NAME]" at bounding box center [270, 190] width 341 height 8
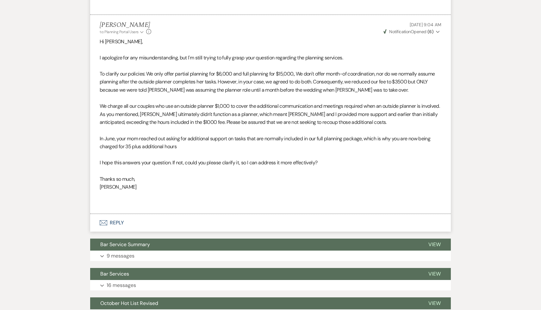
click at [180, 191] on p "[PERSON_NAME]" at bounding box center [270, 187] width 341 height 8
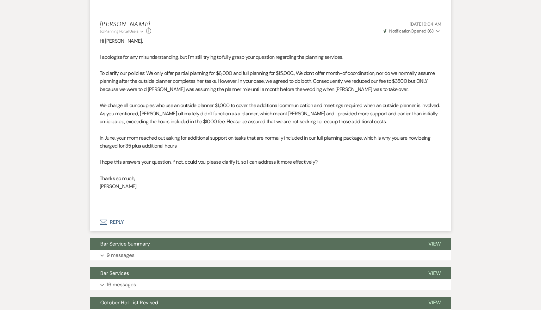
click at [180, 191] on p "[PERSON_NAME]" at bounding box center [270, 186] width 341 height 8
click at [179, 191] on p "[PERSON_NAME]" at bounding box center [270, 186] width 341 height 8
click at [192, 191] on p "[PERSON_NAME]" at bounding box center [270, 186] width 341 height 8
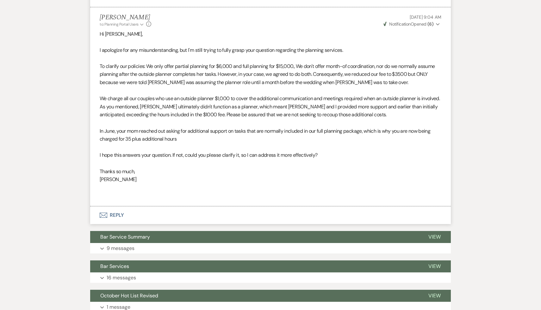
click at [192, 184] on p "[PERSON_NAME]" at bounding box center [270, 179] width 341 height 8
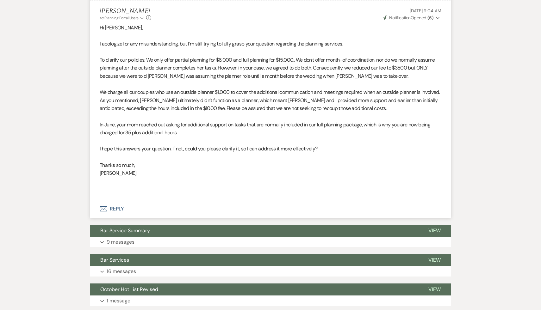
scroll to position [520, 0]
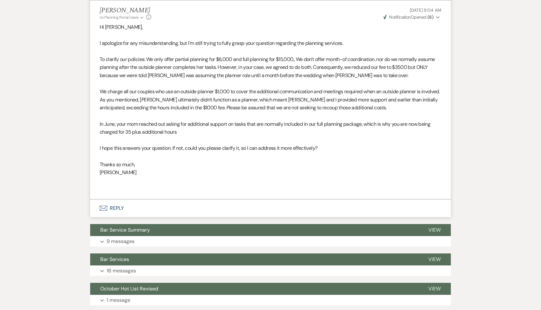
click at [188, 185] on p at bounding box center [270, 181] width 341 height 8
click at [156, 177] on p "[PERSON_NAME]" at bounding box center [270, 172] width 341 height 8
click at [168, 177] on p "[PERSON_NAME]" at bounding box center [270, 172] width 341 height 8
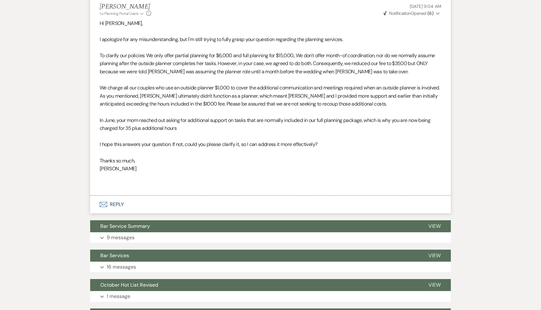
scroll to position [525, 0]
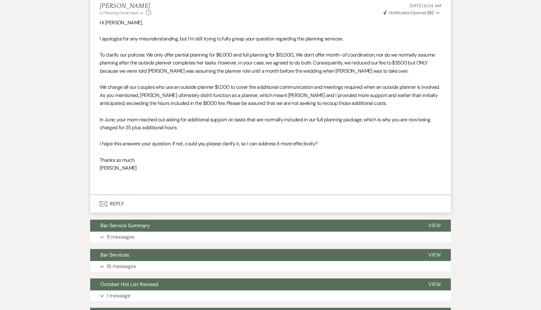
click at [156, 172] on p "[PERSON_NAME]" at bounding box center [270, 168] width 341 height 8
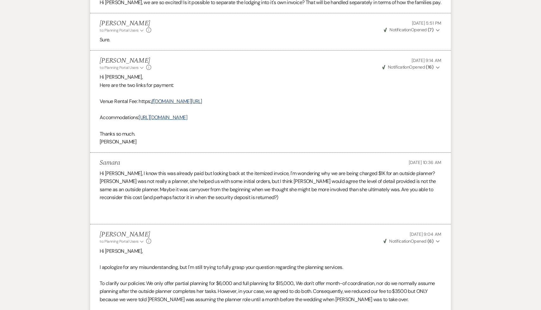
scroll to position [246, 0]
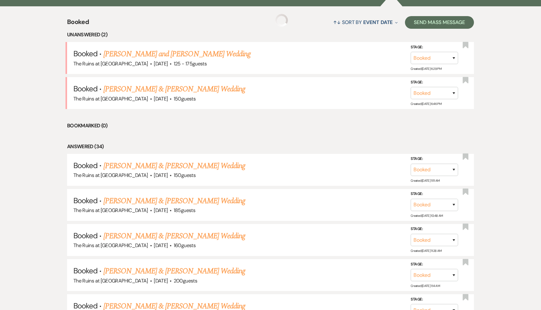
scroll to position [361, 0]
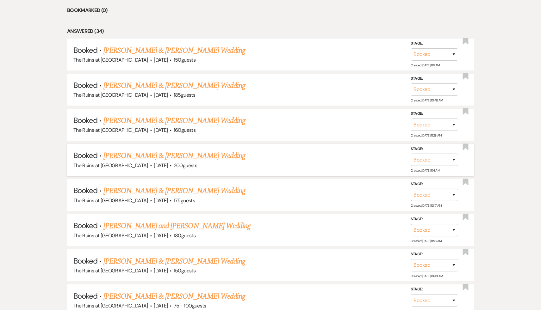
click at [169, 166] on span "·" at bounding box center [170, 166] width 2 height 0
click at [159, 153] on link "[PERSON_NAME] & [PERSON_NAME] Wedding" at bounding box center [174, 155] width 142 height 11
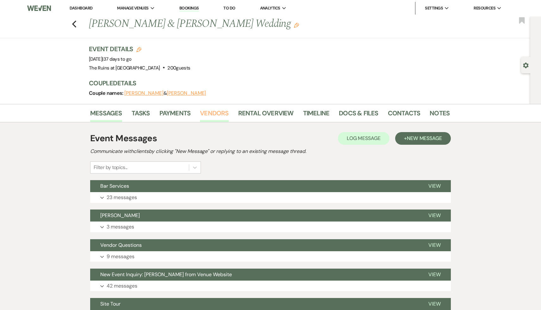
click at [212, 113] on link "Vendors" at bounding box center [214, 115] width 28 height 14
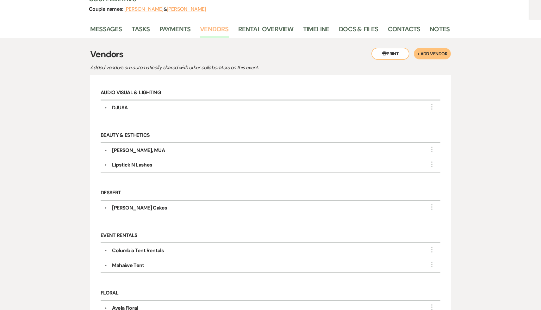
scroll to position [89, 0]
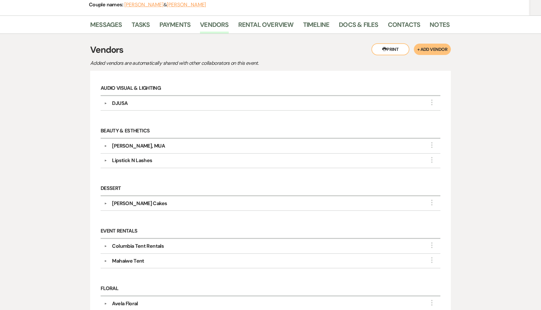
click at [138, 145] on div "[PERSON_NAME], MUA" at bounding box center [138, 146] width 52 height 8
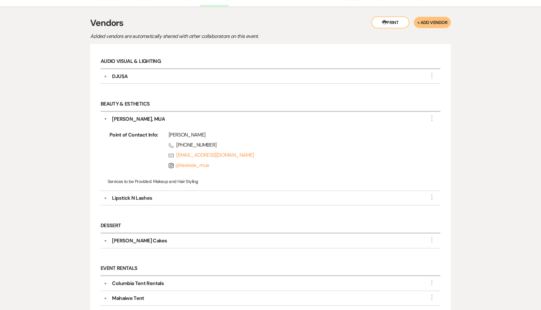
scroll to position [115, 0]
click at [206, 166] on link "Instagram @ laveeza_mua" at bounding box center [188, 165] width 40 height 7
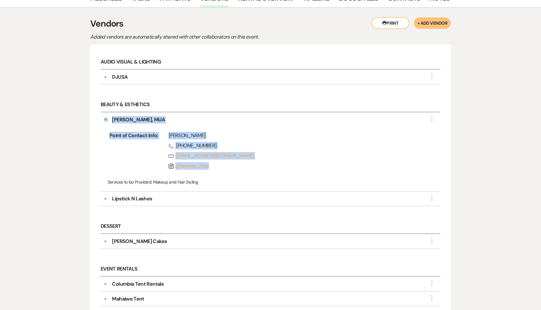
drag, startPoint x: 221, startPoint y: 163, endPoint x: 102, endPoint y: 116, distance: 128.0
click at [102, 116] on div "▼ Laveeza Virk, MUA More Point of Contact Info: Laveeza Virk Phone (934) 212-04…" at bounding box center [271, 152] width 340 height 79
copy div "▼ Laveeza Virk, MUA More Point of Contact Info: Laveeza Virk Phone (934) 212-04…"
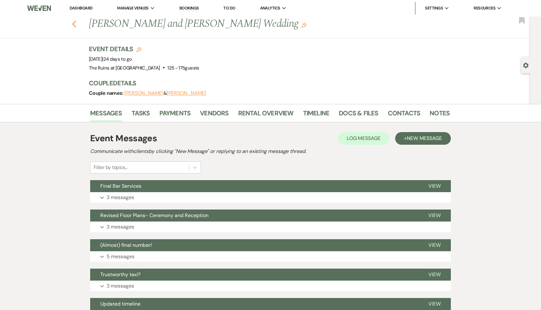
click at [73, 22] on icon "Previous" at bounding box center [74, 24] width 5 height 8
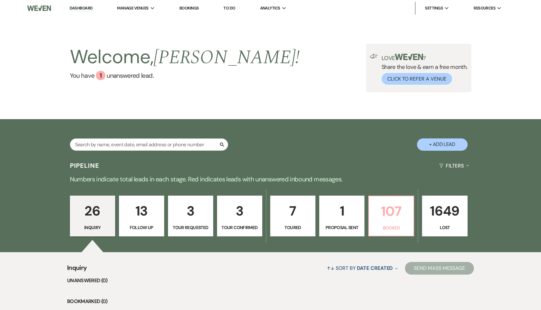
click at [398, 216] on p "107" at bounding box center [390, 211] width 37 height 21
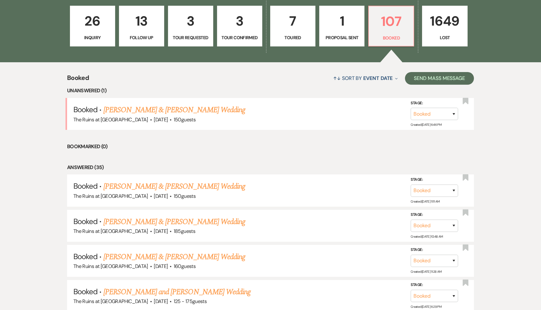
scroll to position [211, 0]
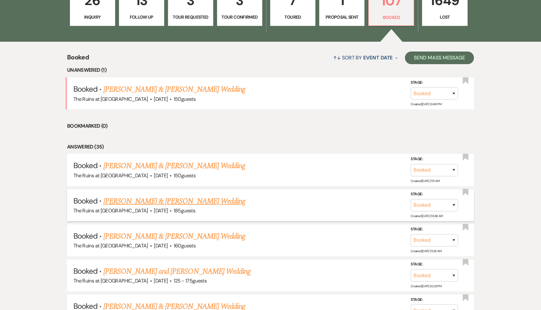
click at [175, 201] on link "[PERSON_NAME] & [PERSON_NAME] Wedding" at bounding box center [174, 201] width 142 height 11
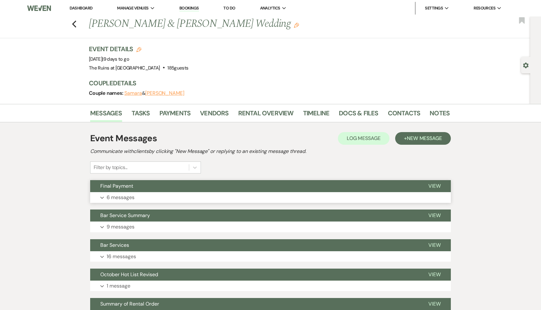
click at [121, 188] on span "Final Payment" at bounding box center [116, 186] width 33 height 7
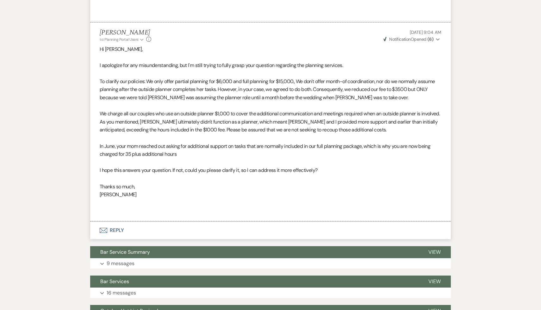
scroll to position [495, 0]
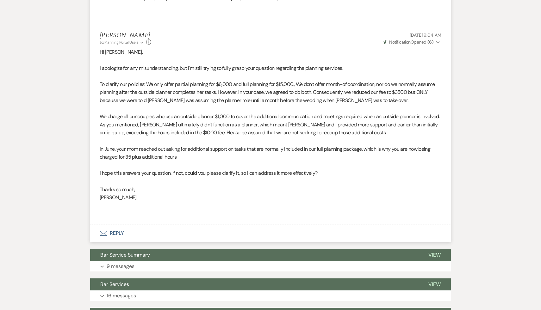
click at [179, 210] on p at bounding box center [270, 206] width 341 height 8
click at [178, 202] on p "[PERSON_NAME]" at bounding box center [270, 197] width 341 height 8
click at [164, 194] on p "Thanks so much," at bounding box center [270, 190] width 341 height 8
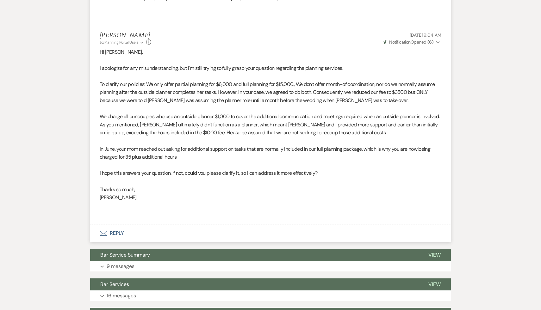
click at [184, 194] on p "Thanks so much," at bounding box center [270, 190] width 341 height 8
click at [264, 194] on p "Thanks so much," at bounding box center [270, 190] width 341 height 8
click at [218, 194] on p "Thanks so much," at bounding box center [270, 190] width 341 height 8
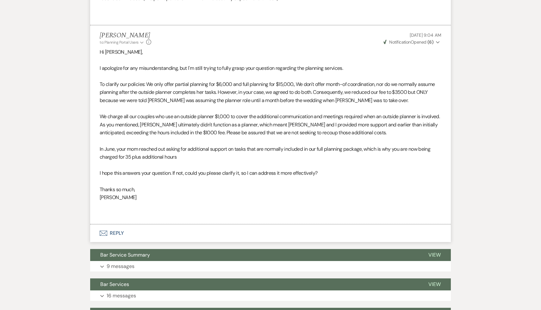
click at [192, 202] on p "[PERSON_NAME]" at bounding box center [270, 197] width 341 height 8
click at [173, 202] on p "[PERSON_NAME]" at bounding box center [270, 197] width 341 height 8
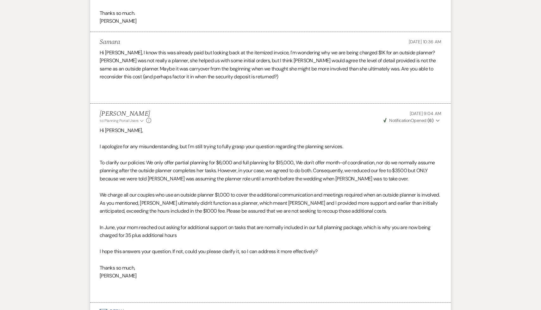
scroll to position [417, 0]
click at [206, 210] on span "We charge all our couples who use an outside planner $1,000 to cover the additi…" at bounding box center [270, 203] width 340 height 23
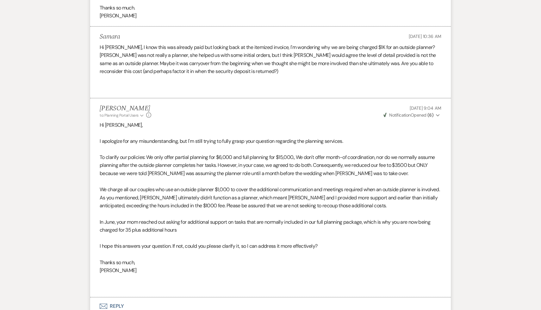
scroll to position [425, 0]
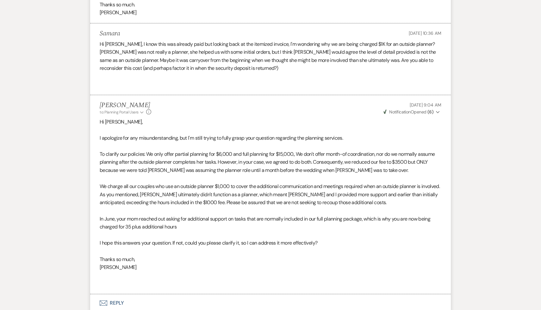
click at [210, 205] on span "We charge all our couples who use an outside planner $1,000 to cover the additi…" at bounding box center [270, 194] width 340 height 23
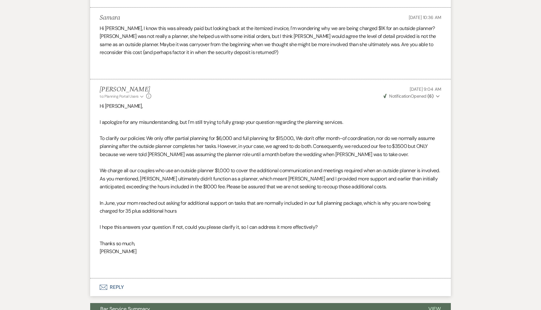
scroll to position [442, 0]
click at [177, 239] on p at bounding box center [270, 235] width 341 height 8
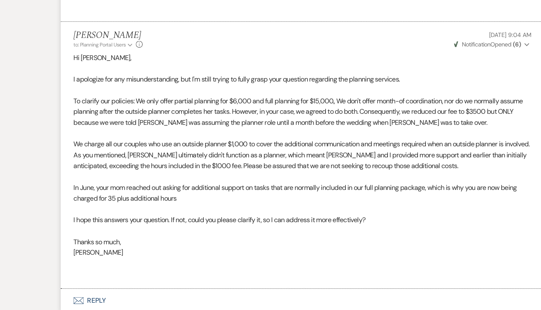
click at [178, 247] on p "Thanks so much," at bounding box center [270, 243] width 341 height 8
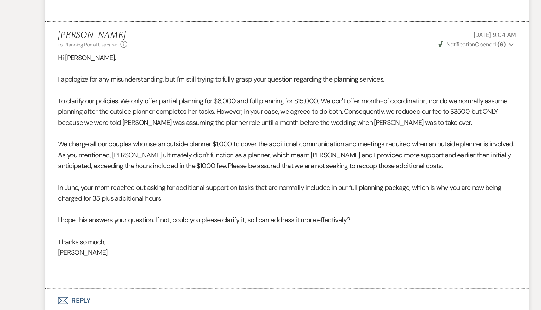
click at [183, 247] on p "Thanks so much," at bounding box center [270, 243] width 341 height 8
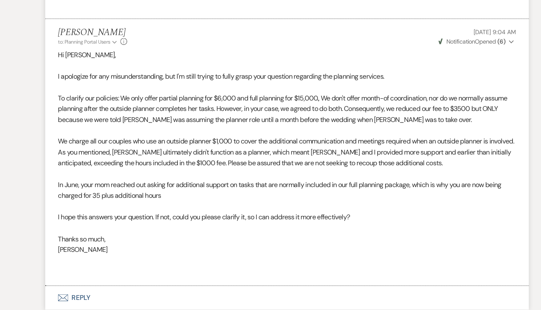
click at [183, 247] on p "Thanks so much," at bounding box center [270, 243] width 341 height 8
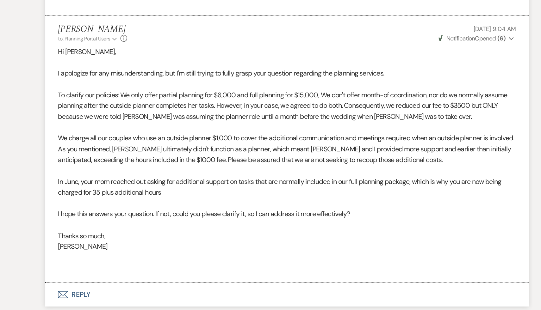
click at [166, 247] on p "Thanks so much," at bounding box center [270, 243] width 341 height 8
click at [244, 247] on p "Thanks so much," at bounding box center [270, 243] width 341 height 8
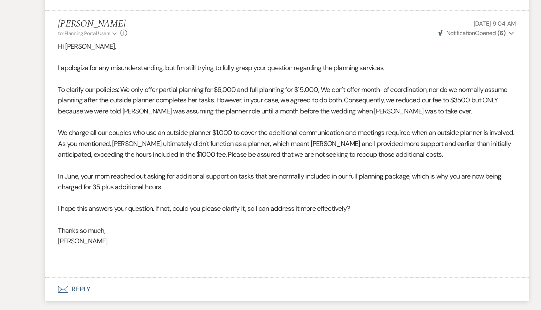
click at [244, 255] on p "[PERSON_NAME]" at bounding box center [270, 251] width 341 height 8
click at [238, 239] on p at bounding box center [270, 235] width 341 height 8
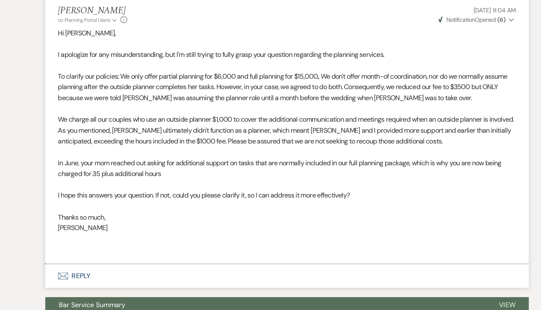
scroll to position [444, 0]
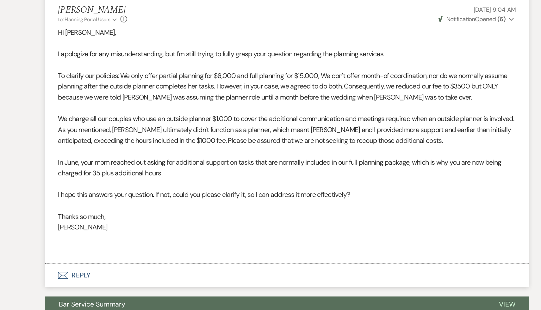
click at [255, 236] on p at bounding box center [270, 232] width 341 height 8
click at [178, 245] on p "Thanks so much," at bounding box center [270, 240] width 341 height 8
click at [258, 245] on p "Thanks so much," at bounding box center [270, 240] width 341 height 8
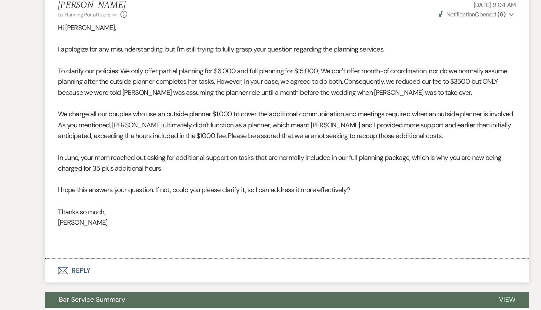
scroll to position [448, 0]
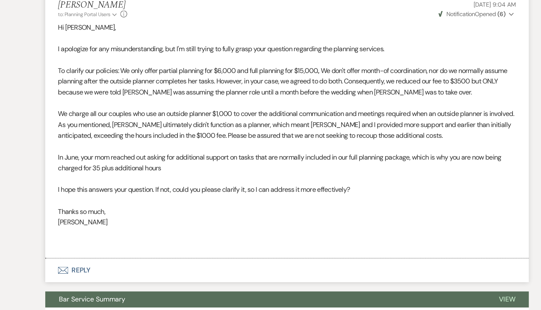
click at [225, 233] on p at bounding box center [270, 228] width 341 height 8
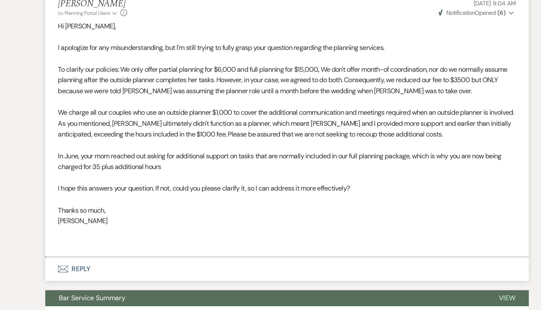
click at [225, 232] on p at bounding box center [270, 227] width 341 height 8
click at [256, 240] on p "Thanks so much," at bounding box center [270, 236] width 341 height 8
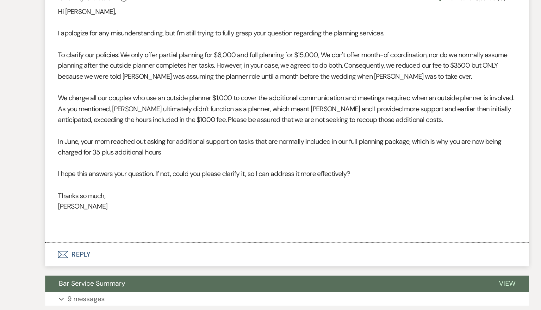
scroll to position [461, 0]
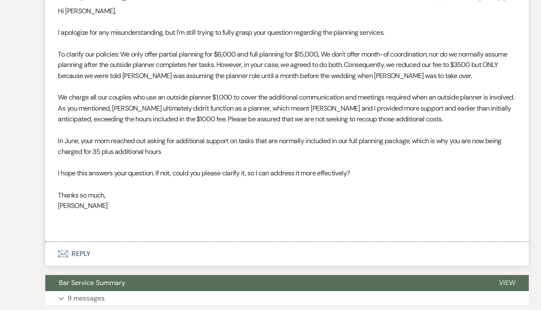
click at [213, 245] on p at bounding box center [270, 240] width 341 height 8
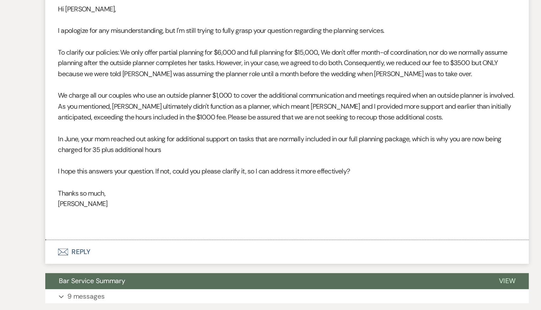
click at [207, 233] on p "[PERSON_NAME]" at bounding box center [270, 229] width 341 height 8
click at [171, 225] on p "Thanks so much," at bounding box center [270, 221] width 341 height 8
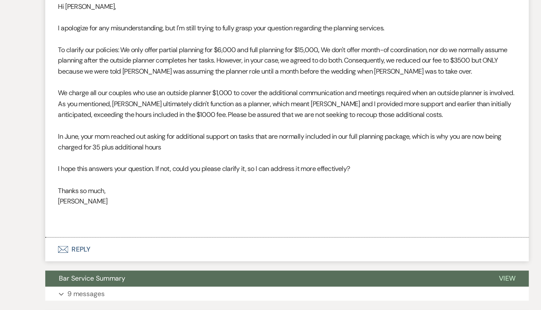
click at [181, 233] on p "[PERSON_NAME]" at bounding box center [270, 229] width 341 height 8
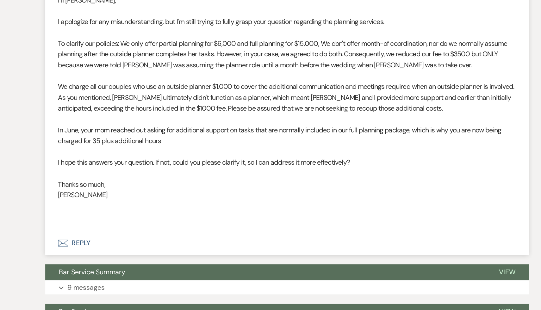
scroll to position [472, 0]
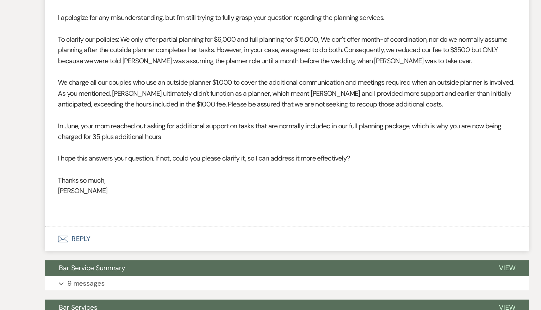
click at [180, 217] on p "Thanks so much," at bounding box center [270, 213] width 341 height 8
click at [175, 225] on p "[PERSON_NAME]" at bounding box center [270, 221] width 341 height 8
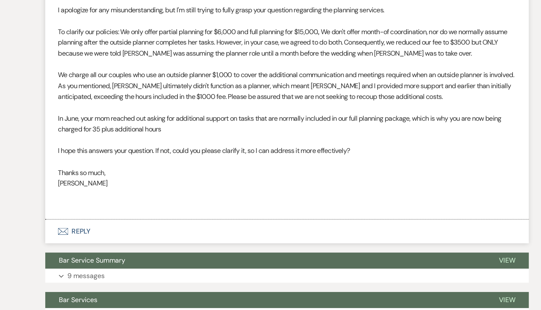
click at [156, 228] on p at bounding box center [270, 224] width 341 height 8
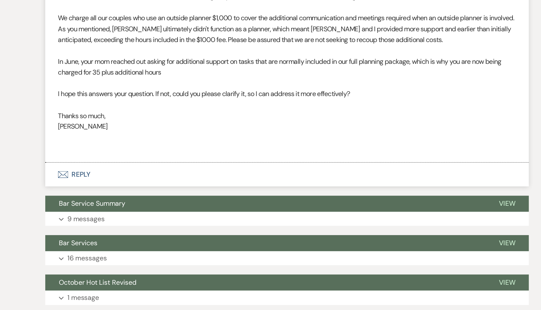
scroll to position [523, 0]
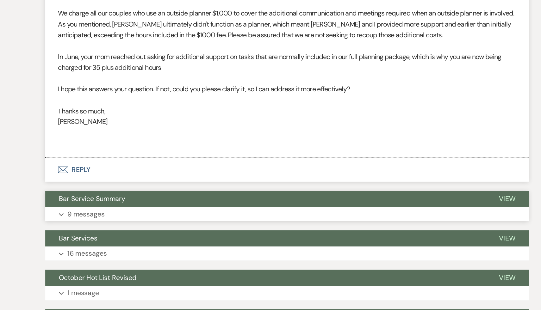
click at [138, 230] on span "Bar Service Summary" at bounding box center [125, 227] width 50 height 7
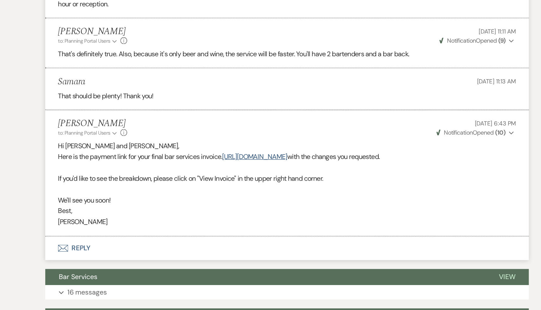
scroll to position [1501, 0]
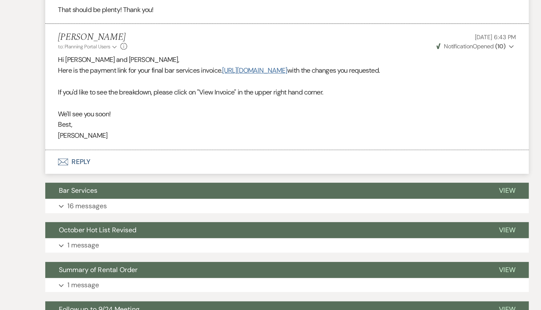
click at [265, 134] on link "https://customer.billergenie.com/MTc1NDc=/Invoices/DetailInfo/vdD35vaaA0kp/4o9e…" at bounding box center [246, 131] width 48 height 7
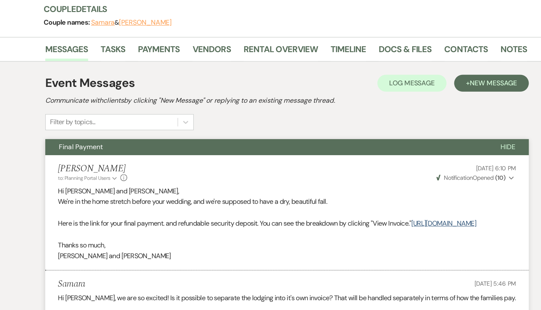
scroll to position [0, 0]
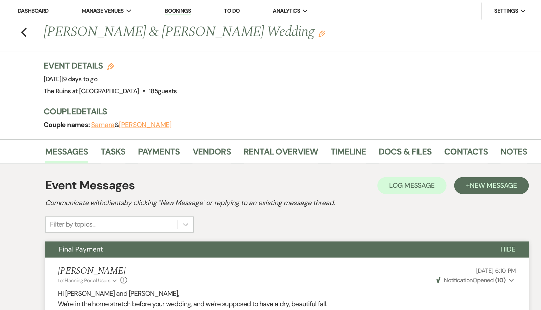
click at [85, 7] on link "Dashboard" at bounding box center [81, 7] width 23 height 5
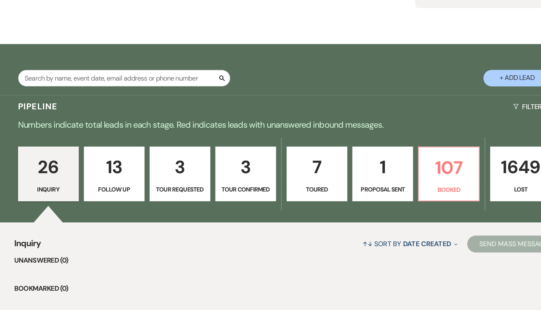
scroll to position [12, 0]
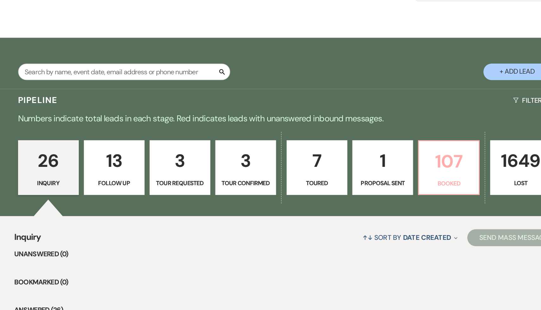
click at [396, 201] on p "107" at bounding box center [390, 198] width 37 height 21
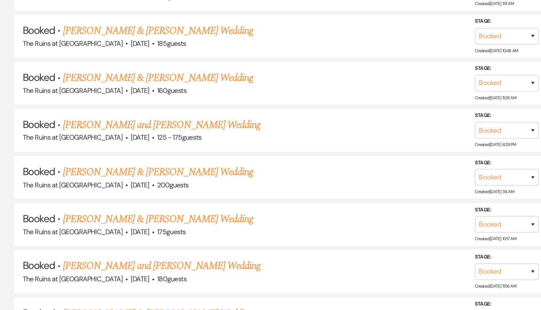
scroll to position [319, 0]
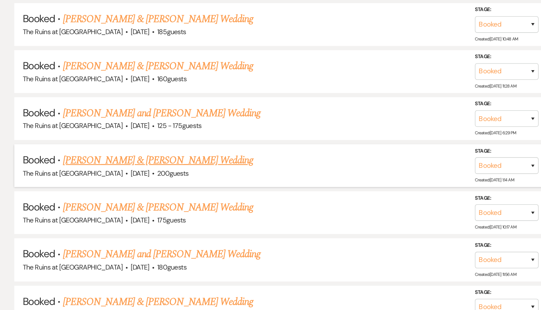
click at [156, 199] on link "[PERSON_NAME] & [PERSON_NAME] Wedding" at bounding box center [174, 198] width 142 height 11
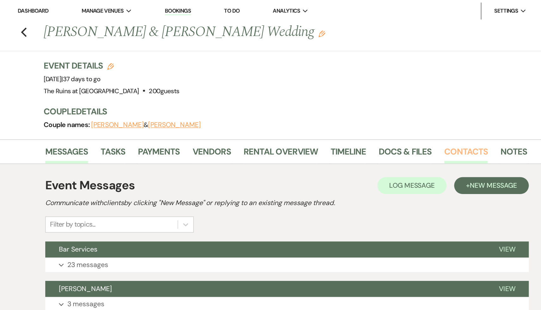
click at [404, 113] on link "Contacts" at bounding box center [404, 115] width 33 height 14
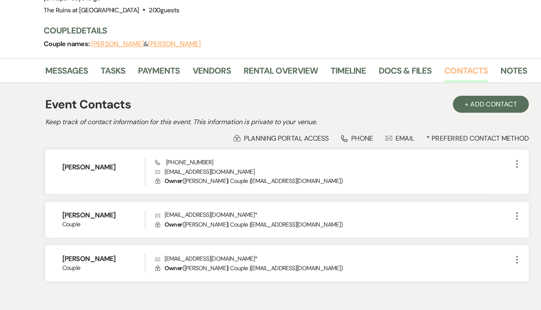
scroll to position [16, 0]
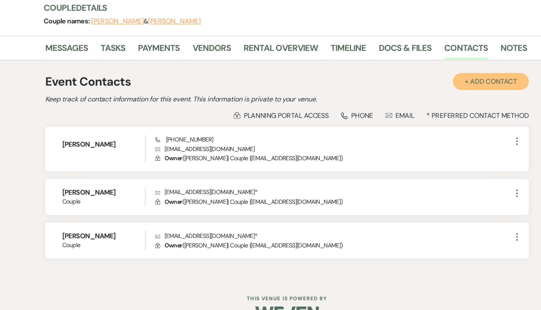
click at [427, 120] on button "+ Add Contact" at bounding box center [422, 122] width 57 height 13
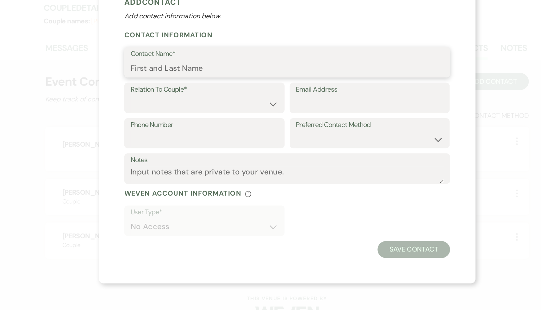
click at [224, 111] on input "Contact Name*" at bounding box center [270, 112] width 233 height 12
type input "[PERSON_NAME]"
click at [260, 139] on select "Couple Planner Parent of Couple Family Member Friend Other" at bounding box center [209, 139] width 110 height 12
select select "2"
click at [154, 133] on select "Couple Planner Parent of Couple Family Member Friend Other" at bounding box center [209, 139] width 110 height 12
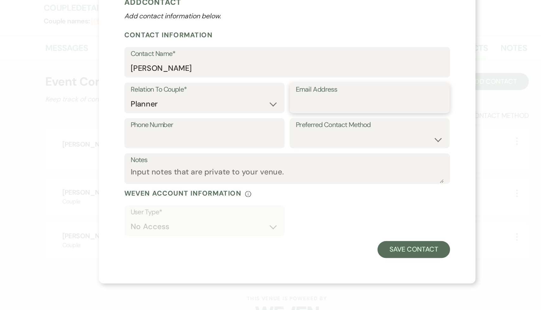
click at [287, 140] on input "Email Address" at bounding box center [332, 139] width 110 height 12
paste input "[EMAIL_ADDRESS][DOMAIN_NAME]"
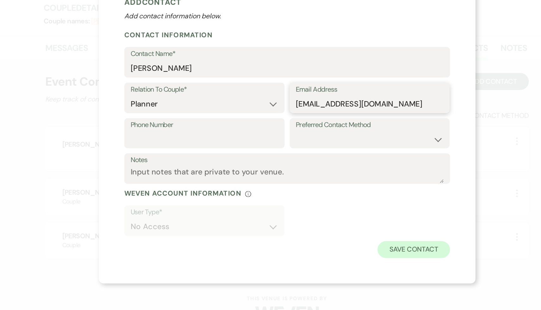
type input "[EMAIL_ADDRESS][DOMAIN_NAME]"
click at [350, 248] on button "Save Contact" at bounding box center [365, 247] width 54 height 13
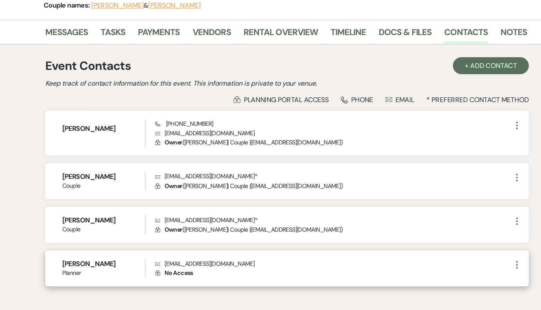
click at [441, 269] on icon "More" at bounding box center [442, 271] width 8 height 8
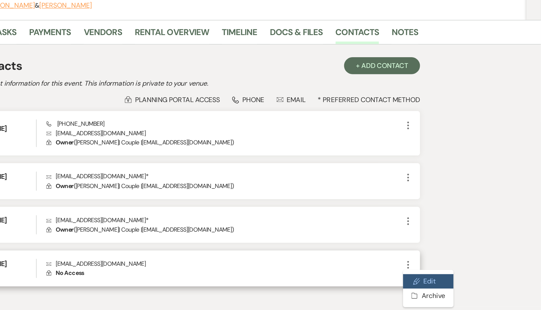
click at [452, 286] on button "Pencil Edit" at bounding box center [457, 283] width 38 height 11
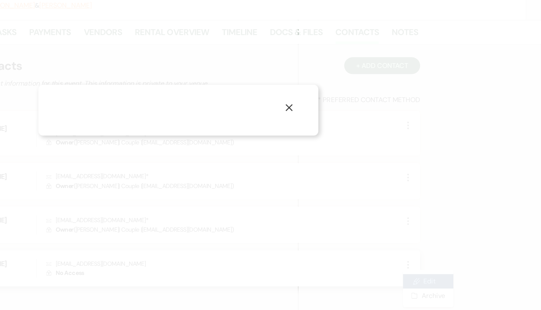
select select "2"
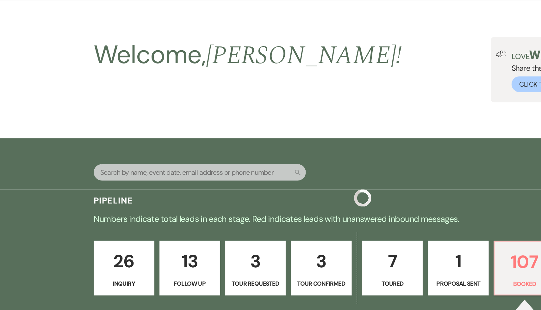
scroll to position [319, 0]
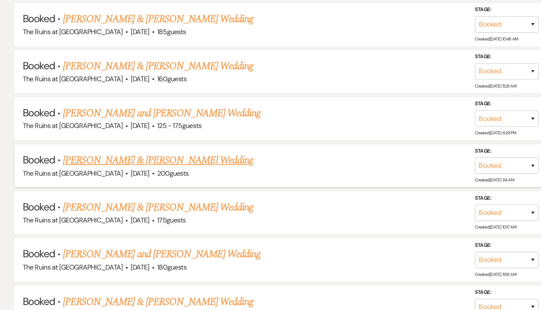
click at [165, 195] on link "[PERSON_NAME] & [PERSON_NAME] Wedding" at bounding box center [174, 198] width 142 height 11
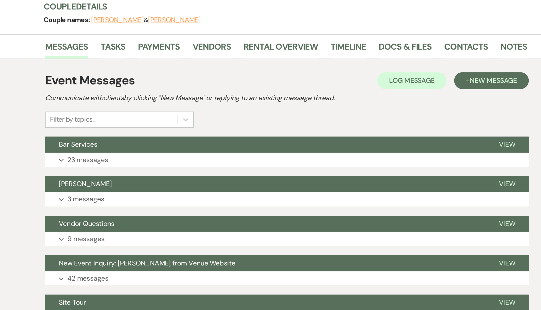
scroll to position [14, 0]
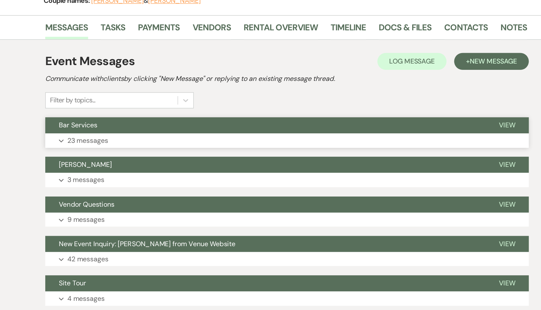
click at [123, 174] on span "Bar Services" at bounding box center [114, 172] width 29 height 7
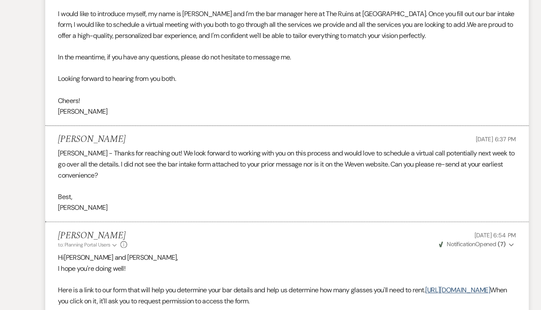
scroll to position [0, 0]
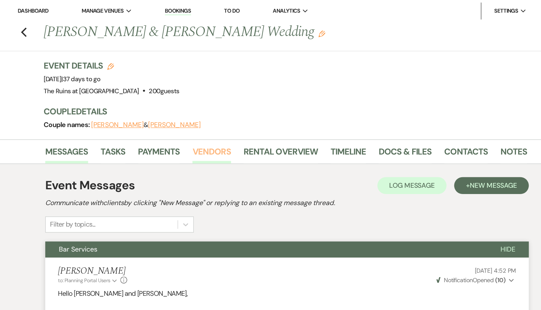
click at [208, 113] on link "Vendors" at bounding box center [214, 115] width 28 height 14
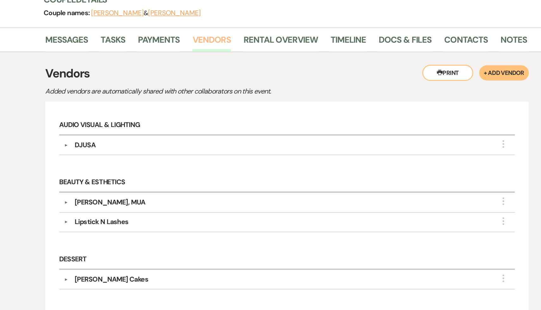
scroll to position [9, 0]
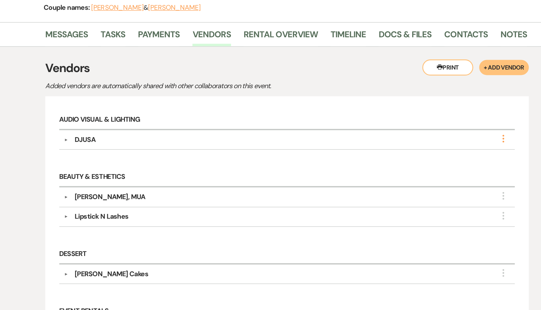
click at [432, 181] on use "button" at bounding box center [431, 182] width 1 height 6
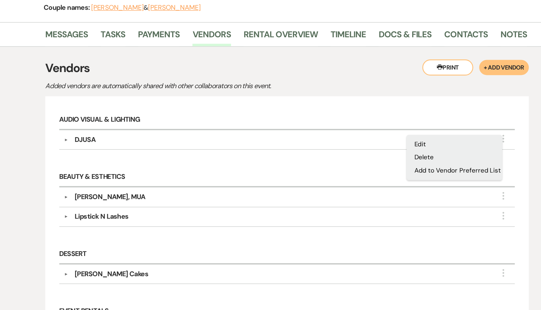
click at [242, 208] on h6 "Beauty & Esthetics" at bounding box center [271, 211] width 340 height 15
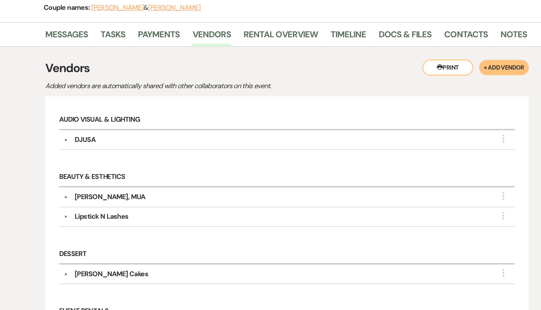
click at [121, 182] on div "DJUSA" at bounding box center [119, 183] width 15 height 8
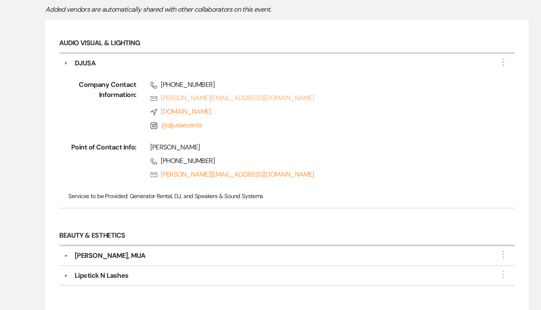
scroll to position [68, 0]
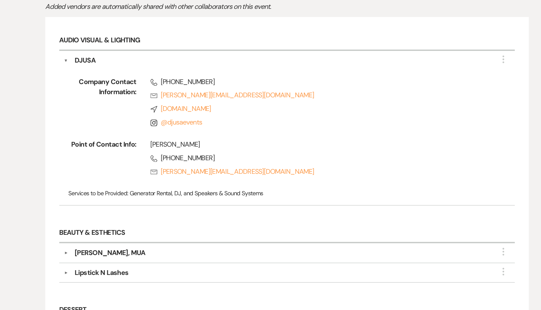
click at [264, 241] on div "Audio Visual & Lighting ▼ DJUSA More Company Contact Information: Phone +516 (4…" at bounding box center [270, 171] width 346 height 144
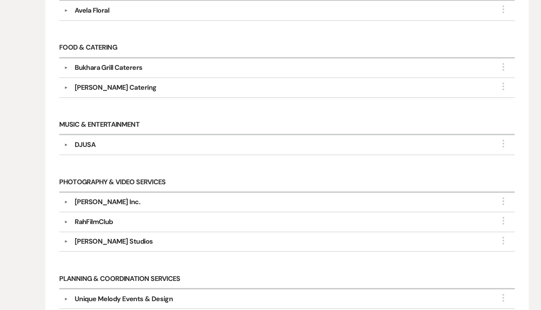
scroll to position [408, 0]
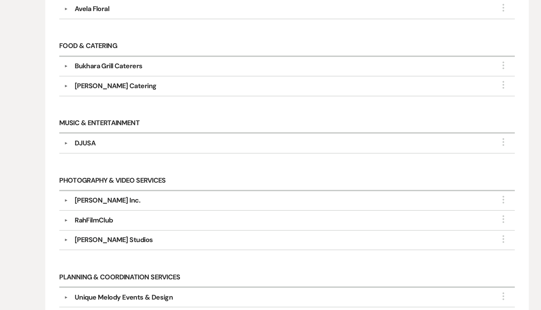
click at [132, 225] on div "[PERSON_NAME] Inc." at bounding box center [136, 228] width 49 height 8
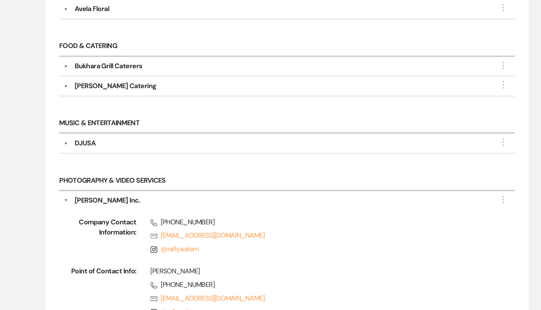
click at [146, 140] on div "[PERSON_NAME] Catering" at bounding box center [142, 143] width 61 height 8
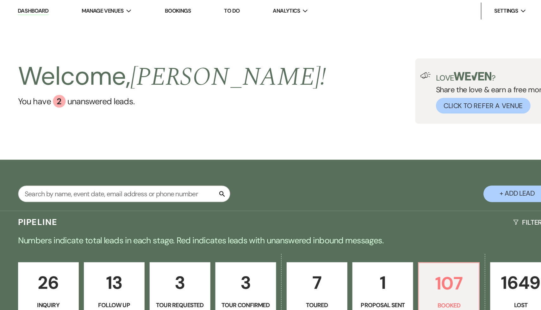
click at [83, 8] on link "Dashboard" at bounding box center [81, 8] width 23 height 6
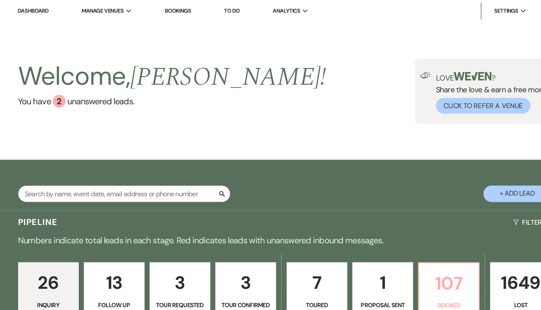
click at [389, 211] on p "107" at bounding box center [390, 211] width 37 height 21
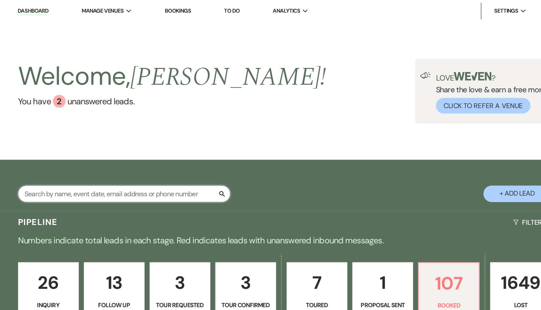
click at [179, 141] on input "text" at bounding box center [149, 144] width 158 height 12
type input "Deanna"
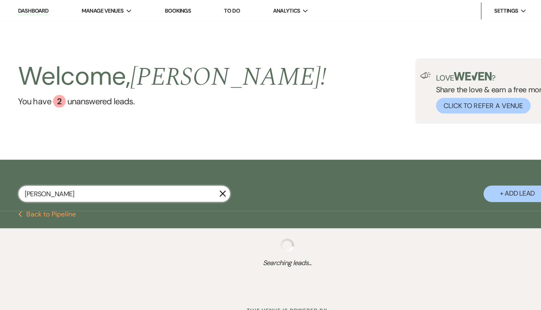
select select "8"
select select "5"
select select "8"
select select "5"
select select "8"
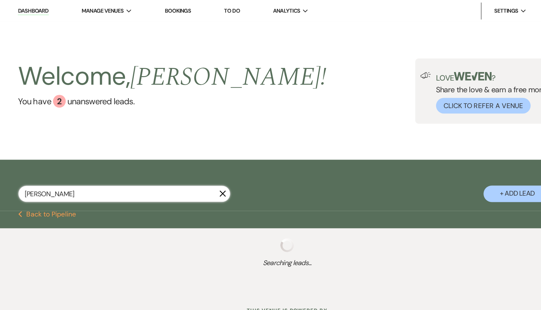
select select "7"
select select "8"
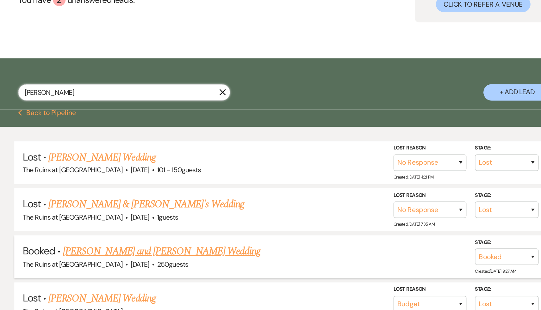
type input "Deanna"
click at [165, 265] on link "[PERSON_NAME] and [PERSON_NAME] Wedding" at bounding box center [176, 263] width 147 height 11
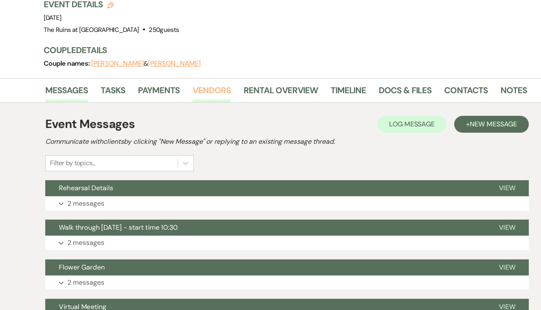
click at [217, 113] on link "Vendors" at bounding box center [214, 115] width 28 height 14
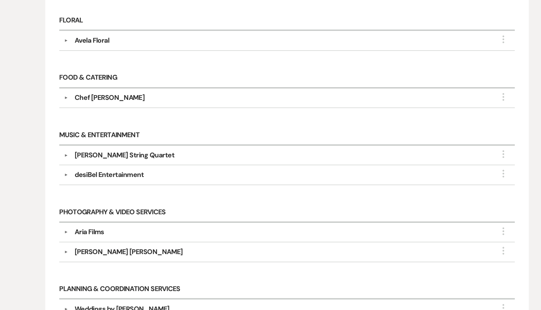
scroll to position [257, 0]
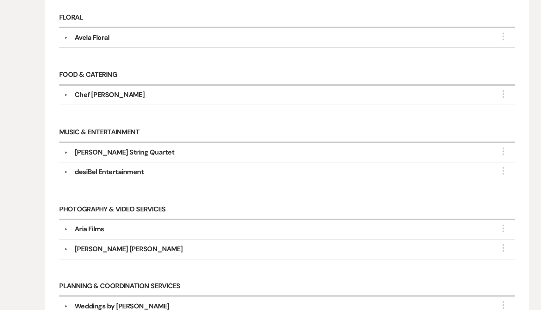
click at [149, 189] on div "Hudson String Quartet" at bounding box center [149, 193] width 74 height 8
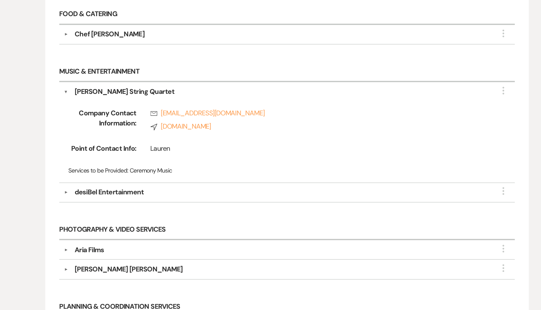
scroll to position [309, 0]
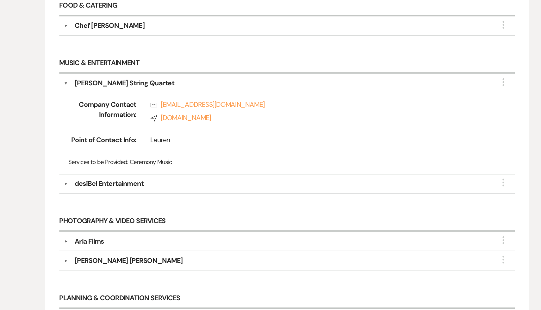
click at [123, 255] on div "Aria Films" at bounding box center [123, 259] width 22 height 8
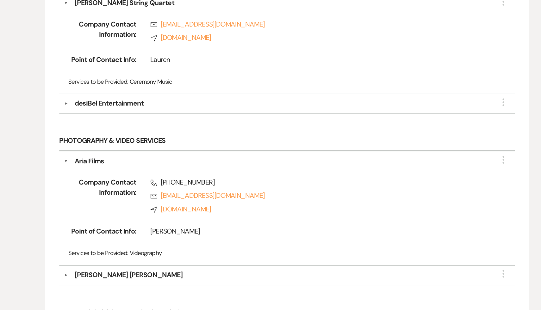
scroll to position [378, 0]
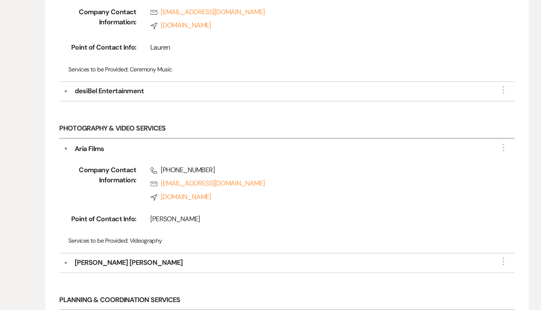
click at [215, 202] on span "Phone (773) 729-8429" at bounding box center [294, 206] width 252 height 8
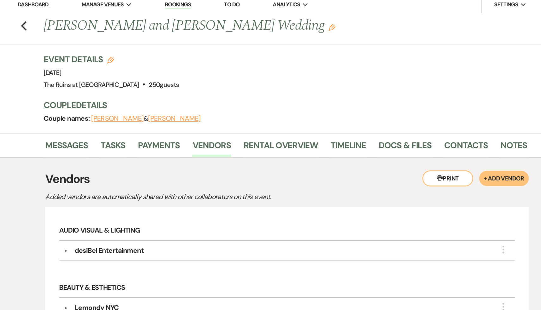
scroll to position [0, 0]
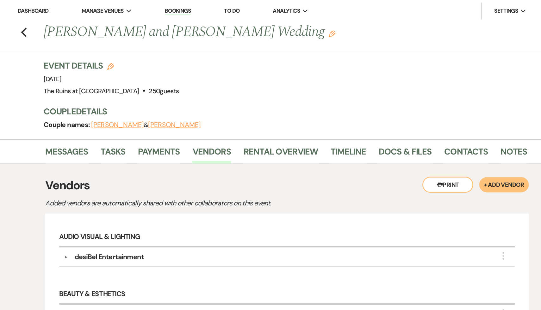
click at [87, 7] on link "Dashboard" at bounding box center [81, 7] width 23 height 5
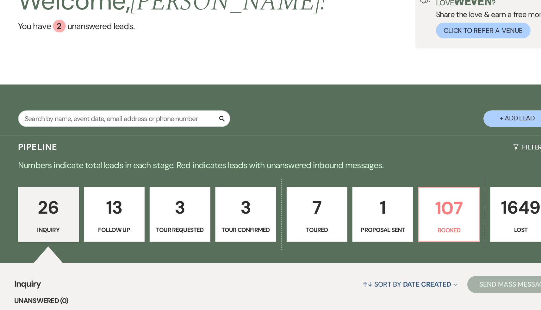
scroll to position [14, 0]
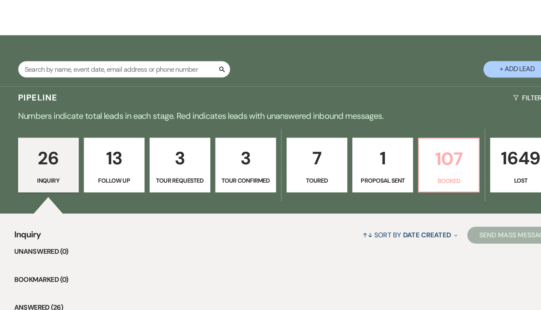
click at [389, 193] on p "107" at bounding box center [390, 197] width 37 height 21
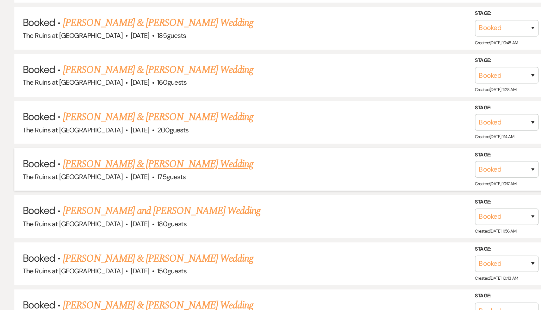
scroll to position [353, 0]
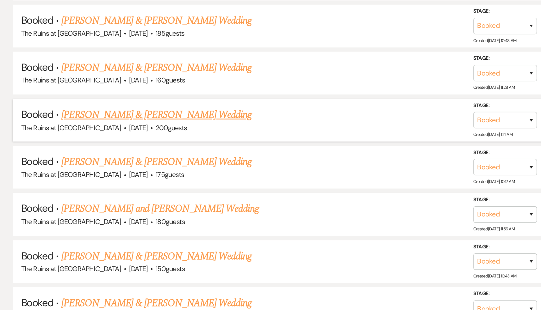
click at [119, 161] on link "[PERSON_NAME] & [PERSON_NAME] Wedding" at bounding box center [174, 164] width 142 height 11
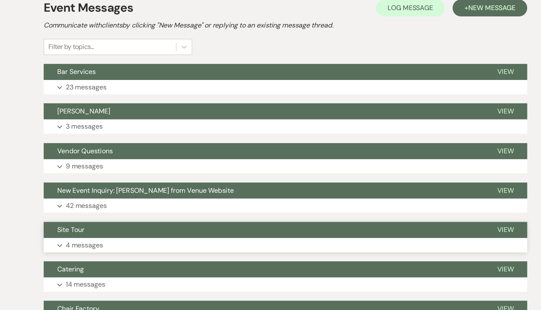
scroll to position [128, 0]
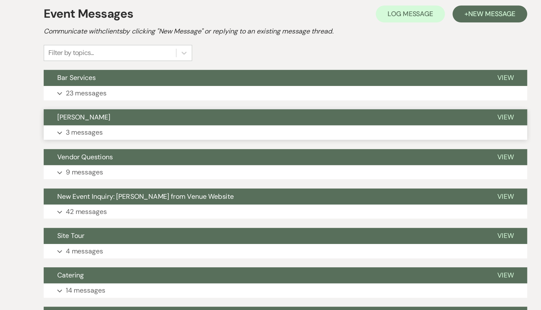
click at [109, 88] on span "[PERSON_NAME]" at bounding box center [120, 87] width 40 height 7
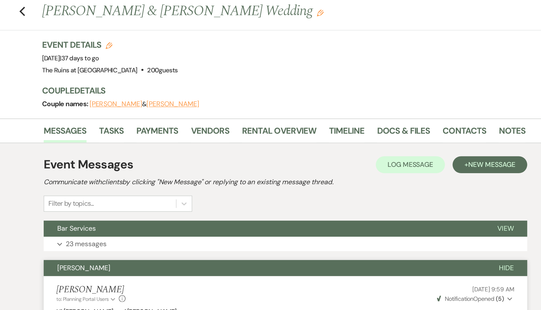
scroll to position [13, 0]
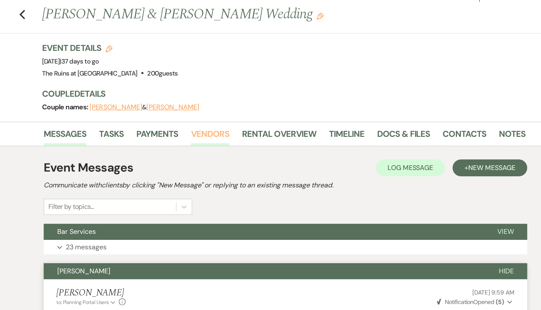
click at [208, 103] on link "Vendors" at bounding box center [214, 102] width 28 height 14
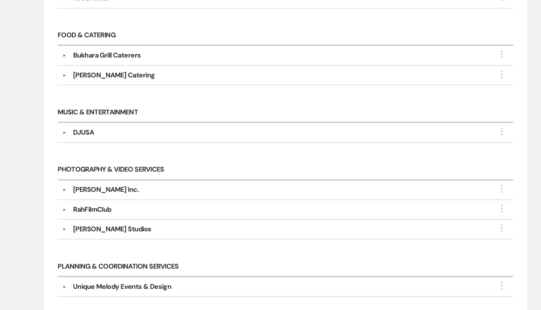
scroll to position [334, 0]
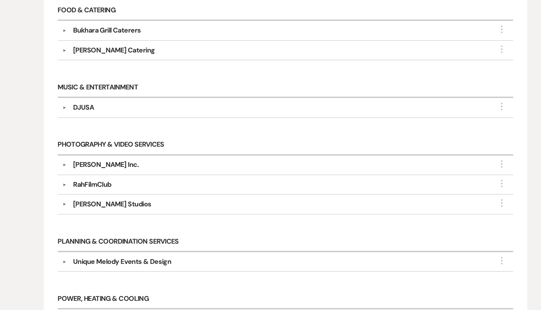
click at [127, 214] on div "RahFilmClub" at bounding box center [126, 217] width 28 height 8
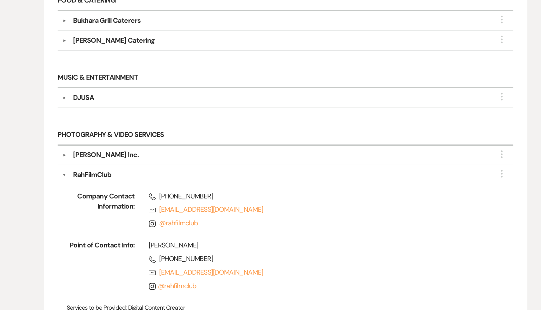
scroll to position [345, 0]
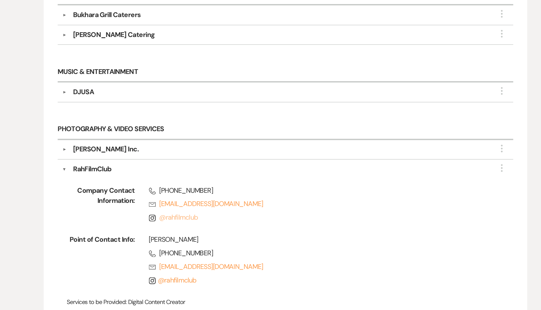
click at [191, 238] on link "@ rahfilmclub" at bounding box center [190, 241] width 29 height 7
click at [128, 187] on div "[PERSON_NAME] Inc." at bounding box center [136, 191] width 49 height 8
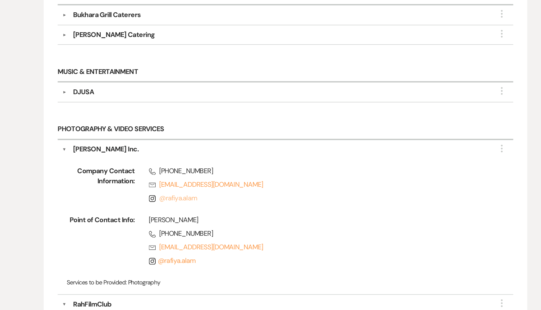
click at [201, 223] on link "@ rafiya.alam" at bounding box center [190, 226] width 28 height 7
click at [130, 302] on div "RahFilmClub" at bounding box center [126, 306] width 28 height 8
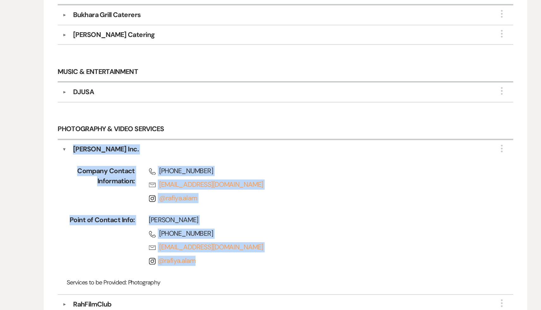
drag, startPoint x: 210, startPoint y: 273, endPoint x: 107, endPoint y: 185, distance: 135.4
click at [107, 185] on div "▼ Rafiya Alam Inc. More Company Contact Information: Phone (347) 993-1817 Rsvp …" at bounding box center [271, 241] width 340 height 116
copy div "▼ Rafiya Alam Inc. More Company Contact Information: Phone (347) 993-1817 Rsvp …"
click at [256, 194] on div "Company Contact Information: Phone (347) 993-1817 Rsvp hello@rafiyaalam.com Ins…" at bounding box center [270, 244] width 333 height 101
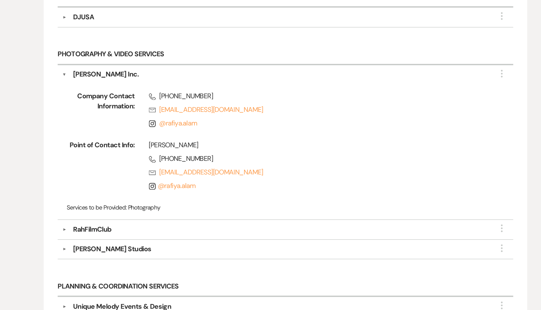
scroll to position [401, 0]
click at [129, 246] on div "RahFilmClub" at bounding box center [126, 250] width 28 height 8
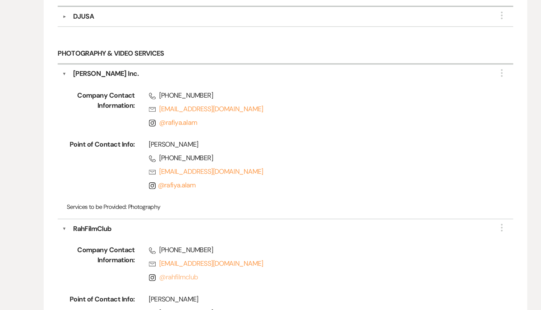
click at [195, 283] on link "@ rahfilmclub" at bounding box center [190, 285] width 29 height 7
